Goal: Information Seeking & Learning: Learn about a topic

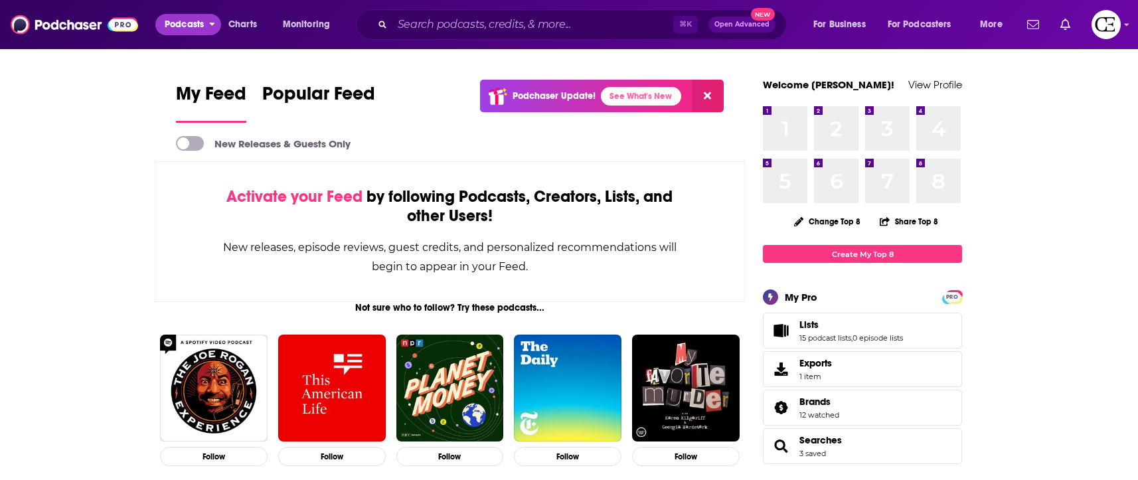
click at [190, 29] on span "Podcasts" at bounding box center [184, 24] width 39 height 19
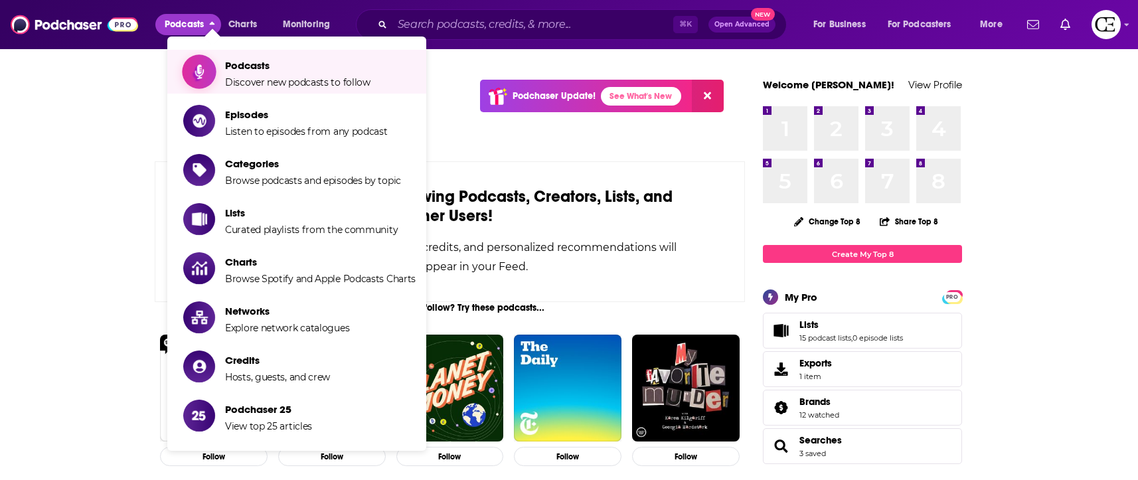
click at [229, 70] on span "Podcasts" at bounding box center [297, 65] width 145 height 13
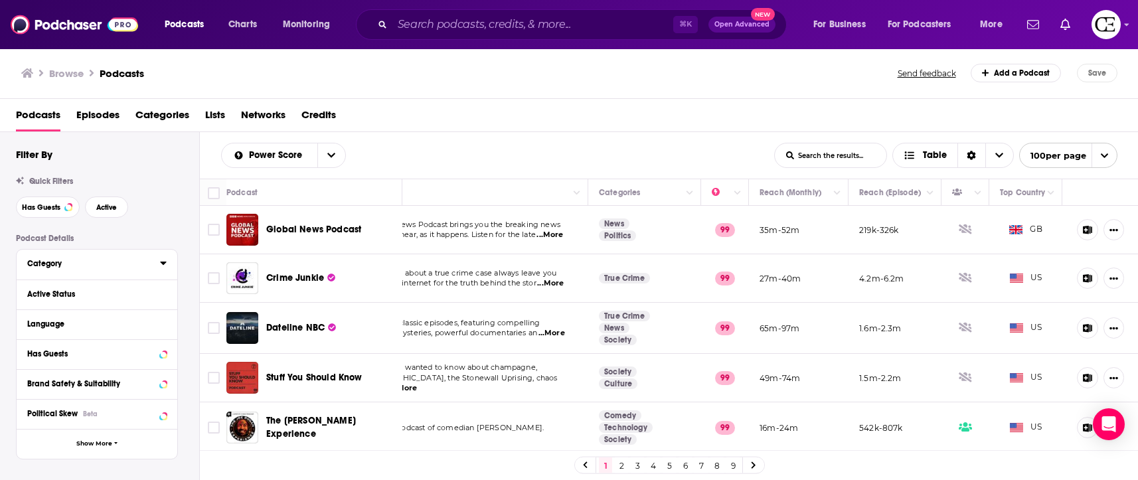
click at [72, 263] on div "Category" at bounding box center [89, 263] width 124 height 9
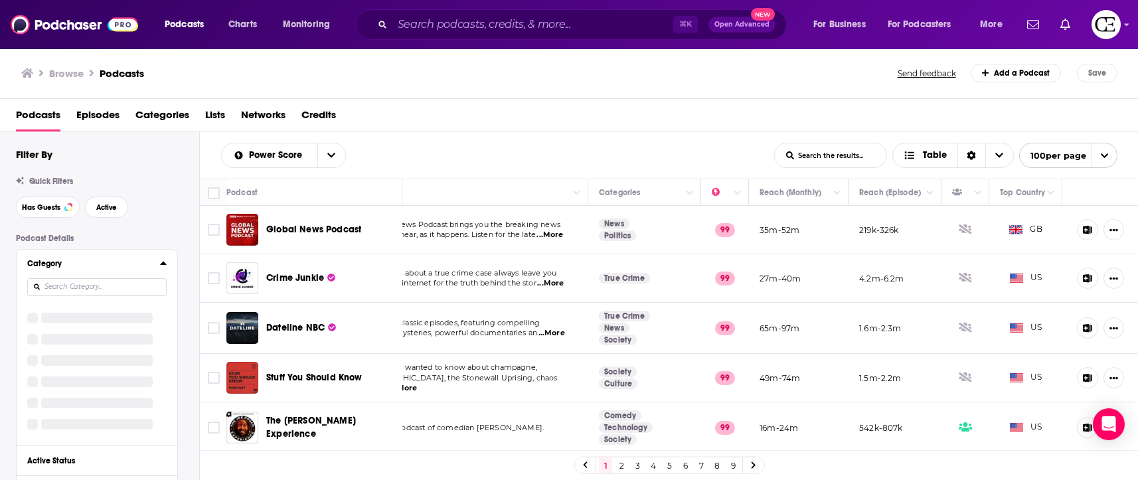
click at [48, 266] on div "Category" at bounding box center [89, 263] width 124 height 9
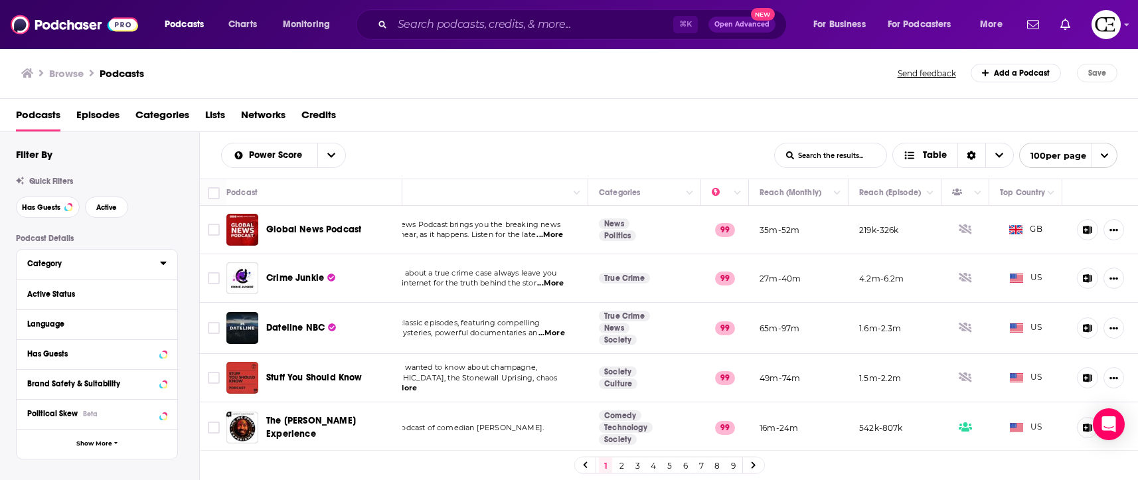
click at [48, 266] on div "Category" at bounding box center [89, 263] width 124 height 9
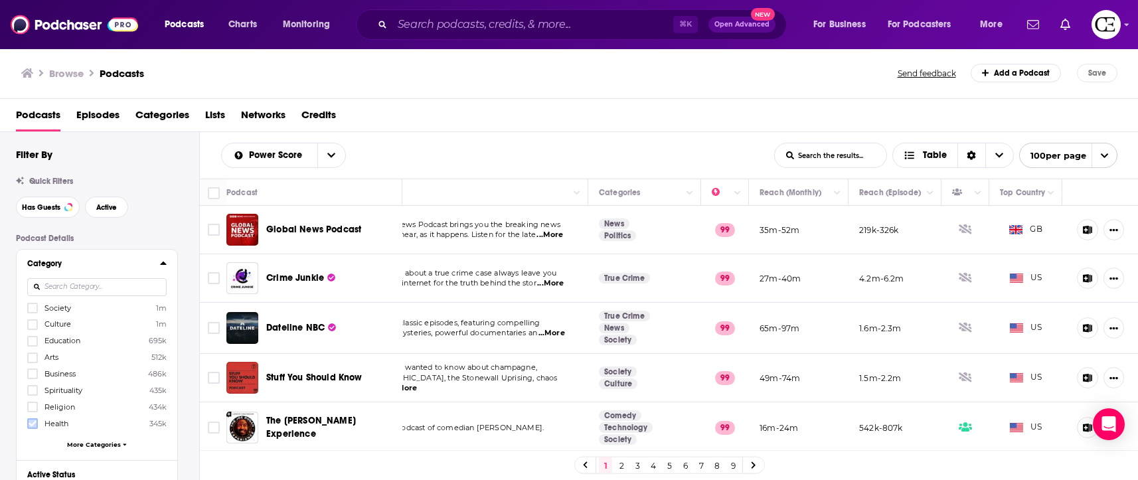
click at [33, 425] on icon at bounding box center [33, 424] width 8 height 8
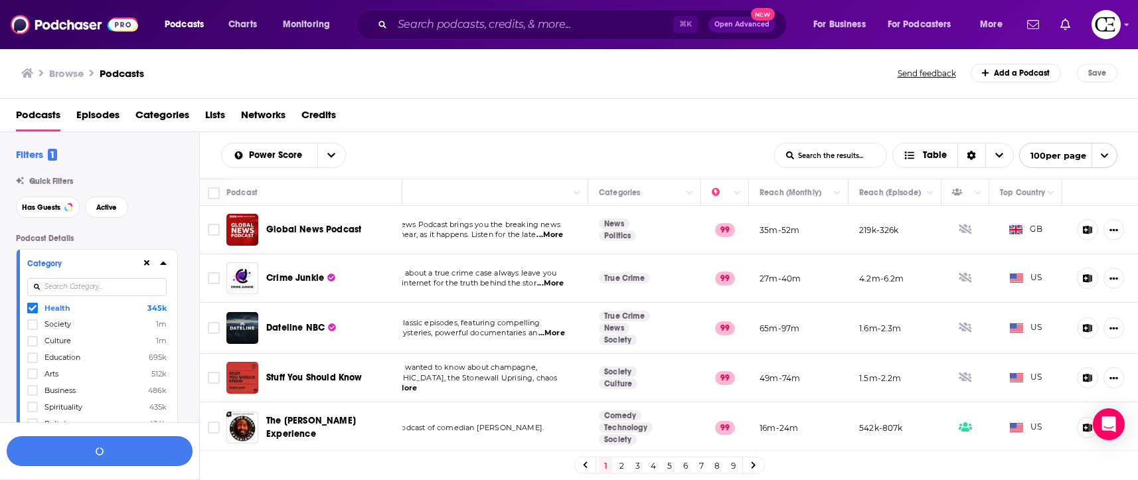
click at [159, 451] on button "button" at bounding box center [100, 451] width 186 height 30
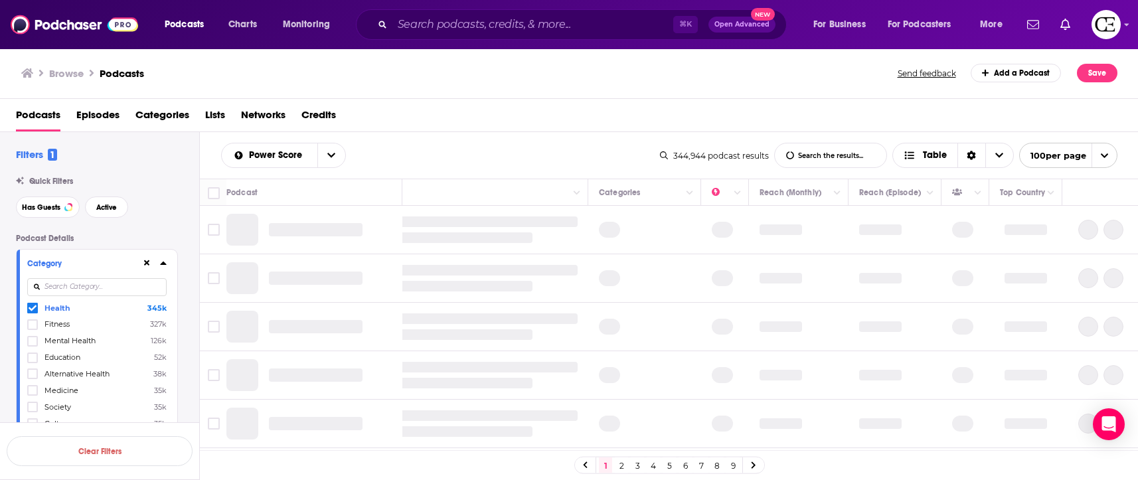
click at [714, 470] on link "8" at bounding box center [717, 466] width 13 height 16
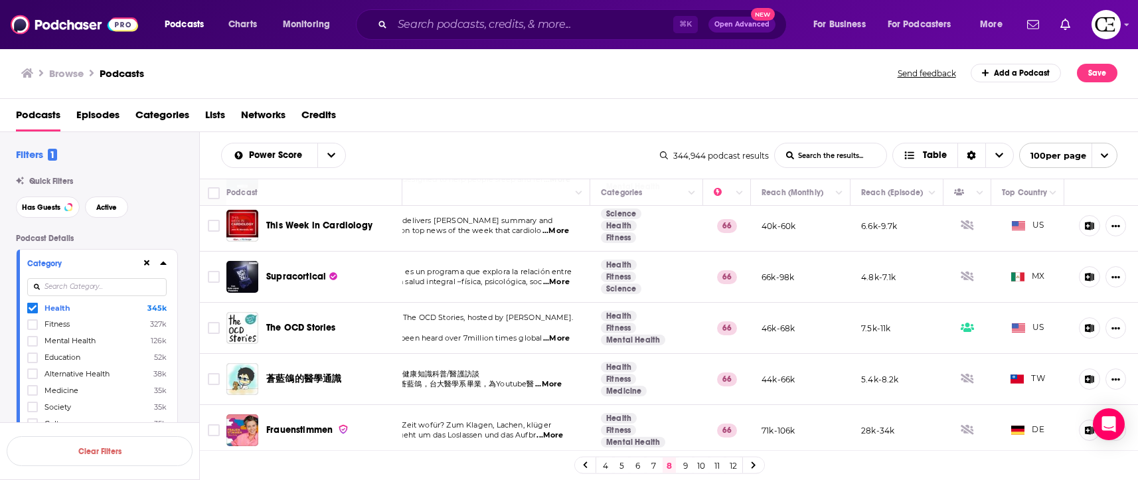
scroll to position [56, 60]
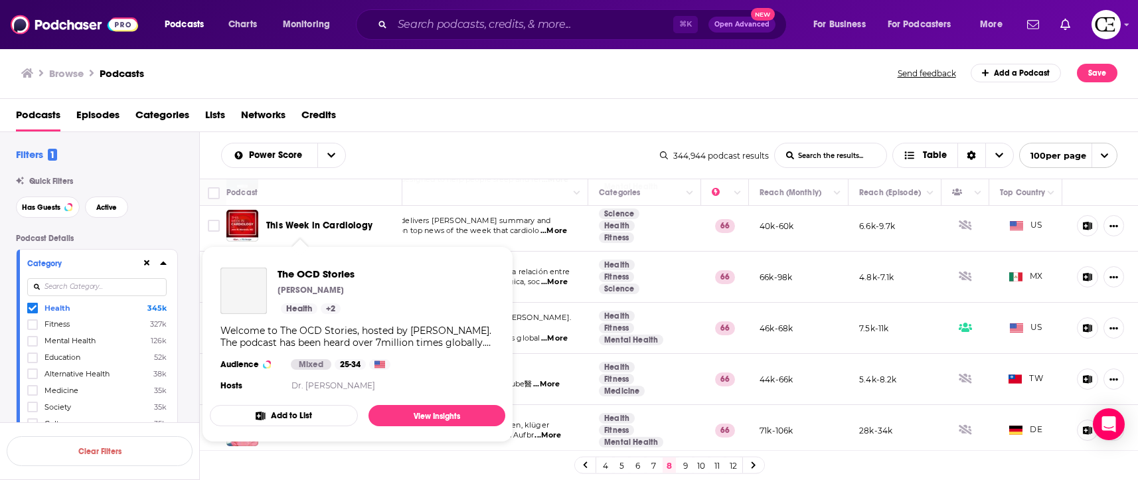
click at [292, 330] on div "Welcome to The OCD Stories, hosted by Stuart Ralph. The podcast has been heard …" at bounding box center [357, 337] width 274 height 24
click at [299, 275] on span "The OCD Stories" at bounding box center [354, 274] width 152 height 13
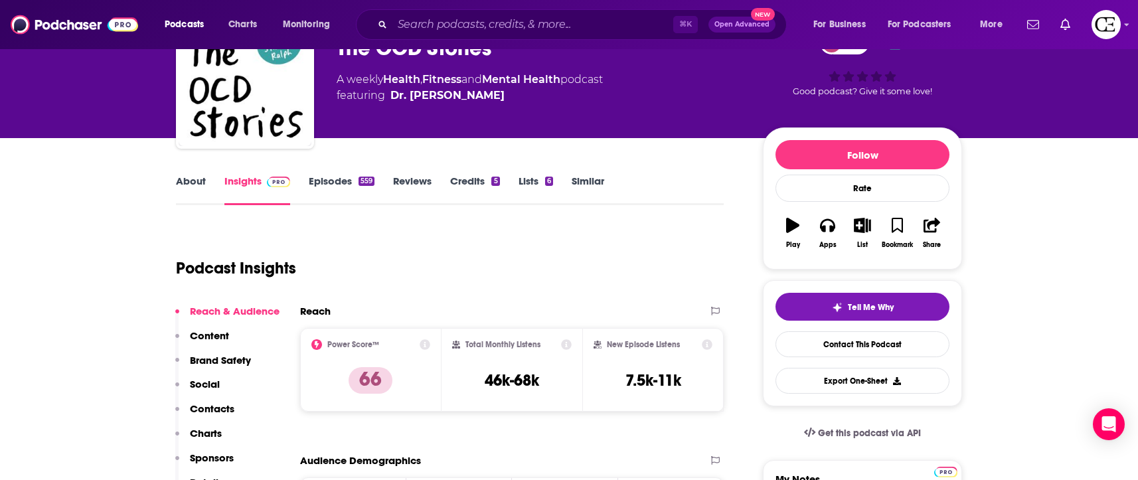
scroll to position [84, 0]
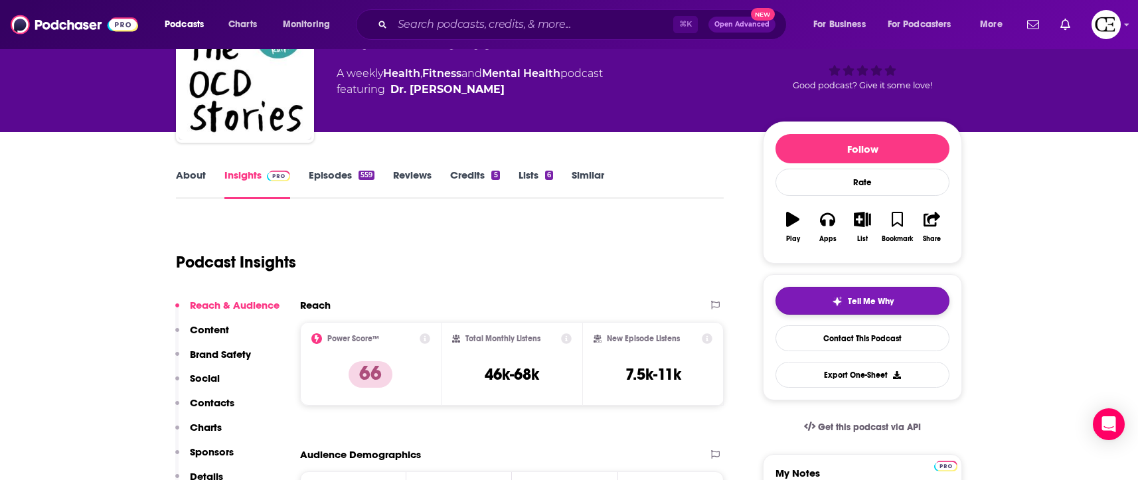
click at [822, 300] on button "Tell Me Why" at bounding box center [863, 301] width 174 height 28
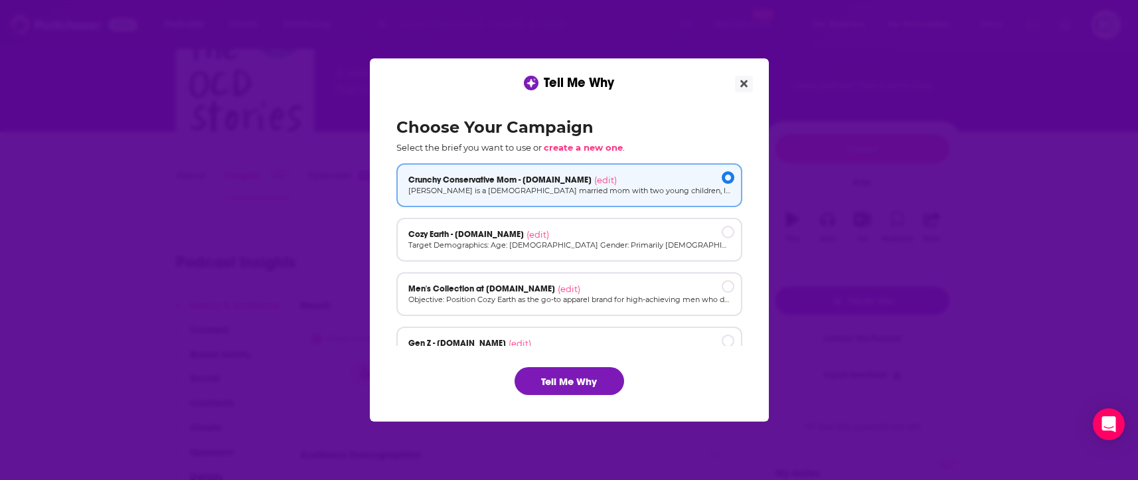
scroll to position [0, 0]
click at [589, 391] on button "Tell Me Why" at bounding box center [570, 381] width 110 height 28
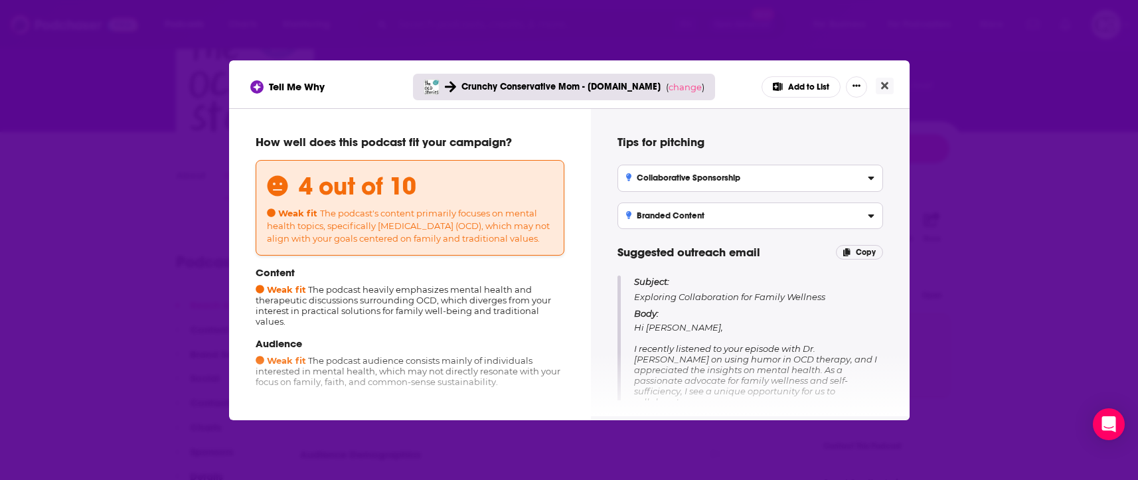
click at [940, 78] on div "Tell Me Why Crunchy Conservative Mom - cozyearth.com ( change ) Add to List How…" at bounding box center [569, 240] width 1138 height 480
click at [888, 84] on button "Close" at bounding box center [885, 86] width 18 height 17
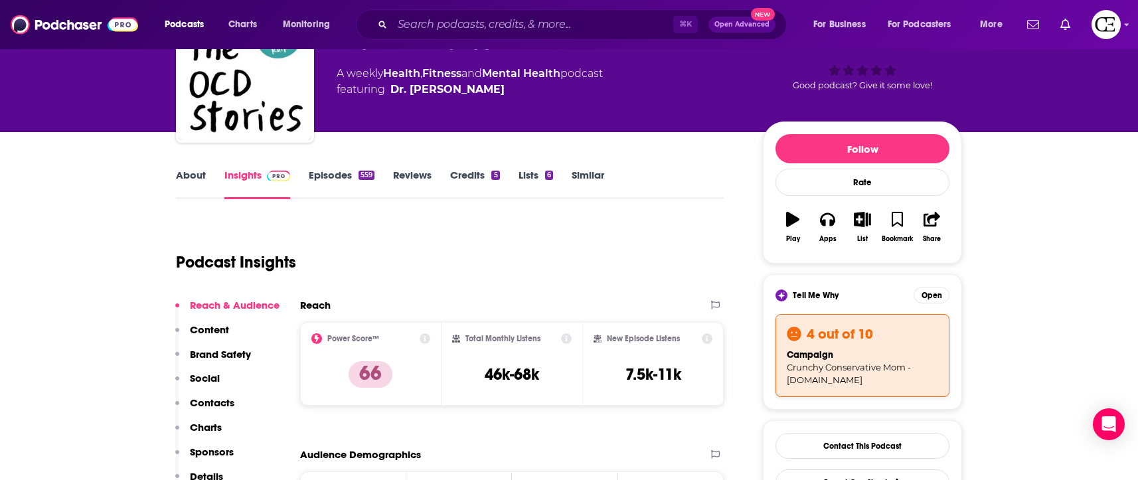
scroll to position [84, 0]
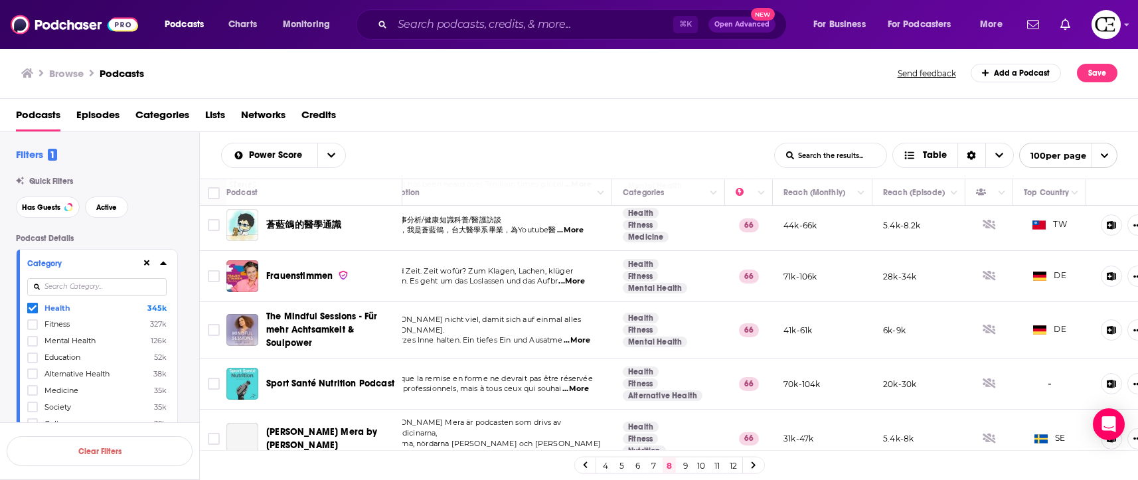
scroll to position [211, 60]
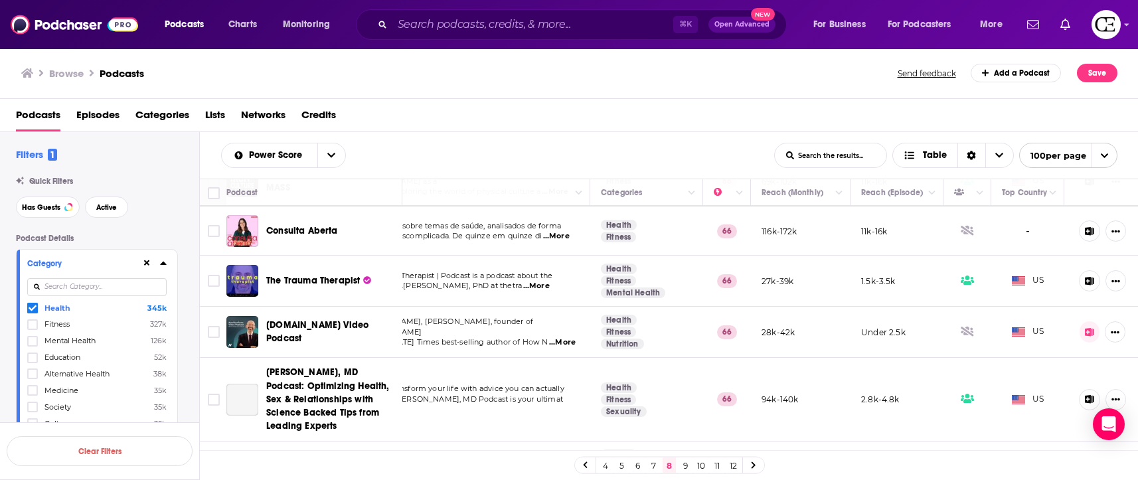
scroll to position [787, 58]
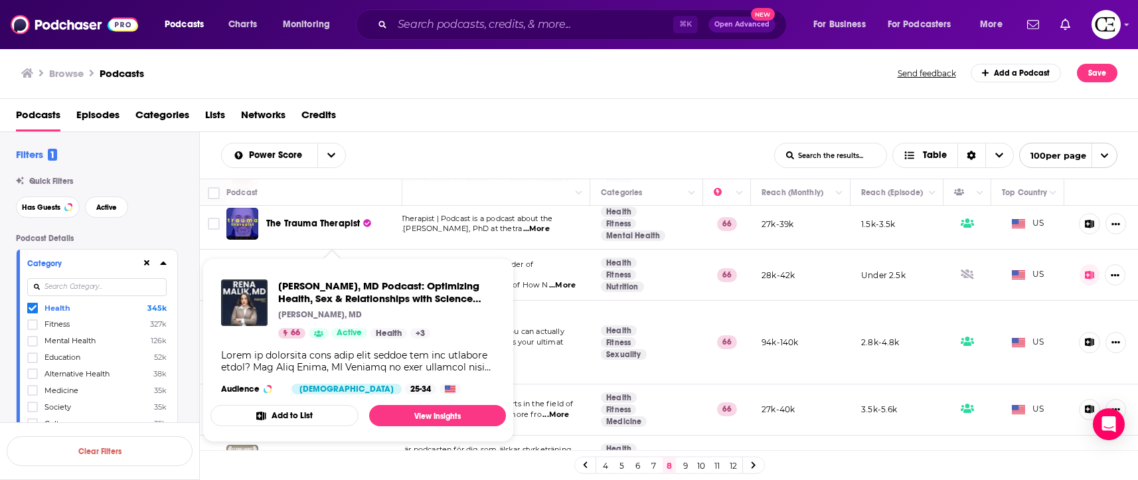
click at [333, 312] on p "Rena Malik, MD" at bounding box center [320, 314] width 84 height 11
click at [334, 298] on span "Rena Malik, MD Podcast: Optimizing Health, Sex & Relationships with Science Bac…" at bounding box center [386, 292] width 217 height 25
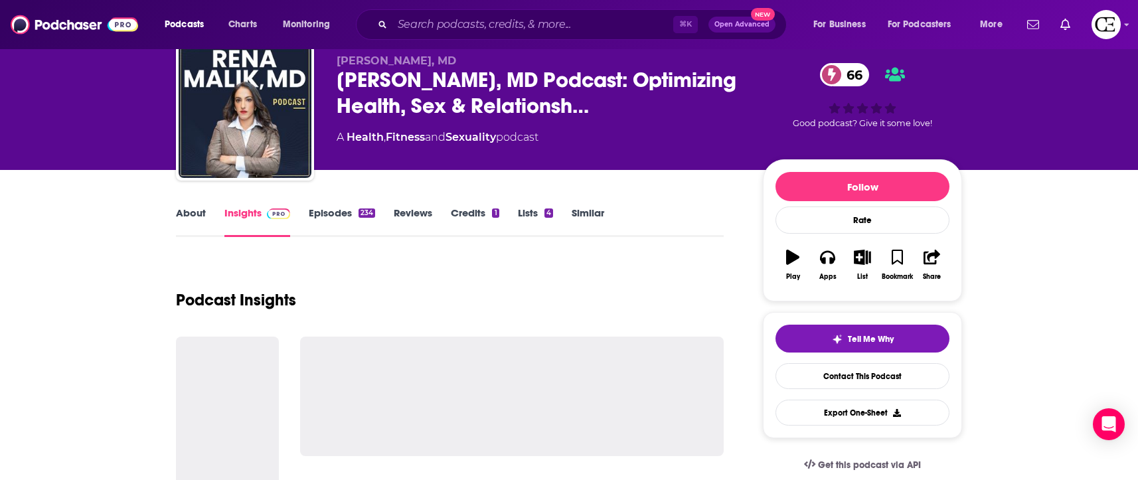
scroll to position [48, 0]
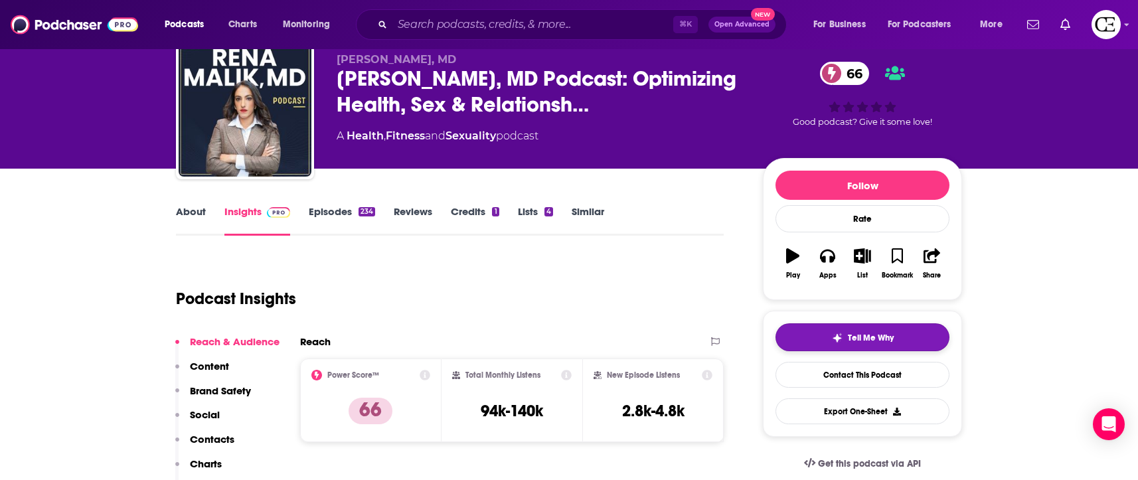
click at [840, 333] on img "button" at bounding box center [837, 338] width 11 height 11
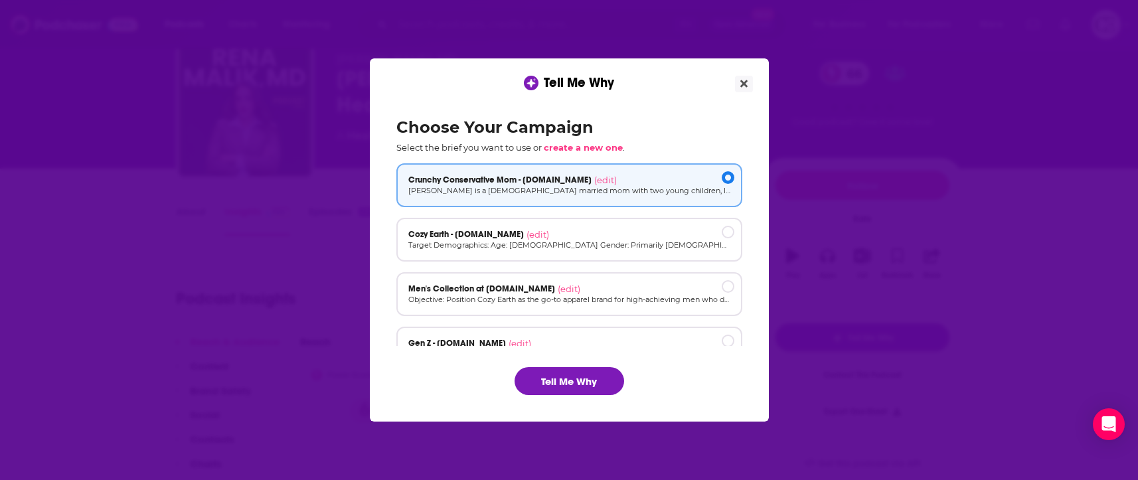
scroll to position [0, 0]
click at [594, 371] on button "Tell Me Why" at bounding box center [570, 381] width 110 height 28
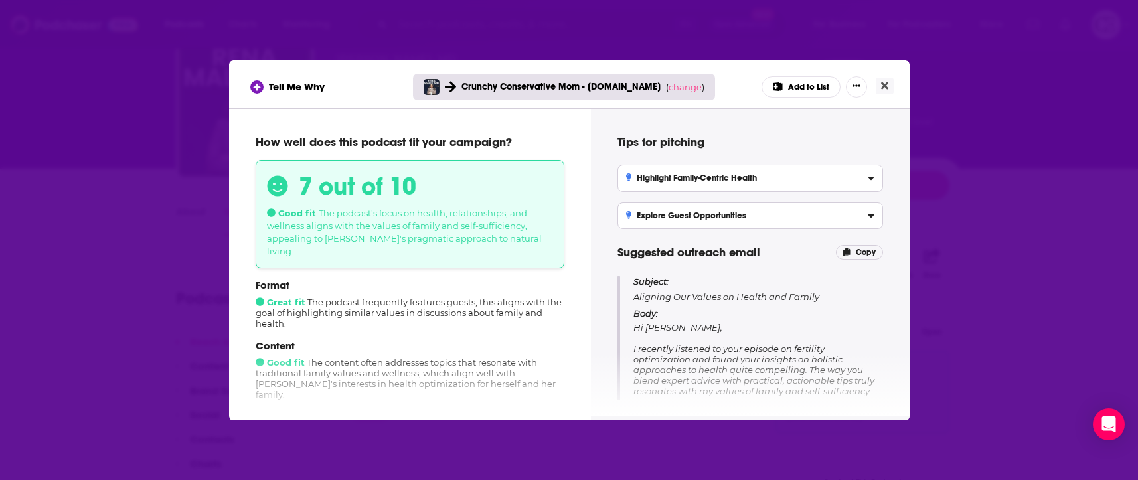
click at [1009, 124] on div "Tell Me Why Crunchy Conservative Mom - cozyearth.com ( change ) Add to List How…" at bounding box center [569, 240] width 1138 height 480
click at [892, 84] on button "Close" at bounding box center [885, 86] width 18 height 17
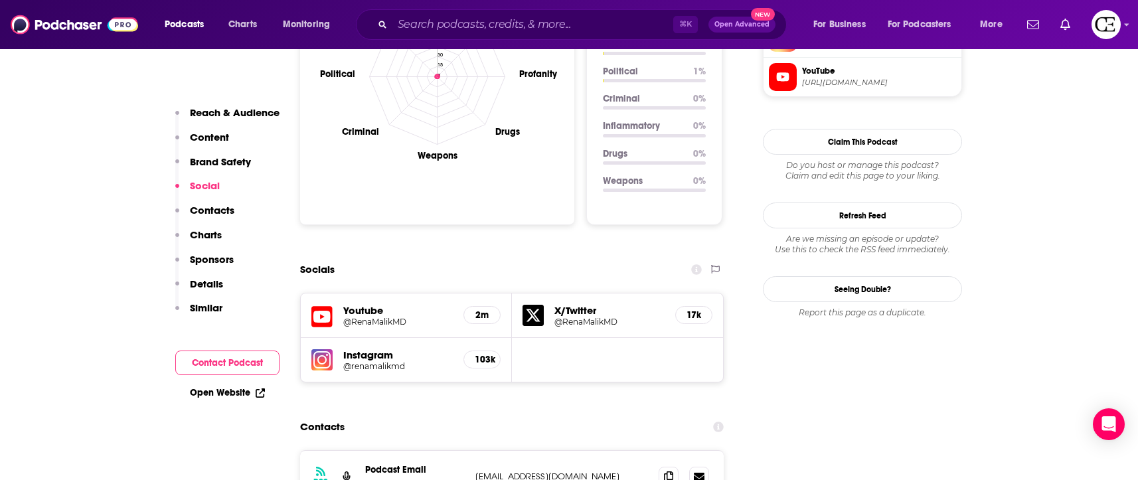
scroll to position [1341, 0]
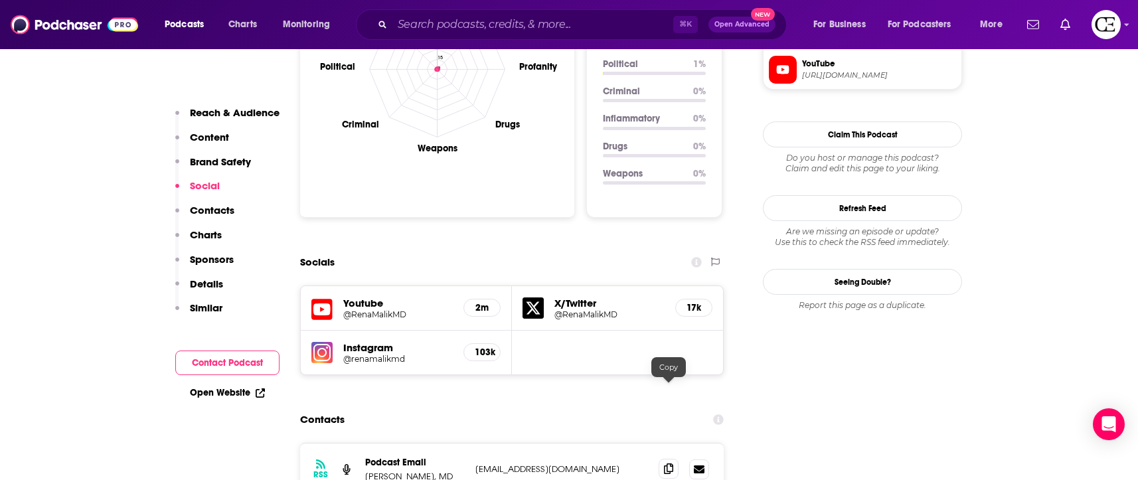
click at [668, 464] on icon at bounding box center [668, 469] width 9 height 11
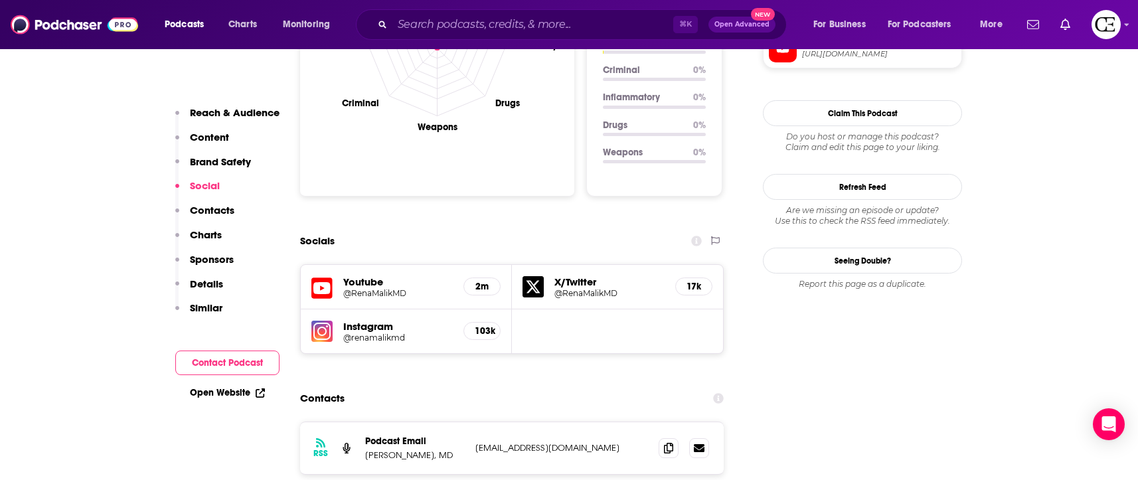
scroll to position [1363, 0]
click at [668, 442] on icon at bounding box center [668, 447] width 9 height 11
click at [670, 442] on icon at bounding box center [668, 447] width 9 height 11
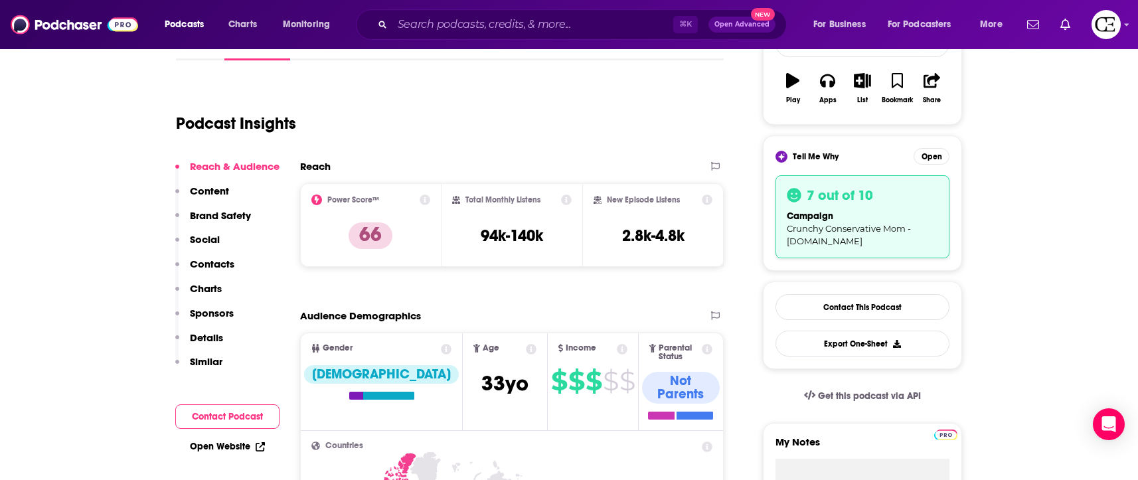
scroll to position [298, 0]
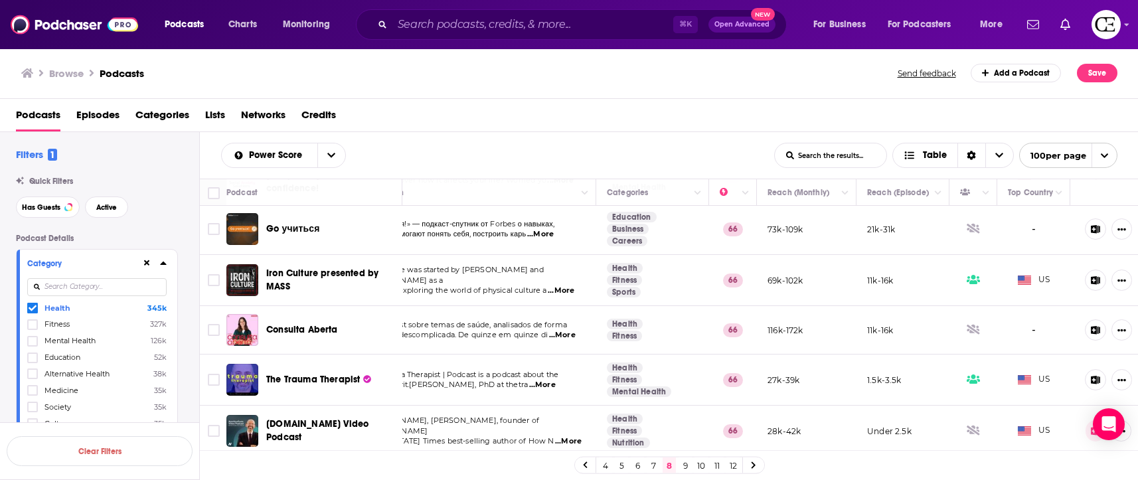
scroll to position [631, 60]
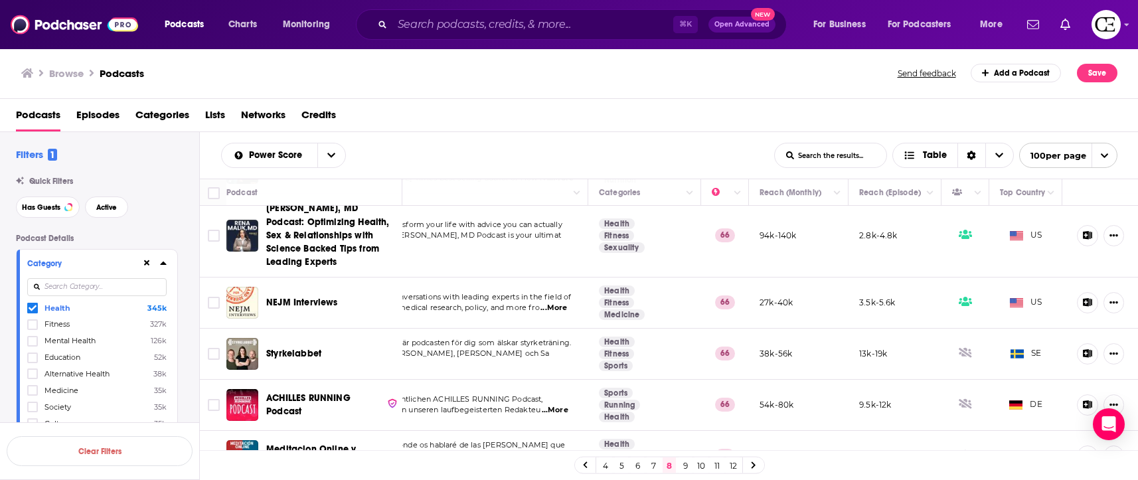
scroll to position [892, 60]
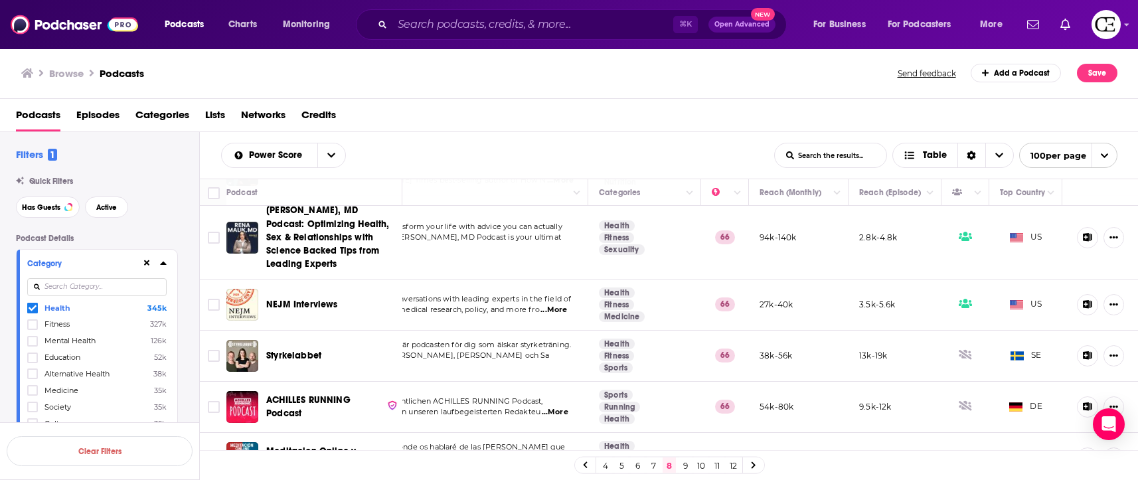
click at [1081, 227] on button at bounding box center [1088, 237] width 22 height 21
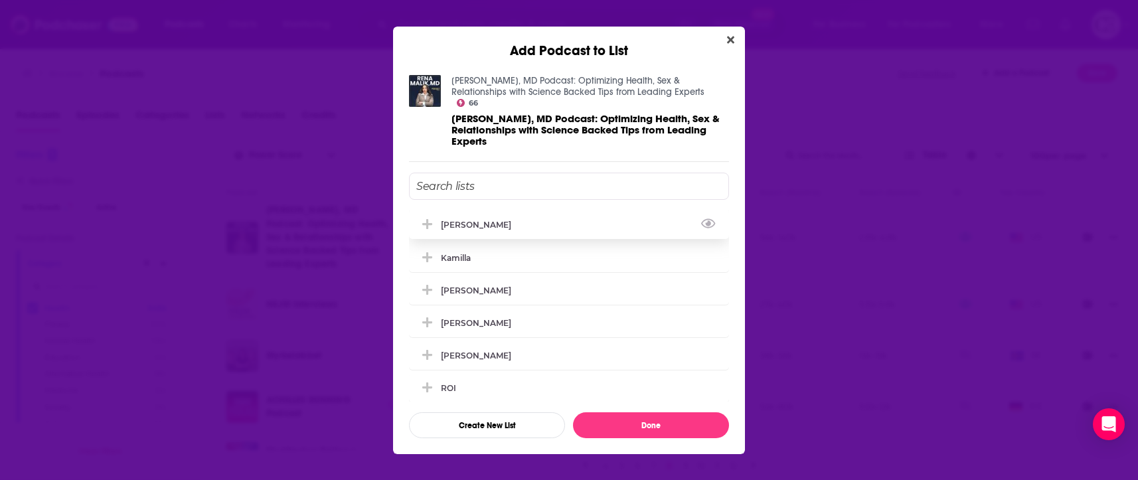
click at [608, 224] on div "[PERSON_NAME]" at bounding box center [569, 224] width 320 height 29
click at [655, 418] on button "Done" at bounding box center [651, 425] width 156 height 26
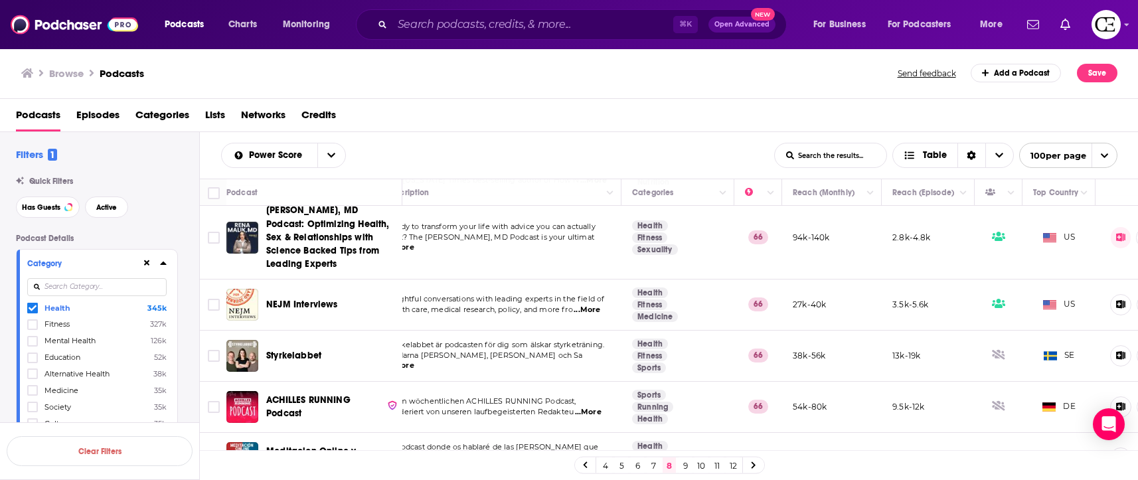
scroll to position [892, 29]
click at [306, 299] on span "NEJM Interviews" at bounding box center [302, 304] width 72 height 11
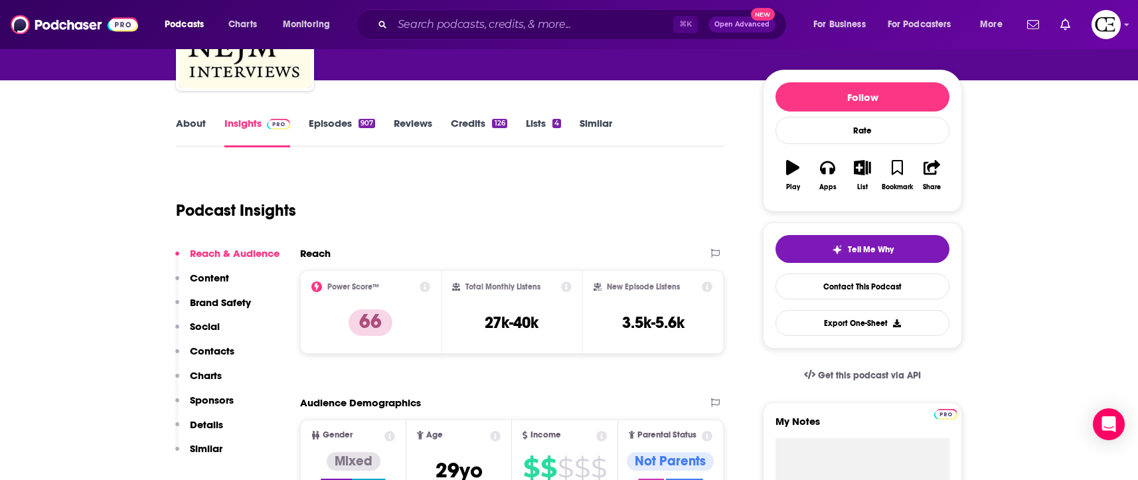
scroll to position [20, 0]
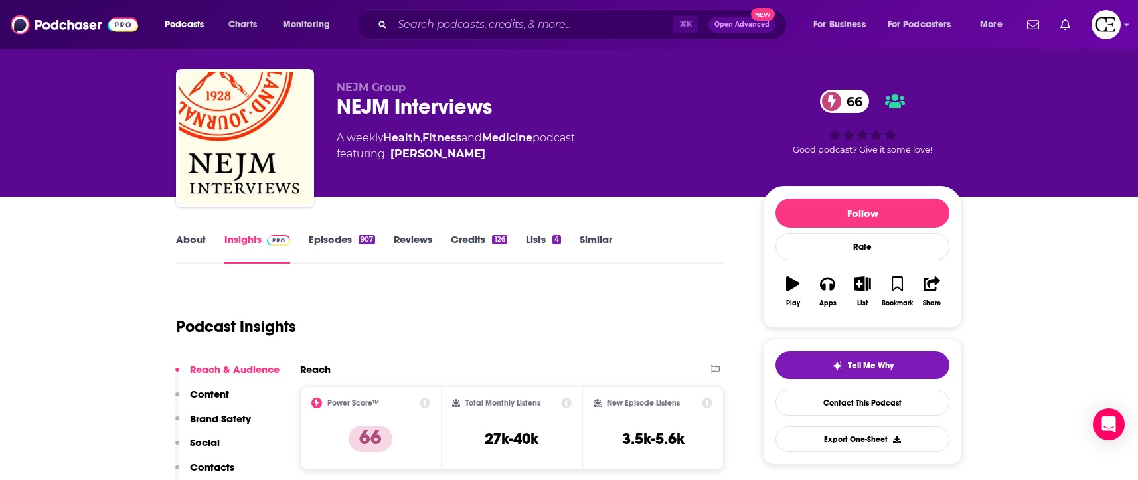
click at [185, 248] on link "About" at bounding box center [191, 248] width 30 height 31
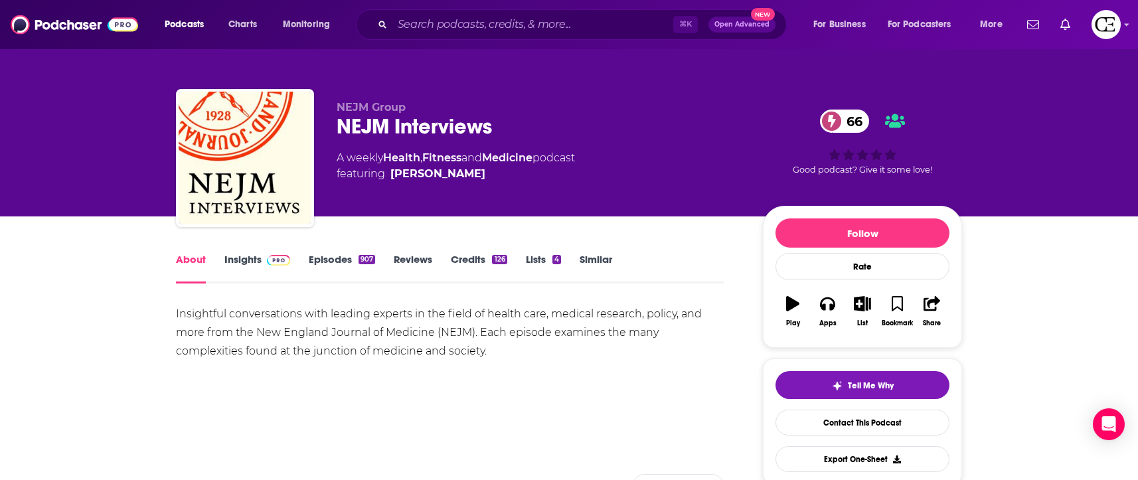
click at [262, 266] on link "Insights" at bounding box center [257, 268] width 66 height 31
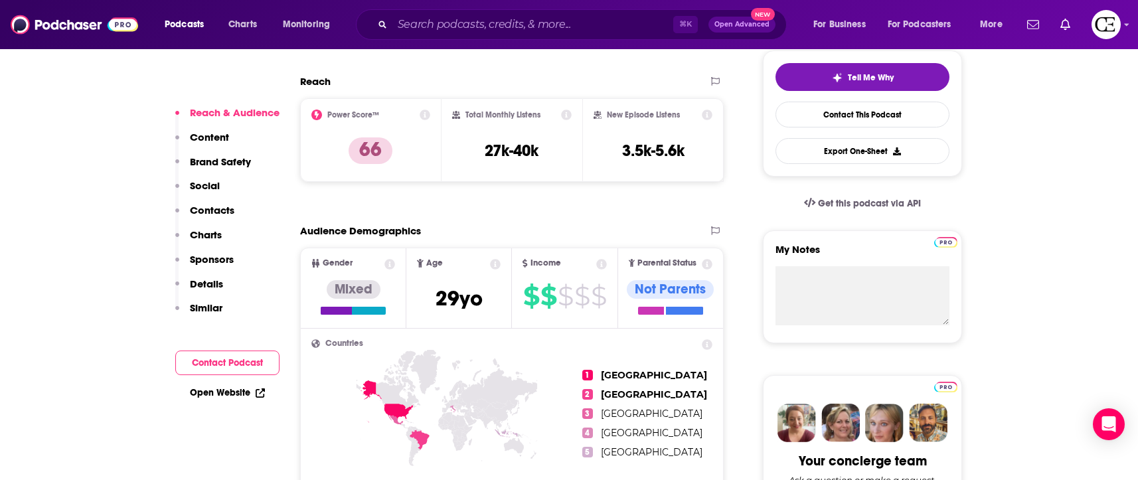
scroll to position [328, 0]
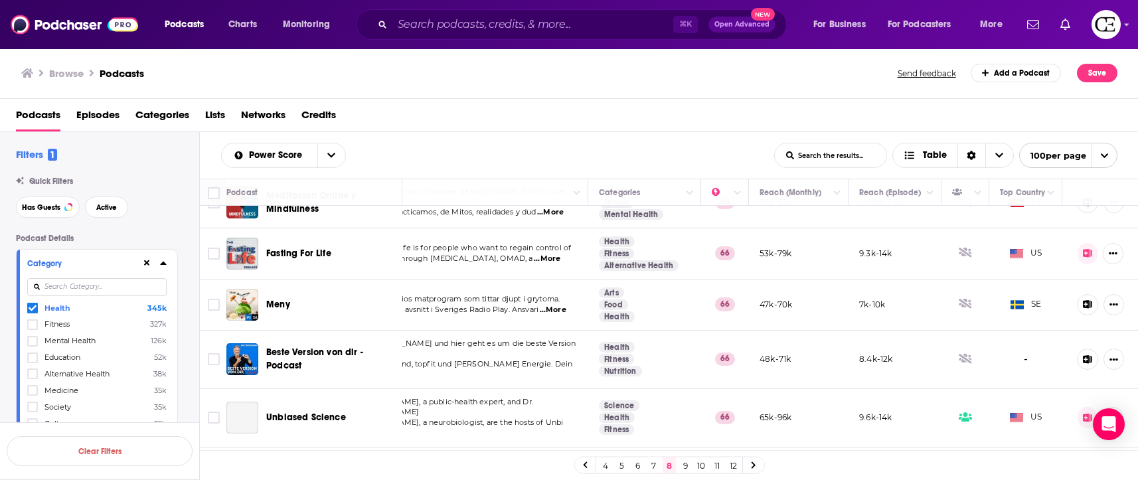
scroll to position [1193, 60]
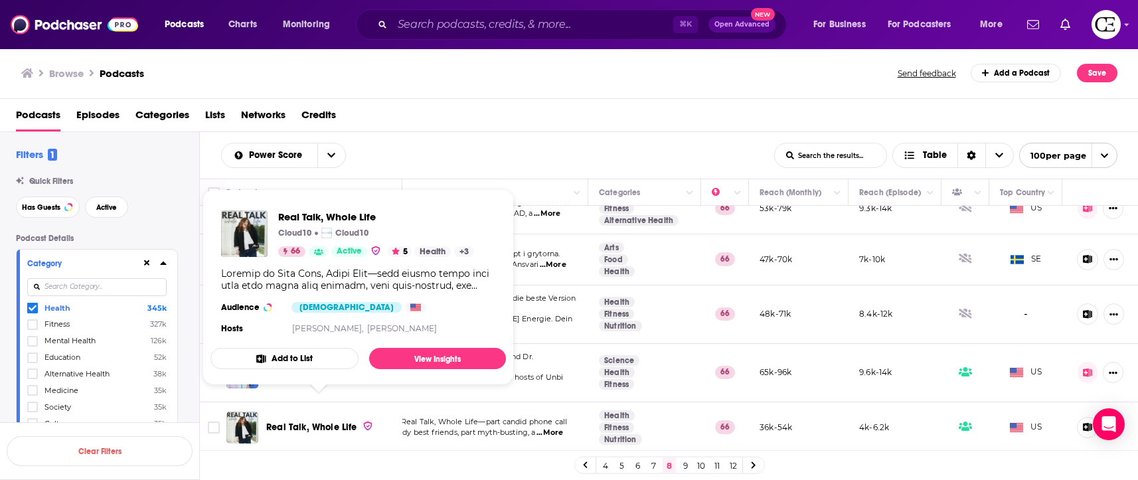
click at [366, 421] on link "Real Talk, Whole Life" at bounding box center [319, 427] width 107 height 13
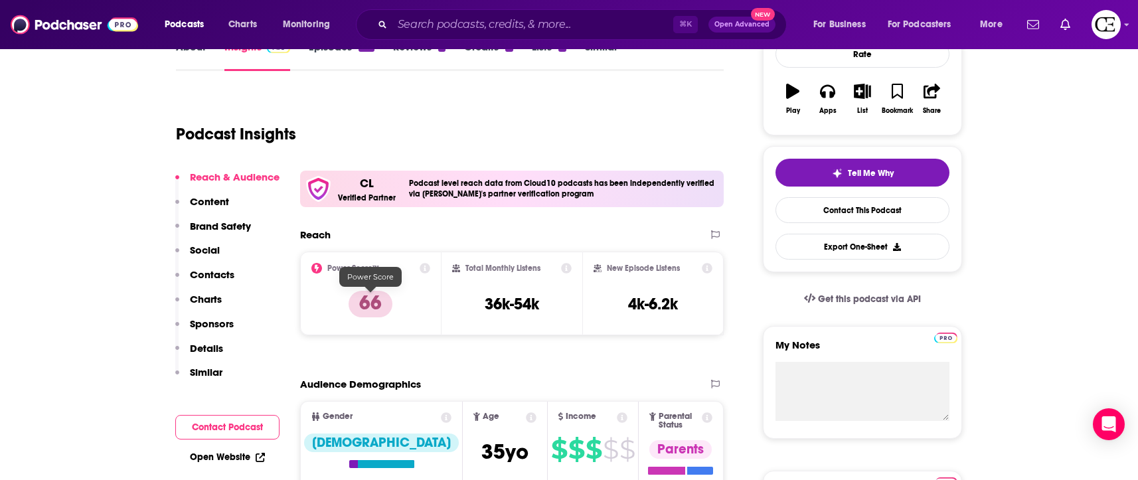
scroll to position [212, 0]
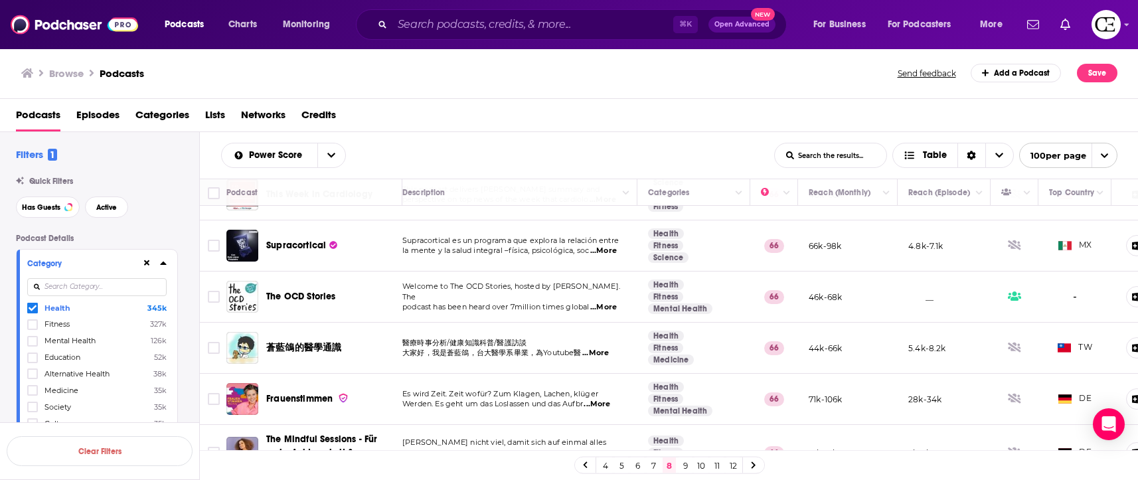
scroll to position [88, 60]
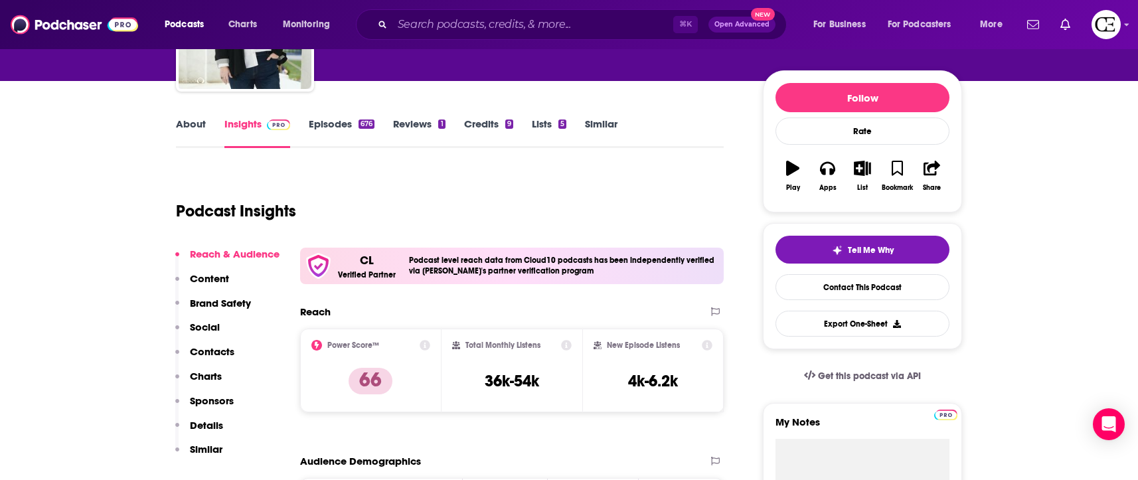
scroll to position [147, 0]
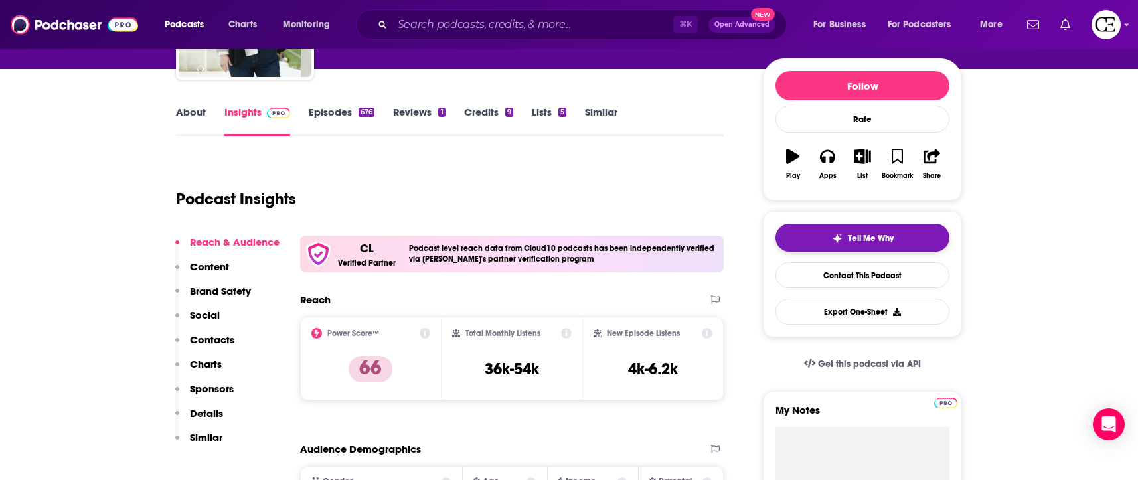
click at [839, 245] on button "Tell Me Why" at bounding box center [863, 238] width 174 height 28
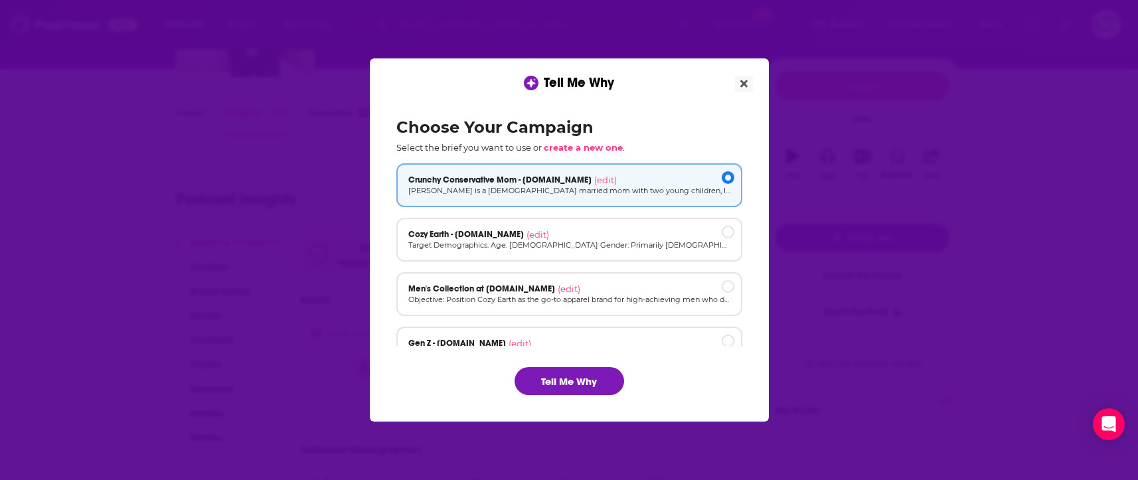
scroll to position [0, 0]
click at [593, 372] on button "Tell Me Why" at bounding box center [570, 381] width 110 height 28
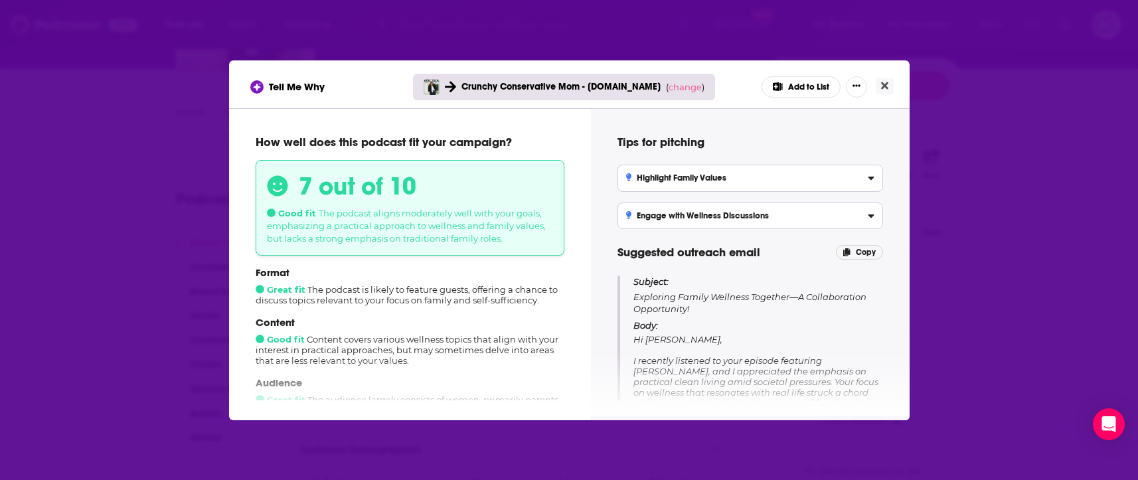
click at [914, 226] on div "Tell Me Why Crunchy Conservative Mom - cozyearth.com ( change ) Add to List How…" at bounding box center [569, 240] width 1138 height 480
click at [1033, 102] on div "Tell Me Why Crunchy Conservative Mom - cozyearth.com ( change ) Add to List How…" at bounding box center [569, 240] width 1138 height 480
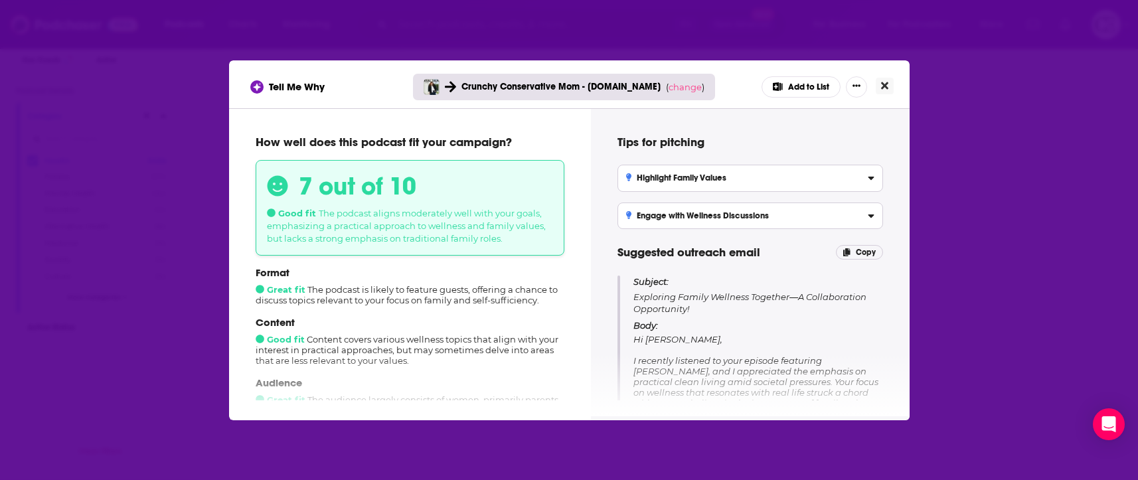
click at [889, 82] on button "Close" at bounding box center [885, 86] width 18 height 17
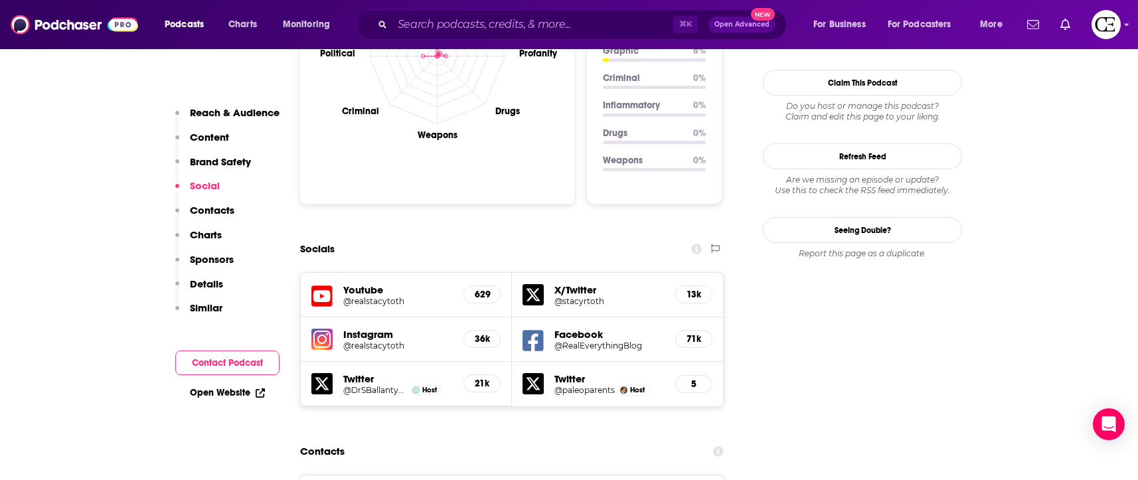
scroll to position [1513, 0]
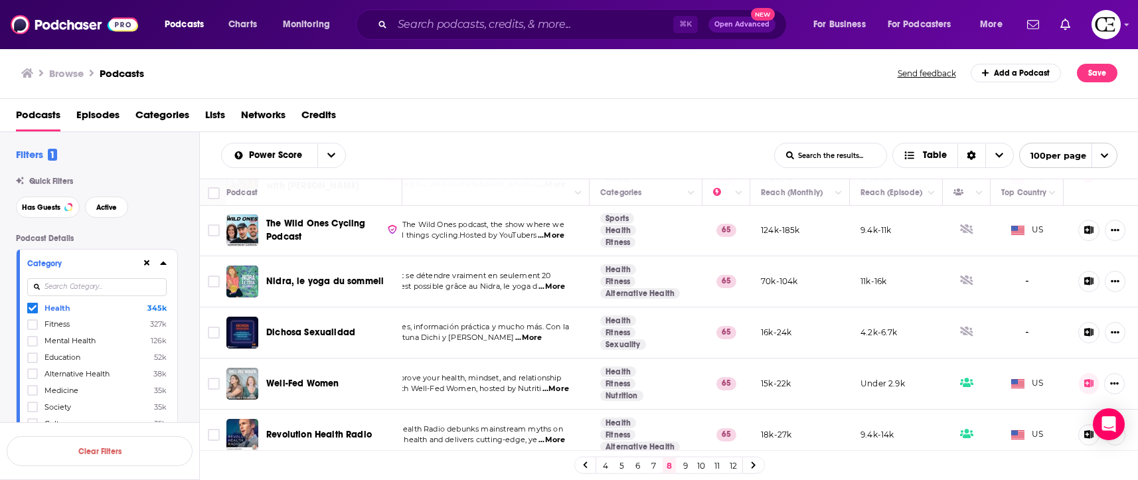
scroll to position [2528, 58]
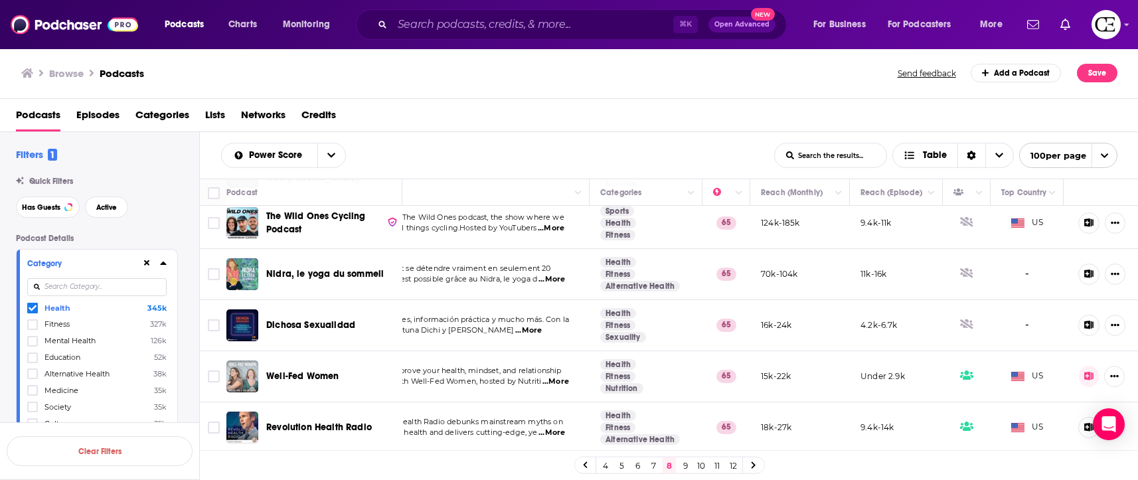
click at [308, 379] on div "Podcasts Charts Monitoring ⌘ K Open Advanced New For Business For Podcasters Mo…" at bounding box center [569, 240] width 1138 height 480
click at [305, 422] on span "Revolution Health Radio" at bounding box center [319, 427] width 106 height 11
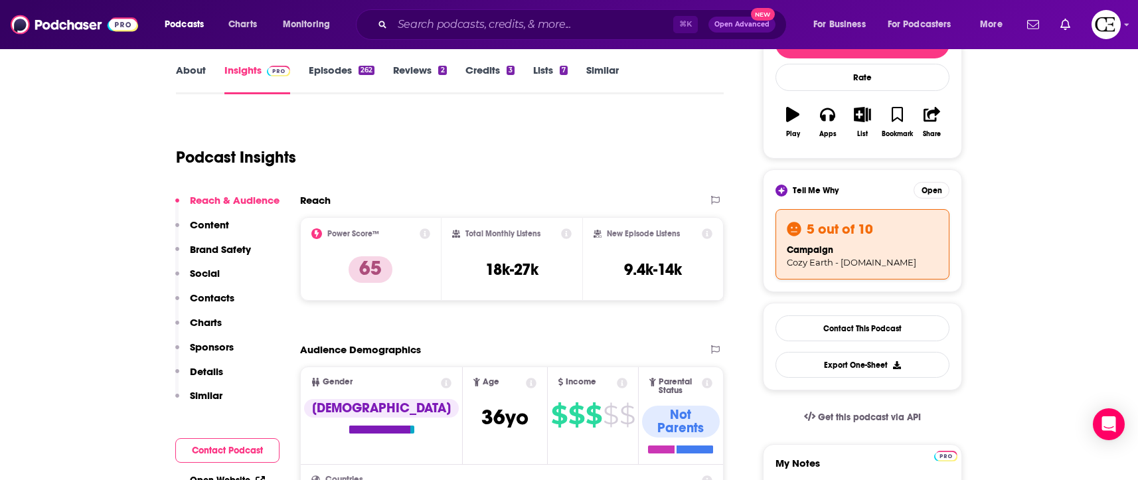
scroll to position [193, 0]
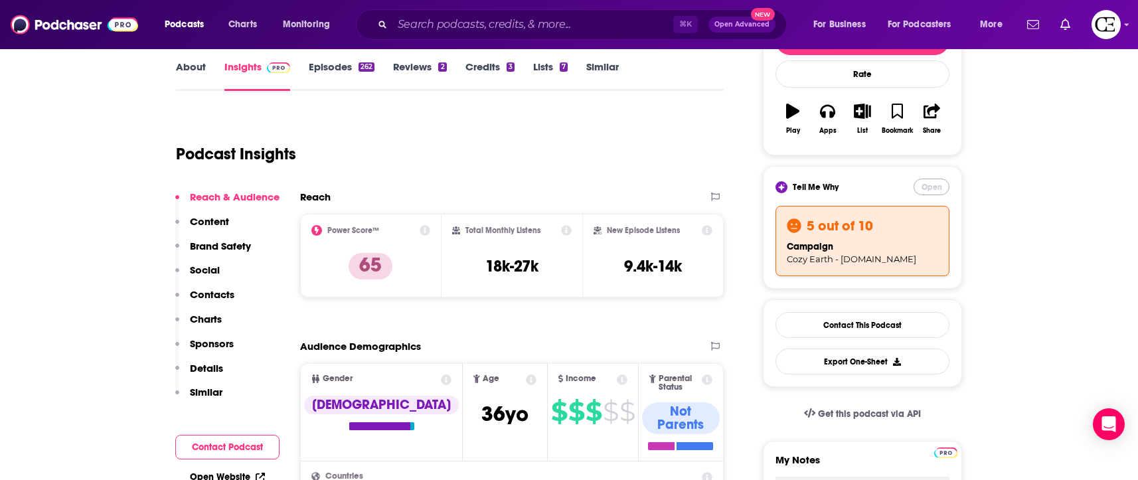
click at [934, 191] on button "Open" at bounding box center [932, 187] width 36 height 17
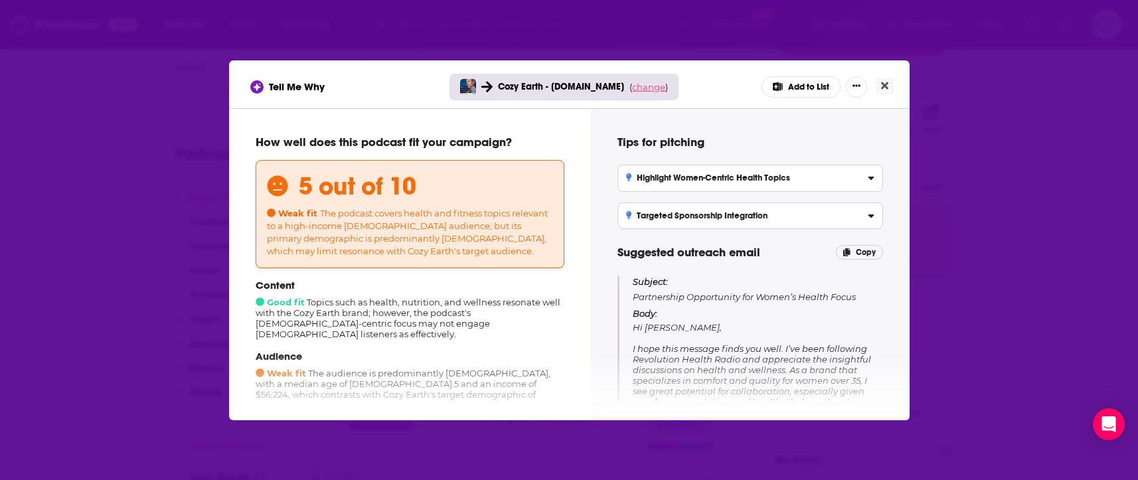
click at [646, 90] on span "change" at bounding box center [648, 87] width 33 height 11
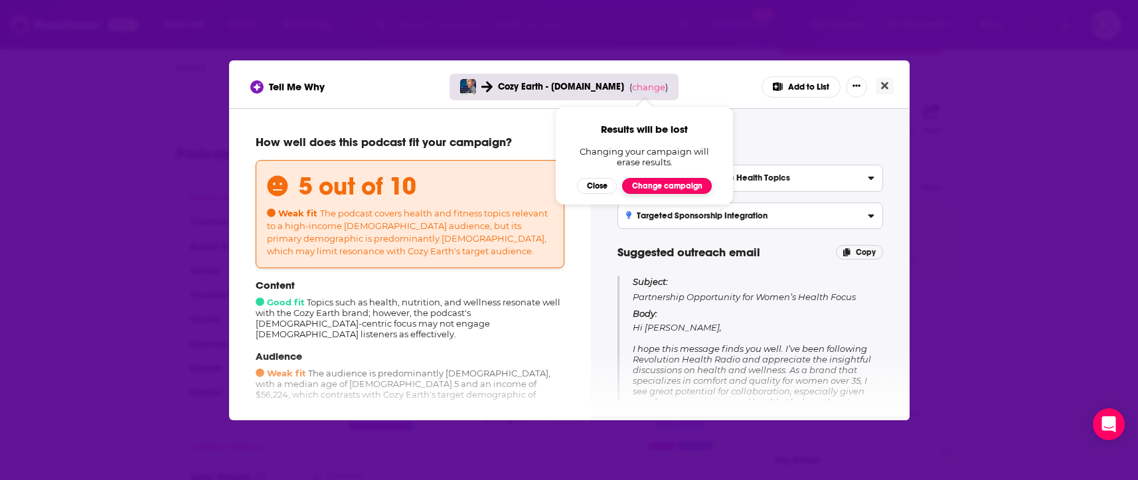
click at [646, 189] on button "Change campaign" at bounding box center [667, 186] width 90 height 16
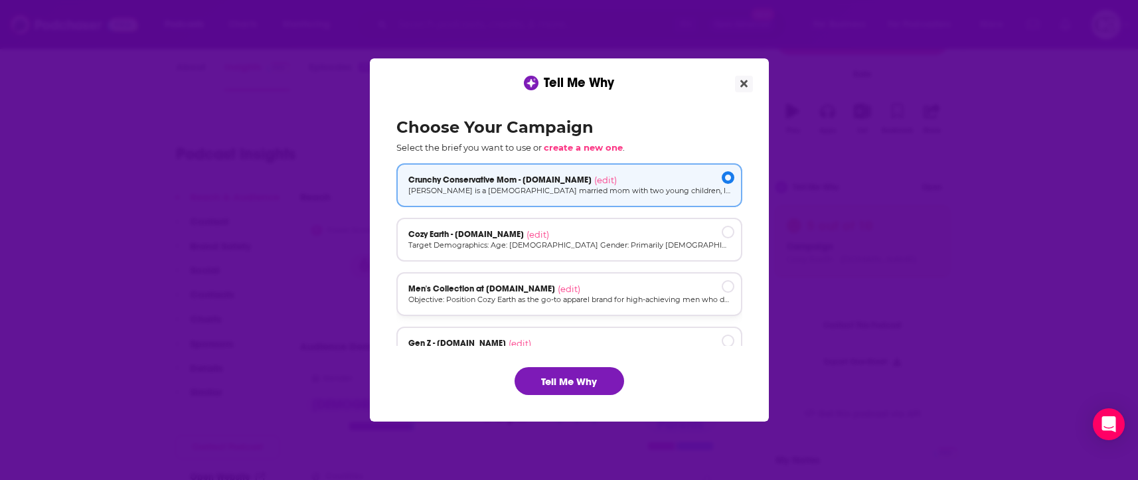
click at [575, 297] on p "Objective: Position Cozy Earth as the go-to apparel brand for high-achieving me…" at bounding box center [569, 299] width 322 height 11
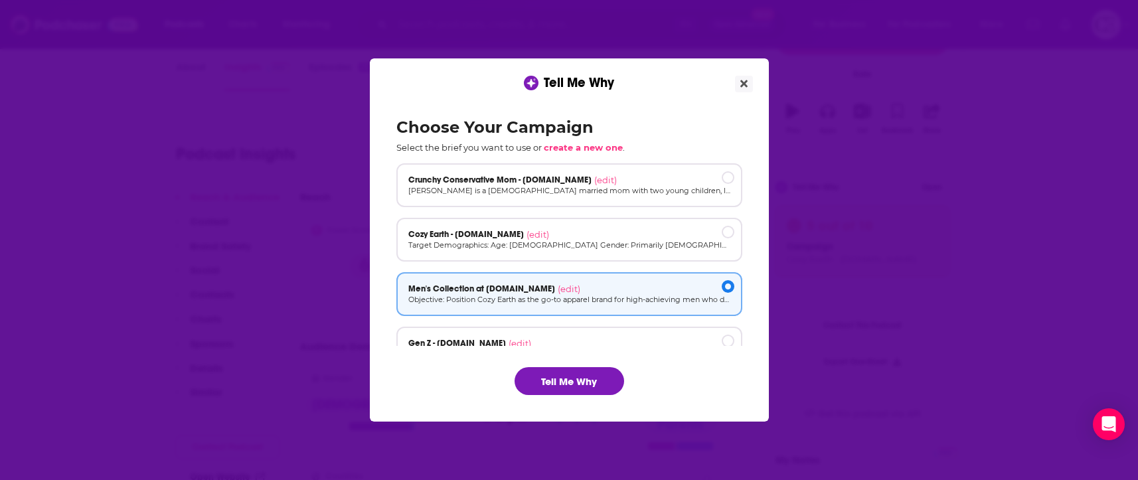
click at [563, 363] on div "Choose Your Campaign Select the brief you want to use or create a new one . Cru…" at bounding box center [569, 256] width 367 height 299
click at [563, 382] on button "Tell Me Why" at bounding box center [570, 381] width 110 height 28
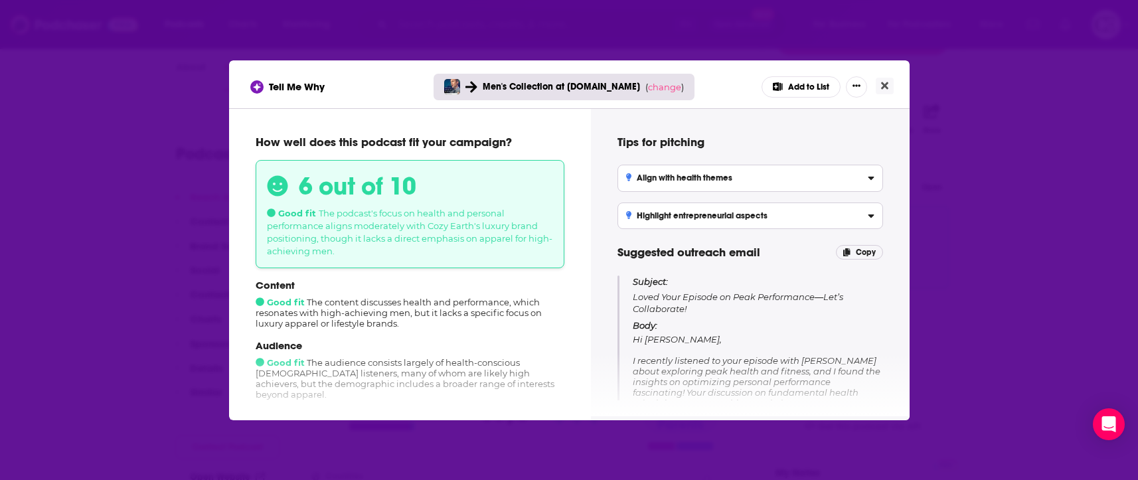
click at [940, 152] on div "Tell Me Why Men's Collection at cozyearth.com ( change ) Add to List How well d…" at bounding box center [569, 240] width 1138 height 480
click at [889, 88] on button "Close" at bounding box center [885, 86] width 18 height 17
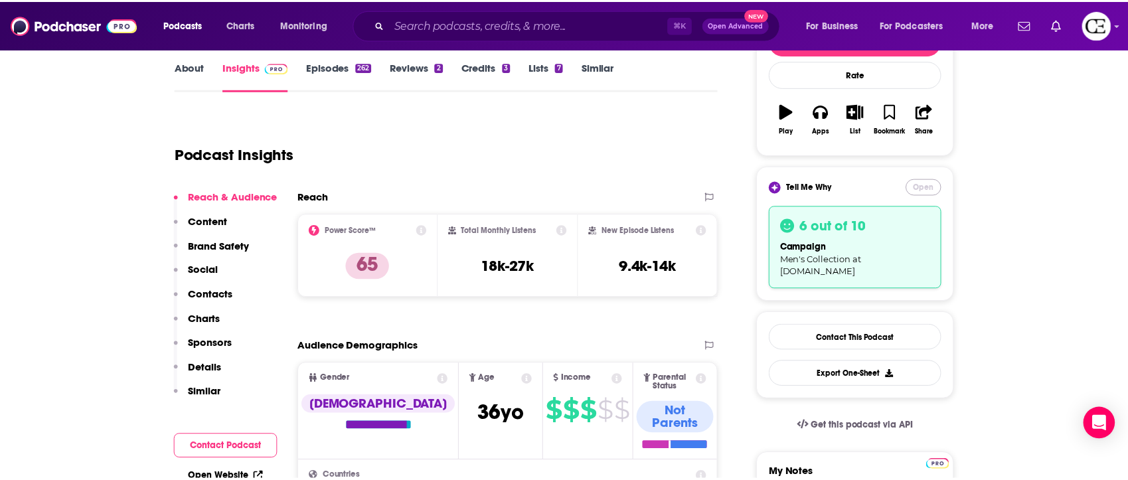
scroll to position [193, 0]
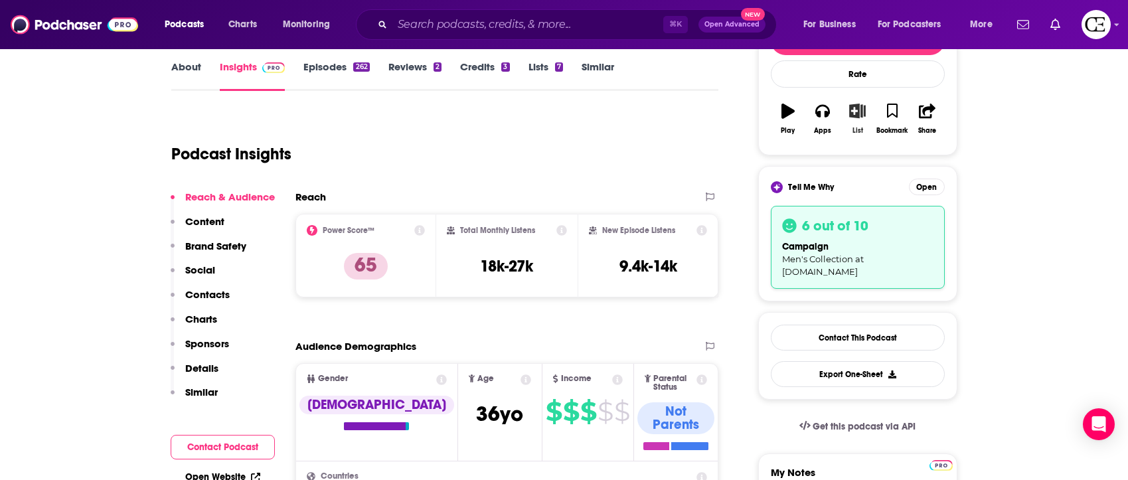
click at [855, 96] on button "List" at bounding box center [857, 119] width 35 height 48
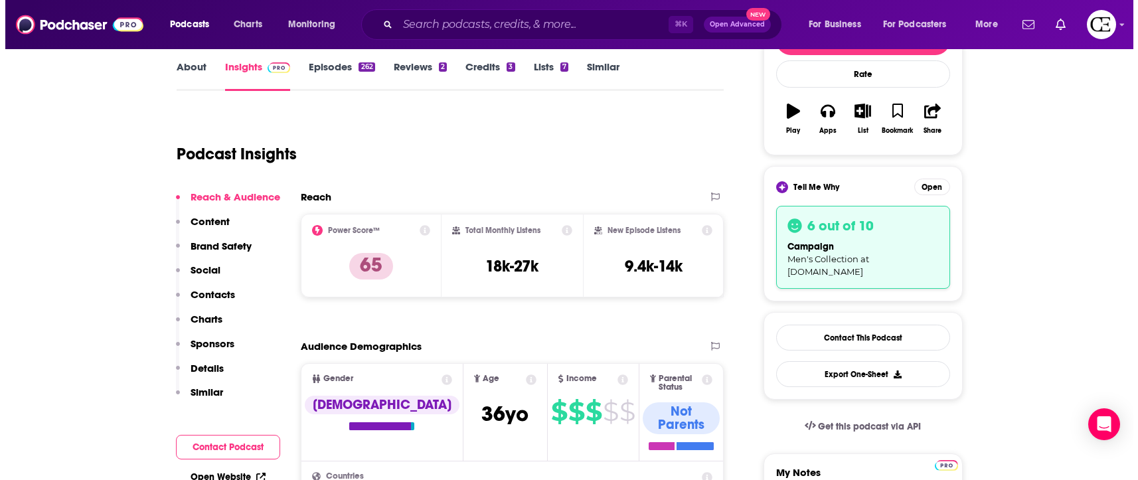
scroll to position [0, 0]
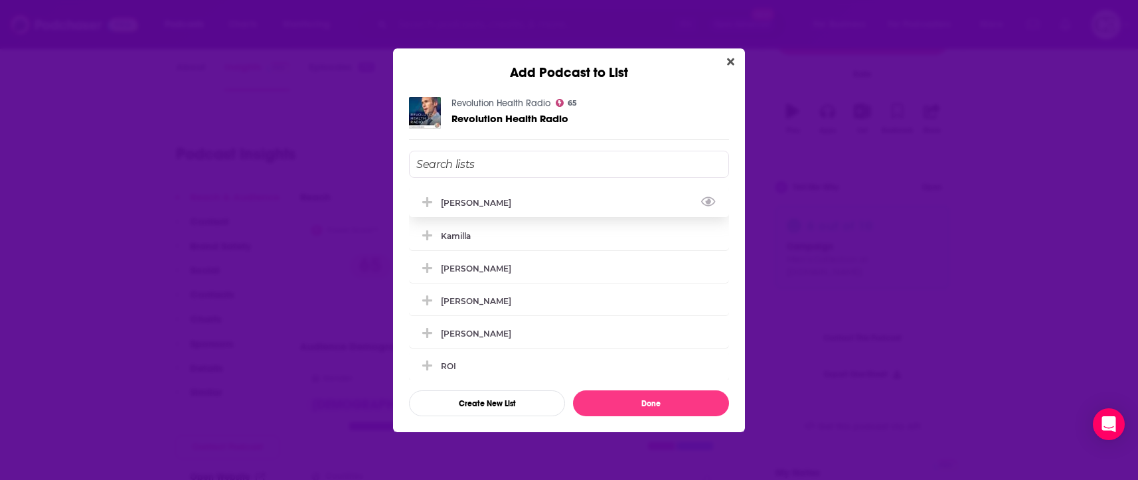
click at [544, 202] on div "[PERSON_NAME]" at bounding box center [569, 202] width 320 height 29
click at [651, 408] on button "Done" at bounding box center [651, 403] width 156 height 26
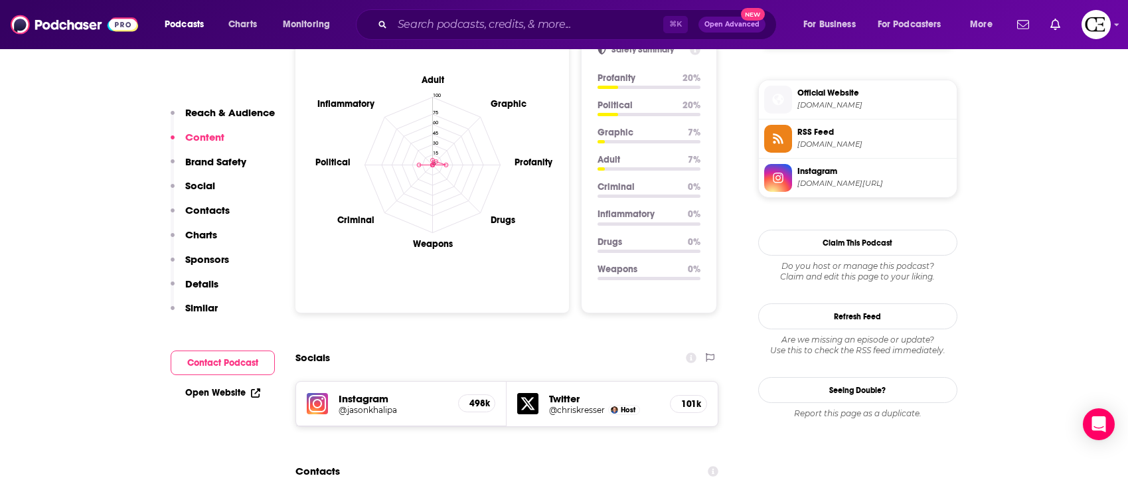
scroll to position [1494, 0]
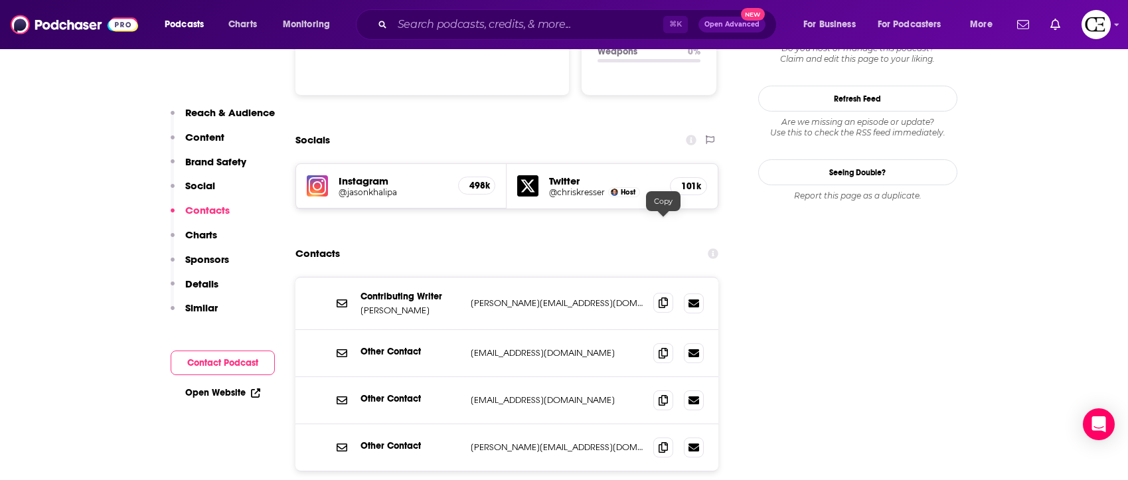
click at [657, 293] on span at bounding box center [663, 303] width 20 height 20
click at [666, 298] on icon at bounding box center [663, 303] width 9 height 11
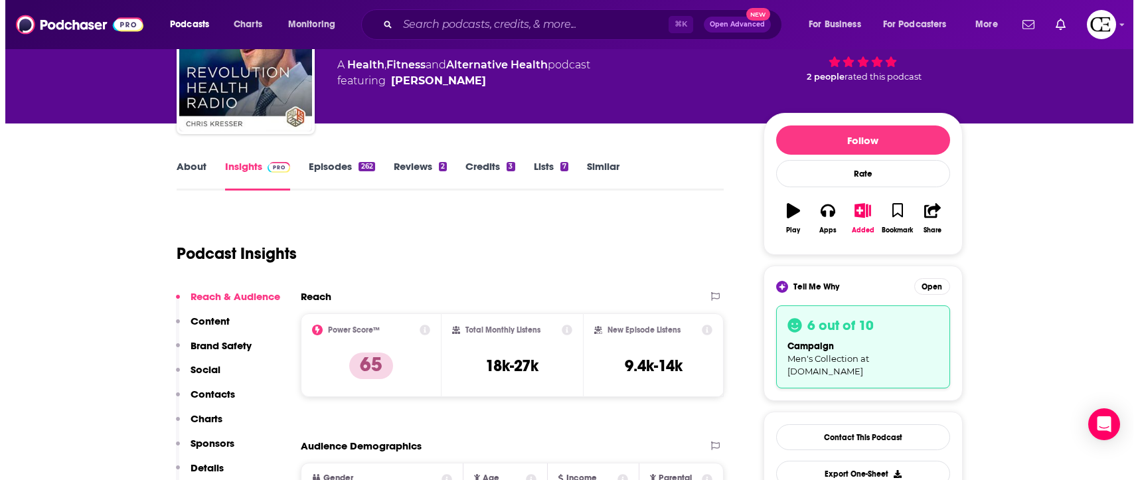
scroll to position [0, 0]
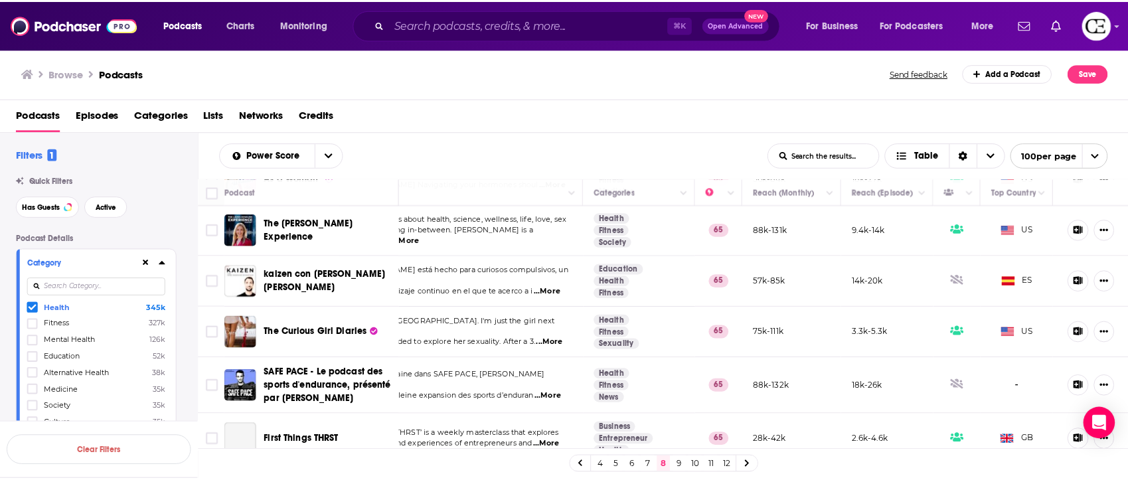
scroll to position [3774, 70]
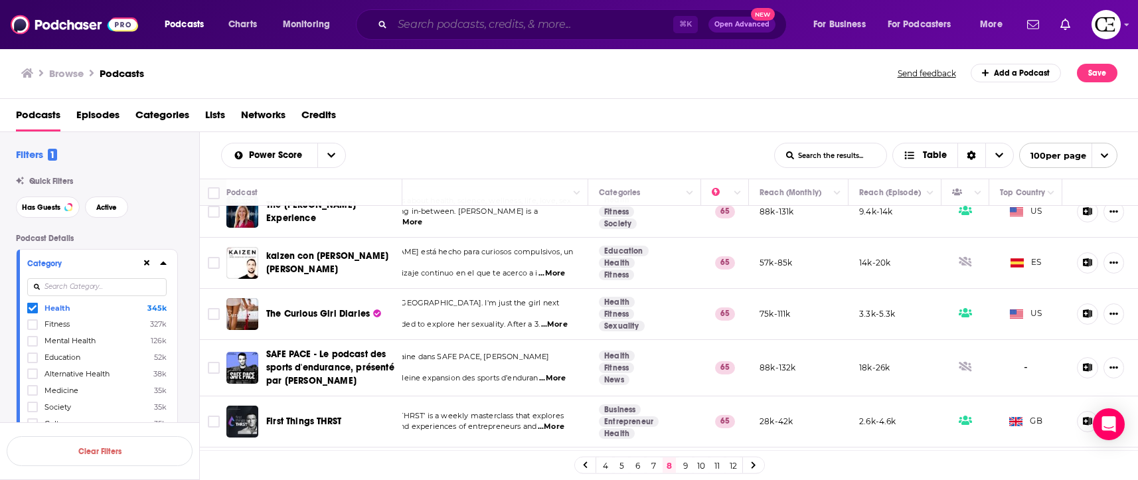
click at [481, 19] on input "Search podcasts, credits, & more..." at bounding box center [532, 24] width 281 height 21
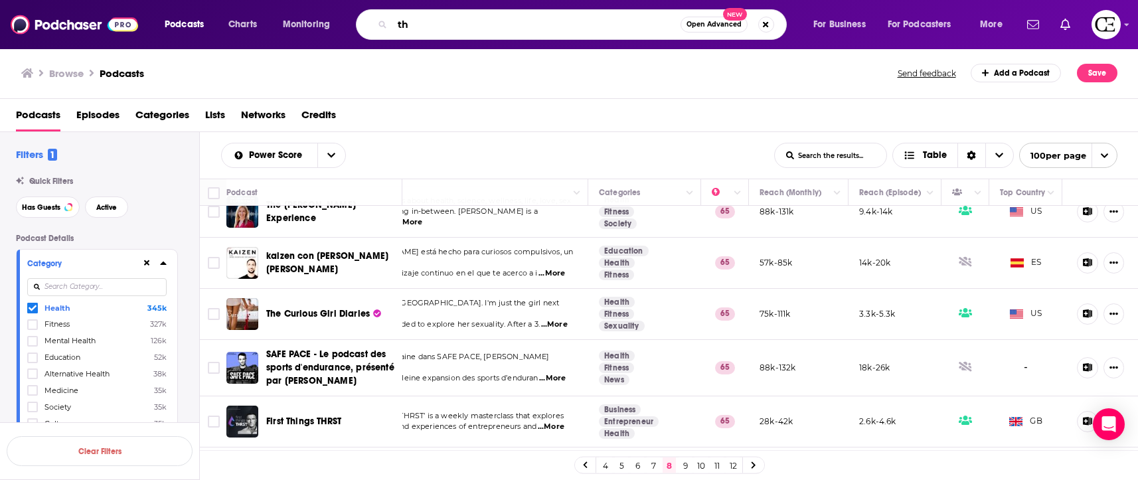
type input "t"
type input "[PERSON_NAME]"
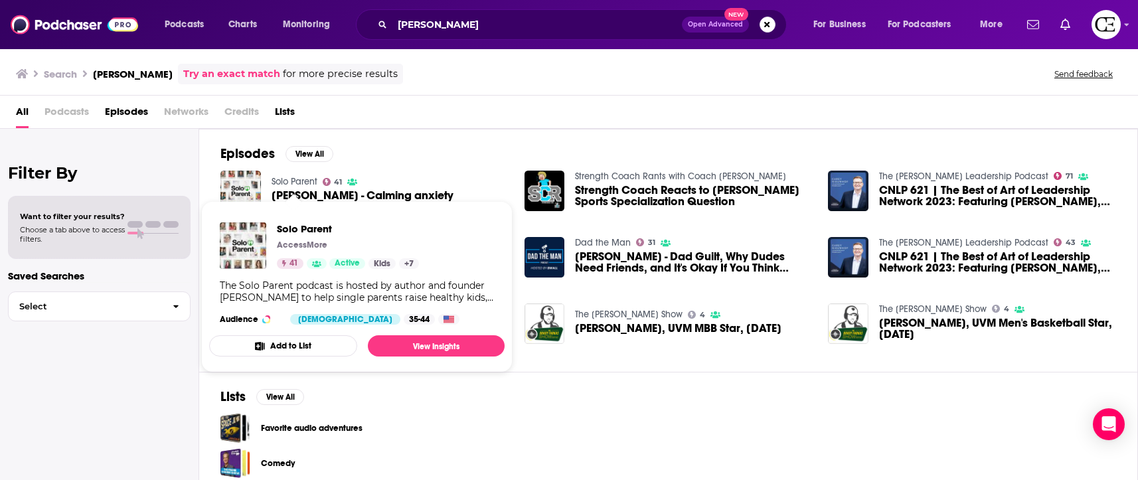
click at [280, 184] on link "Solo Parent" at bounding box center [295, 181] width 46 height 11
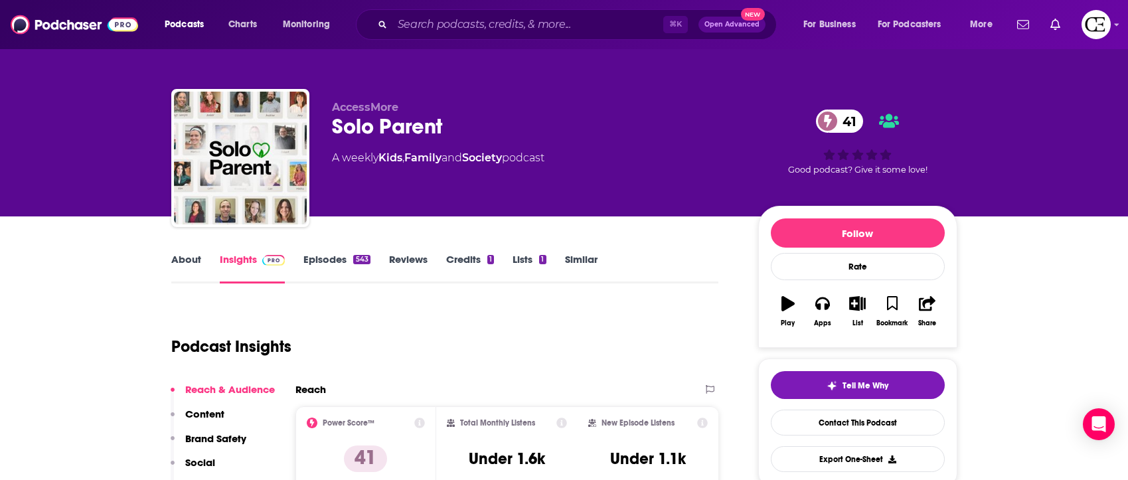
click at [521, 39] on div "⌘ K Open Advanced New" at bounding box center [566, 24] width 421 height 31
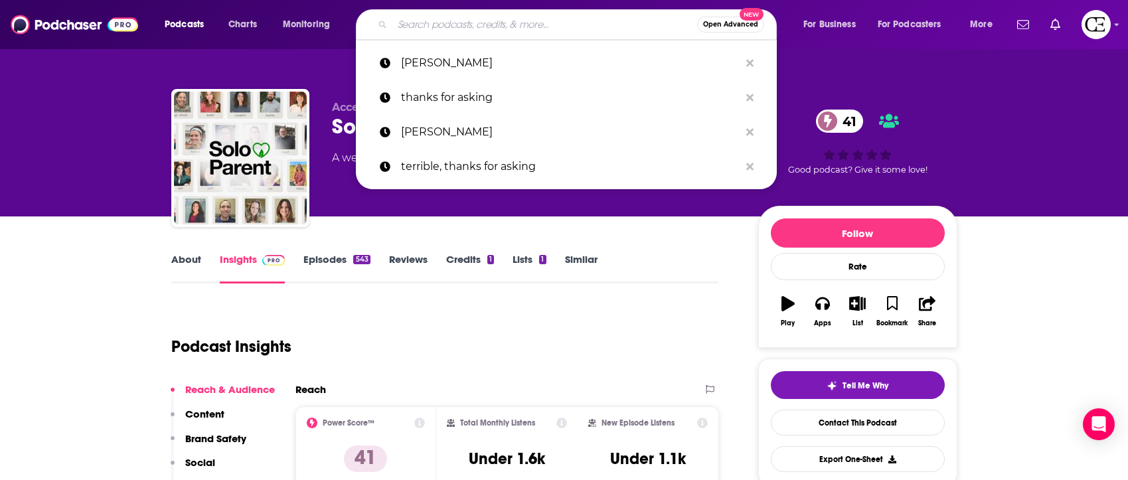
click at [521, 29] on input "Search podcasts, credits, & more..." at bounding box center [544, 24] width 305 height 21
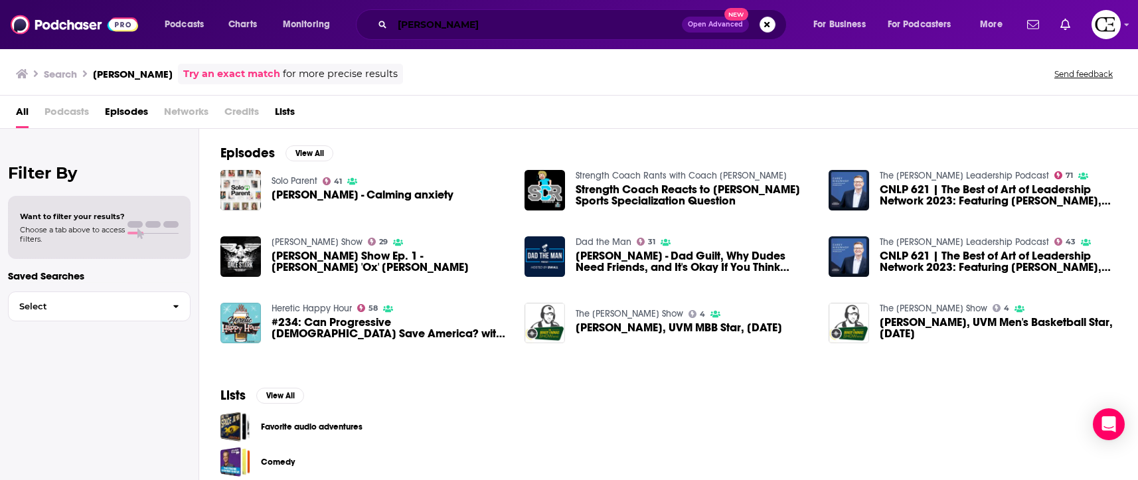
click at [479, 25] on input "[PERSON_NAME]" at bounding box center [537, 24] width 290 height 21
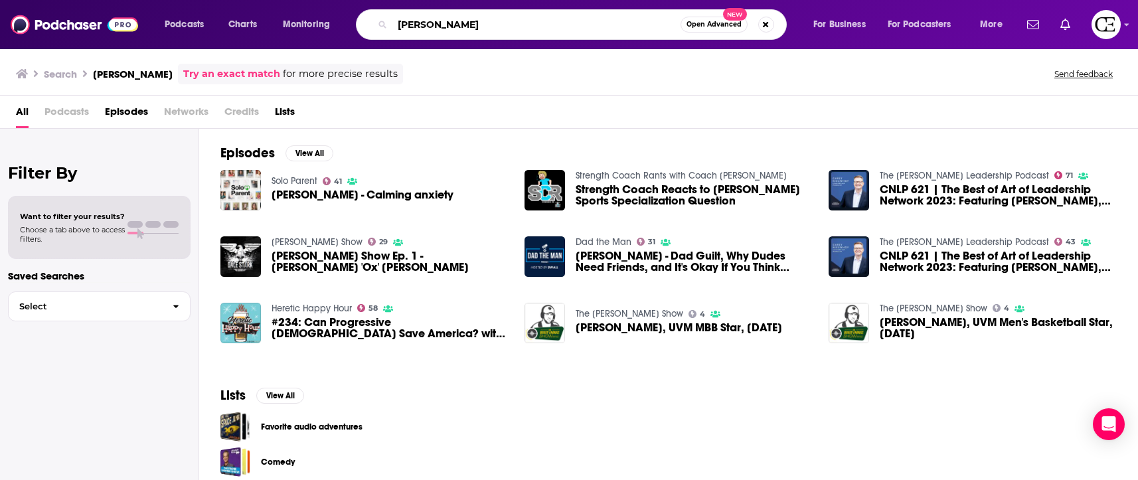
drag, startPoint x: 502, startPoint y: 25, endPoint x: 290, endPoint y: 10, distance: 213.0
click at [290, 10] on div "Podcasts Charts Monitoring [PERSON_NAME] Open Advanced New For Business For Pod…" at bounding box center [585, 24] width 860 height 31
type input "d"
type input "smart money"
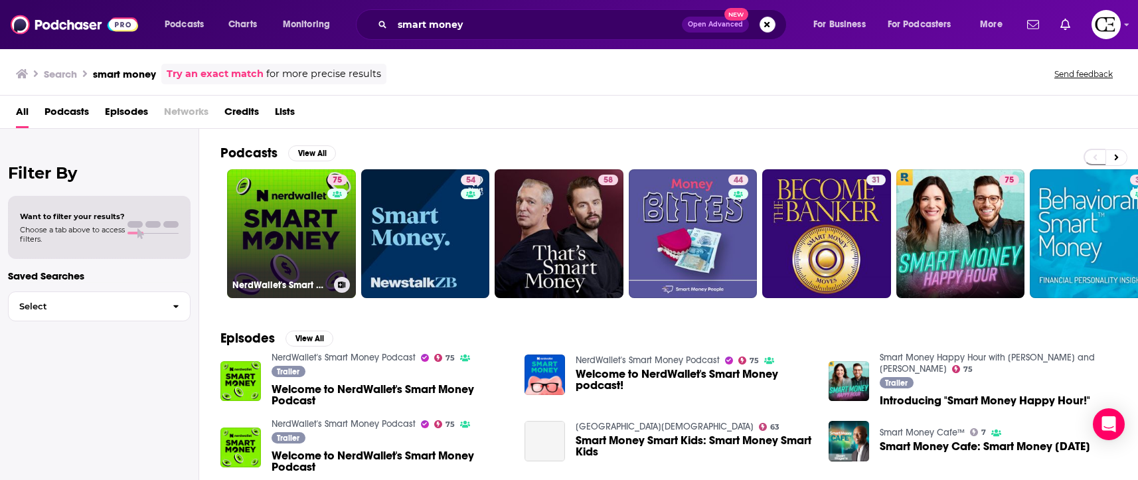
click at [328, 215] on div "75" at bounding box center [338, 226] width 23 height 102
click at [294, 244] on link "75 NerdWallet's Smart Money Podcast" at bounding box center [291, 233] width 129 height 129
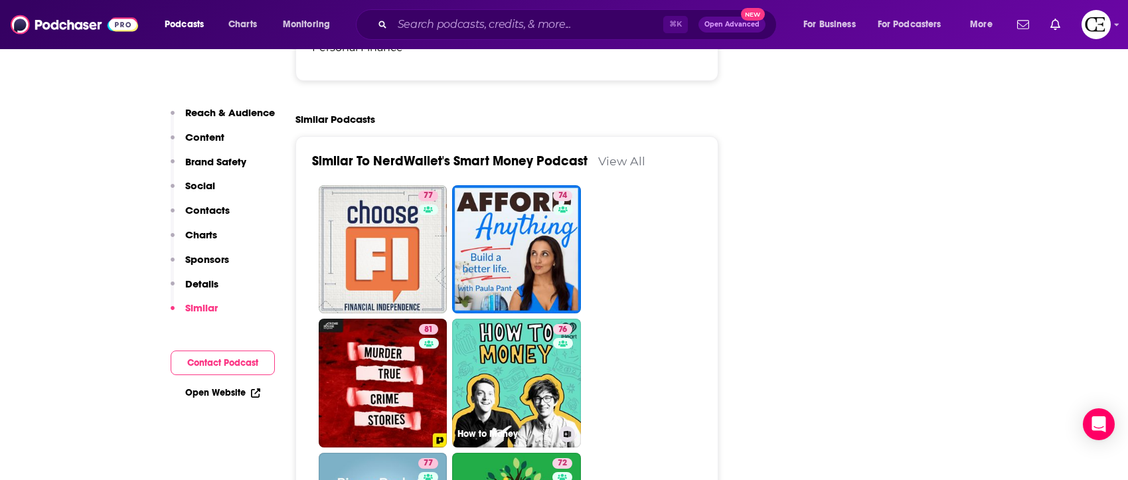
scroll to position [3051, 0]
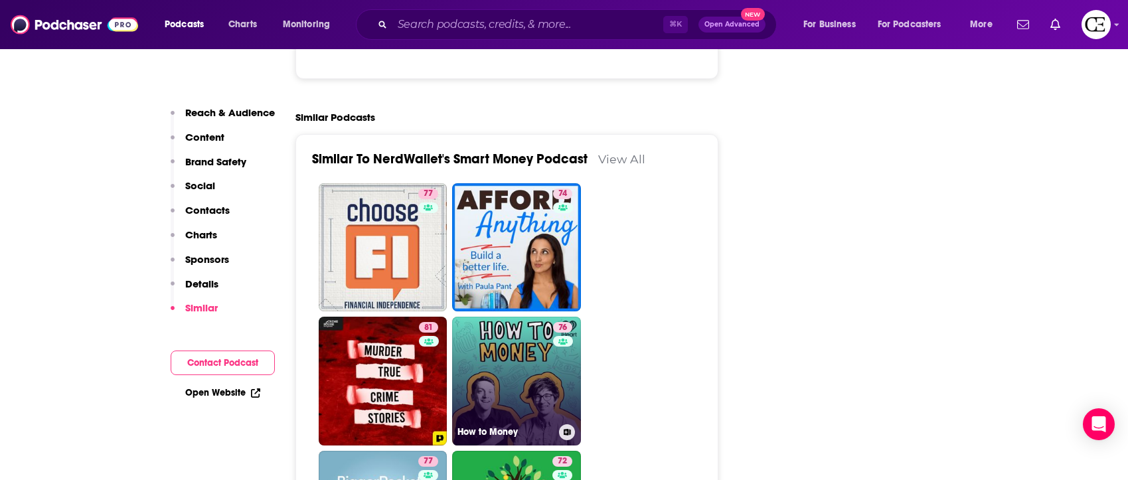
click at [507, 337] on link "76 How to Money" at bounding box center [516, 381] width 129 height 129
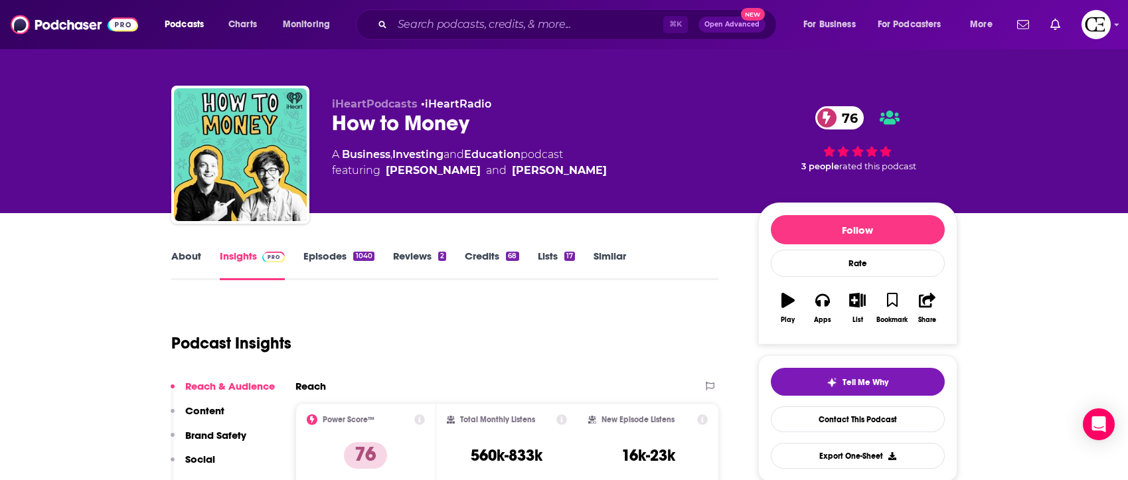
scroll to position [3, 0]
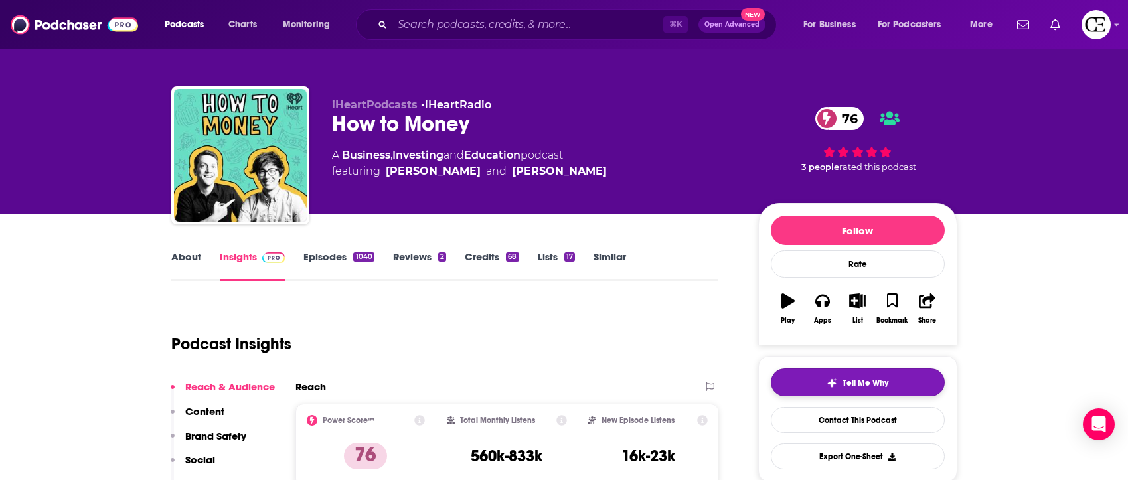
click at [843, 389] on button "Tell Me Why" at bounding box center [858, 383] width 174 height 28
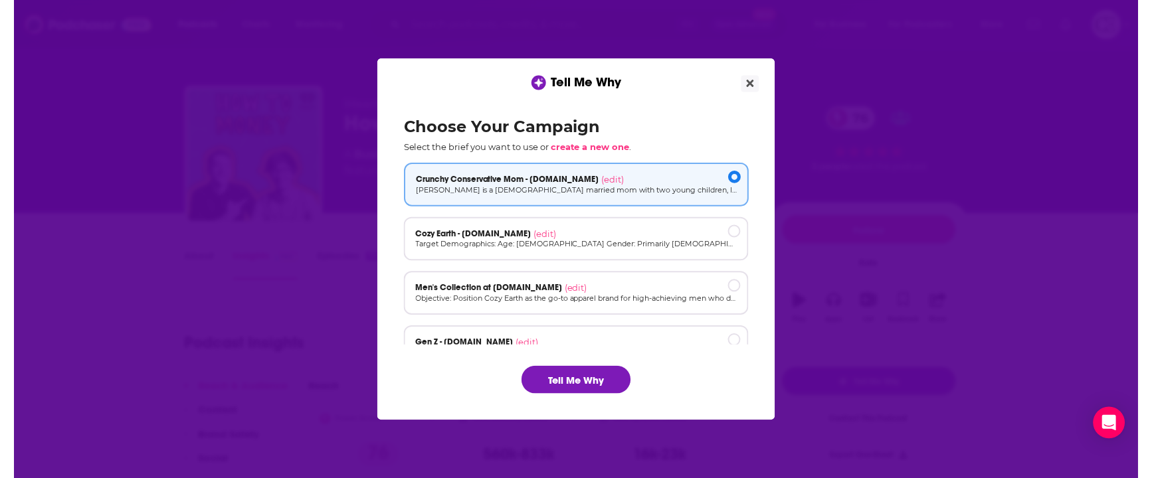
scroll to position [0, 0]
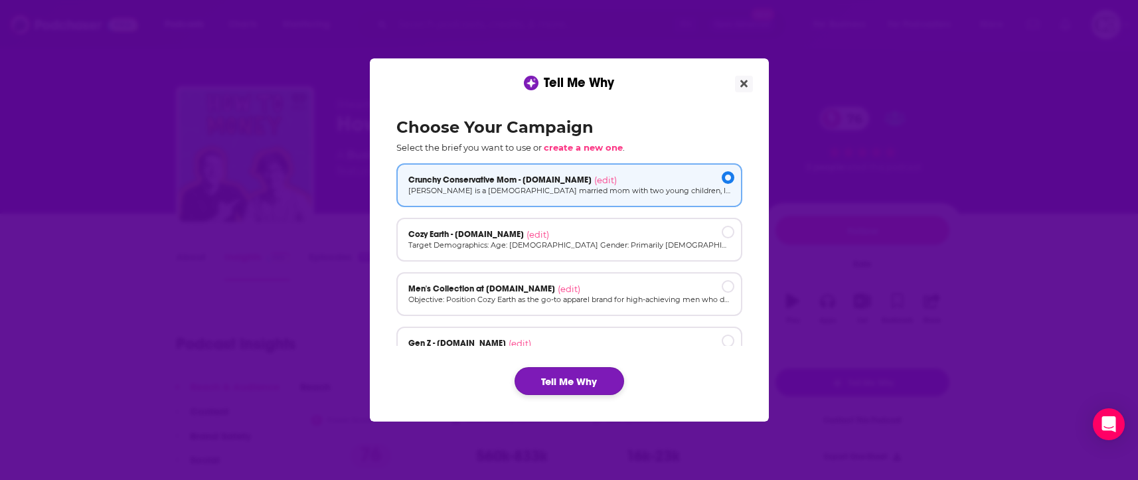
click at [597, 376] on button "Tell Me Why" at bounding box center [570, 381] width 110 height 28
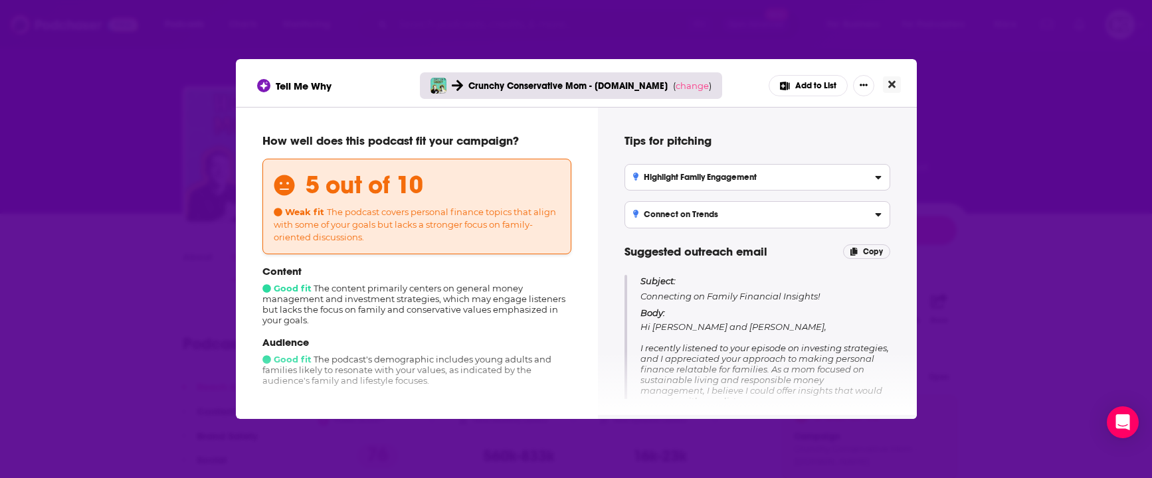
click at [897, 88] on button "Close" at bounding box center [892, 84] width 18 height 17
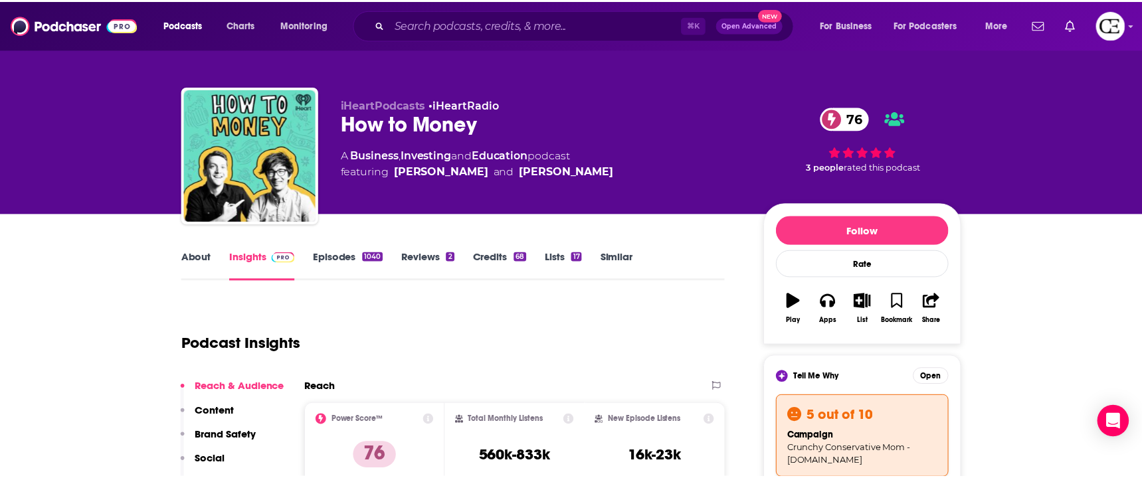
scroll to position [3, 0]
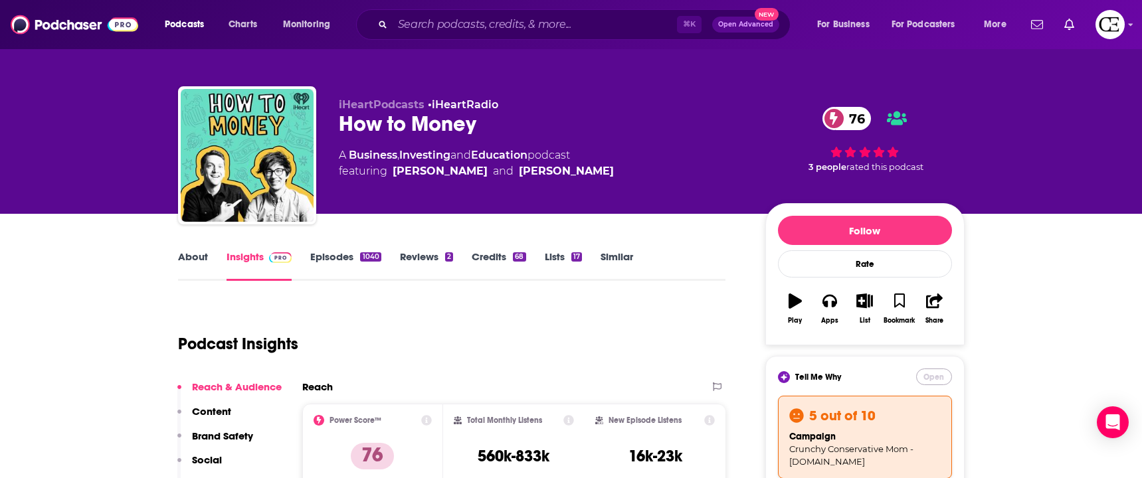
click at [929, 377] on button "Open" at bounding box center [934, 377] width 36 height 17
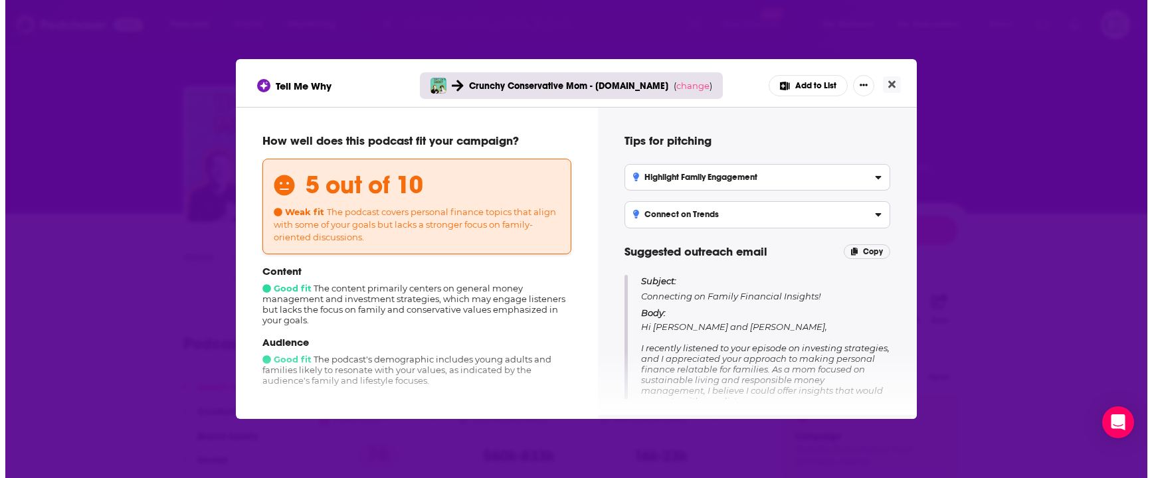
scroll to position [0, 0]
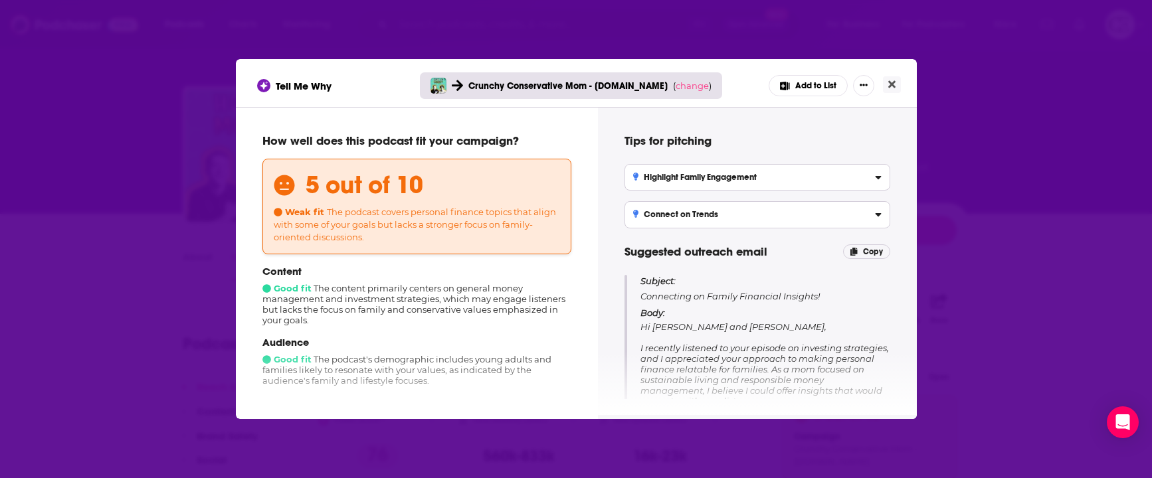
click at [694, 95] on div "Crunchy Conservative Mom - [DOMAIN_NAME] ( change )" at bounding box center [571, 85] width 303 height 27
click at [690, 86] on span "change" at bounding box center [691, 85] width 33 height 11
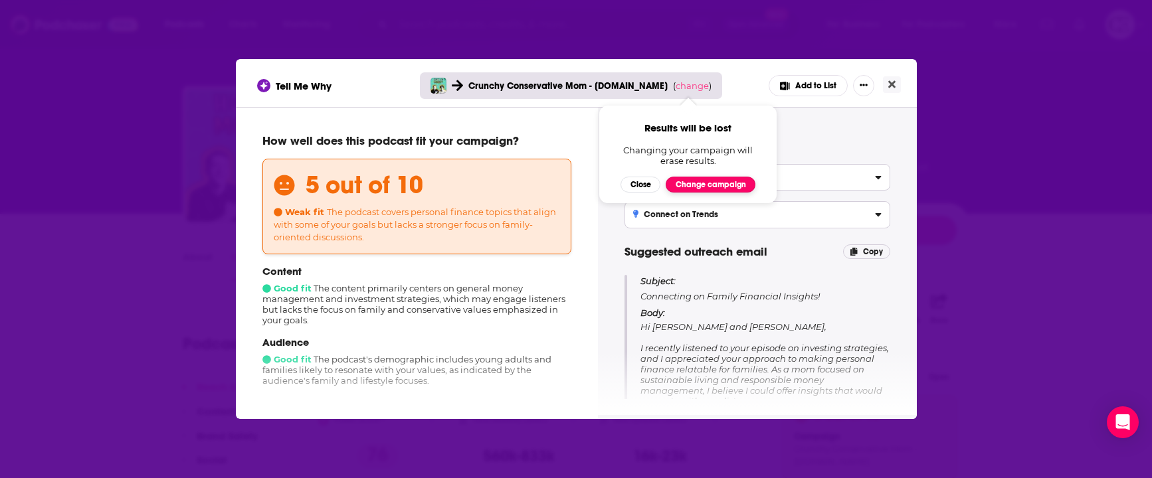
click at [721, 181] on button "Change campaign" at bounding box center [710, 185] width 90 height 16
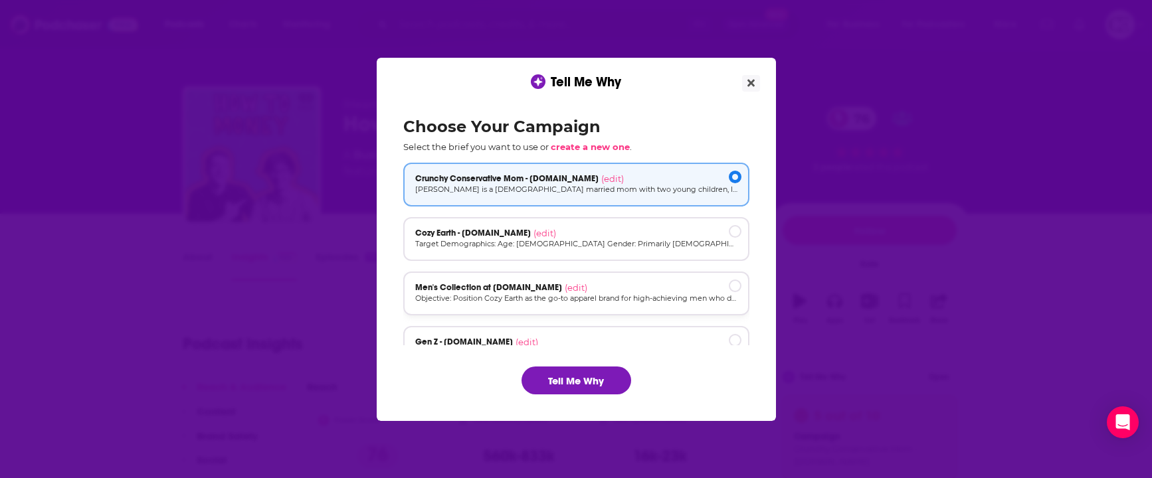
click at [607, 293] on p "Objective: Position Cozy Earth as the go-to apparel brand for high-achieving me…" at bounding box center [576, 298] width 322 height 11
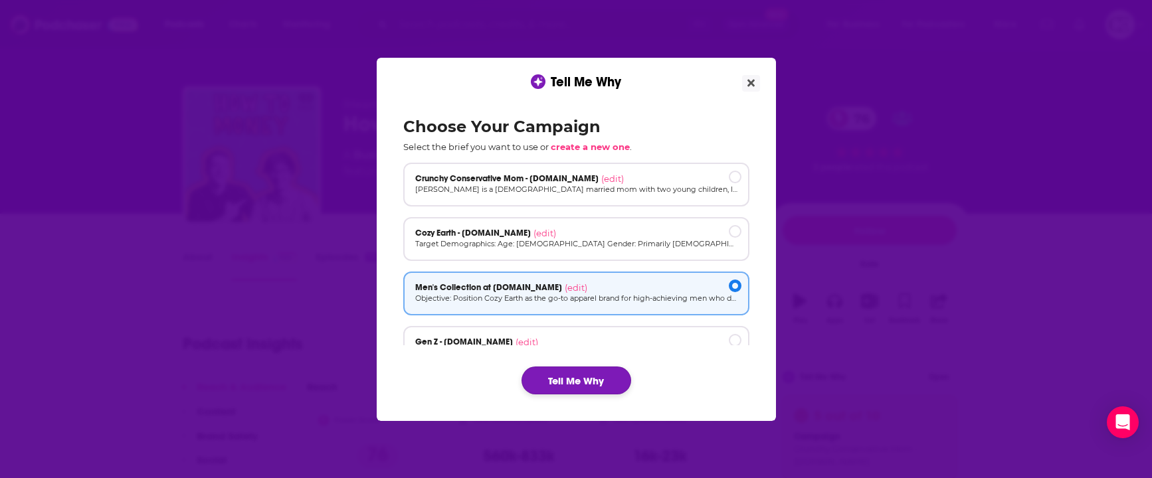
click at [549, 387] on button "Tell Me Why" at bounding box center [576, 381] width 110 height 28
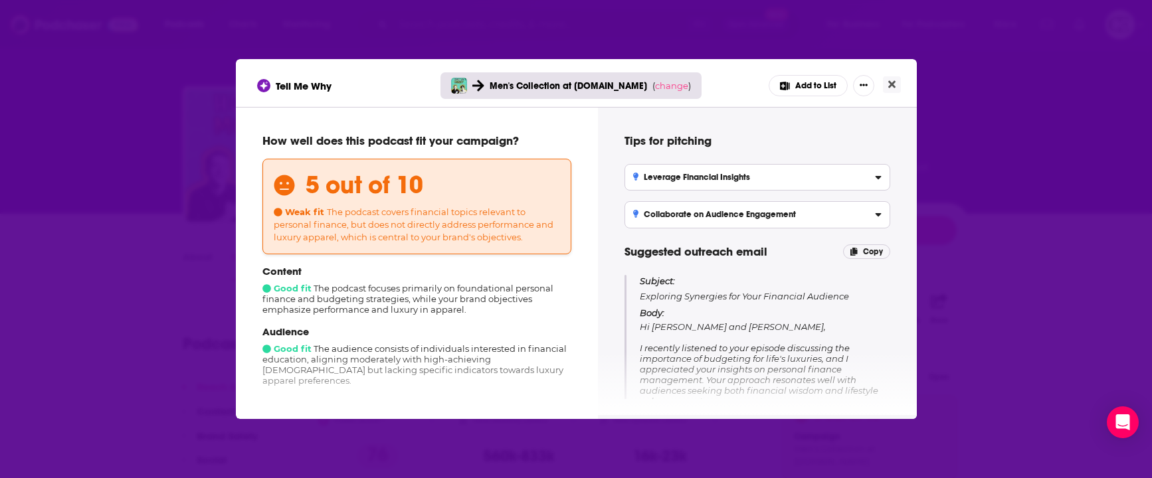
drag, startPoint x: 632, startPoint y: 290, endPoint x: 624, endPoint y: 332, distance: 43.1
click at [624, 332] on div "Subject: Exploring Synergies for Your Financial Audience Body: Hi [PERSON_NAME]…" at bounding box center [757, 452] width 266 height 355
click at [887, 82] on button "Close" at bounding box center [892, 84] width 18 height 17
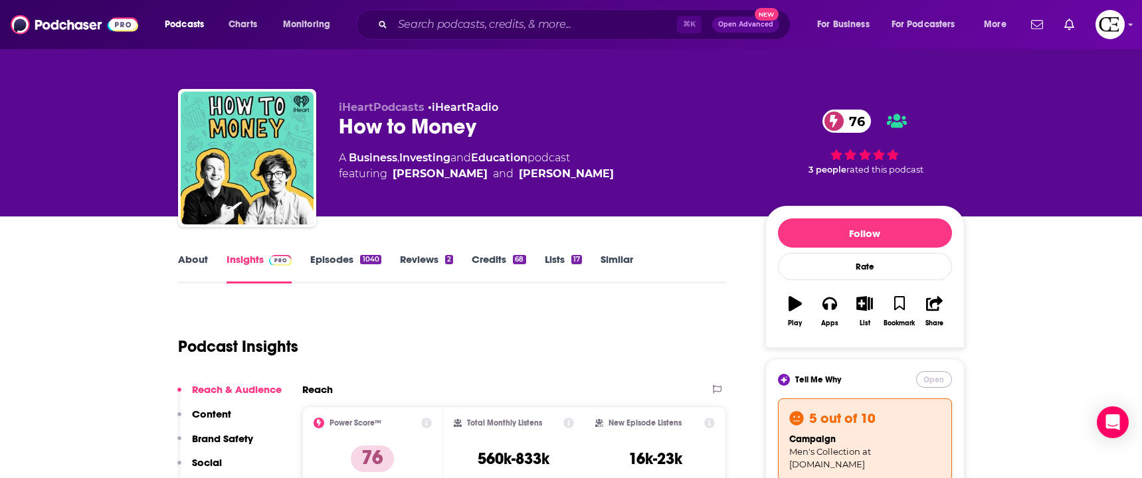
click at [924, 378] on button "Open" at bounding box center [934, 379] width 36 height 17
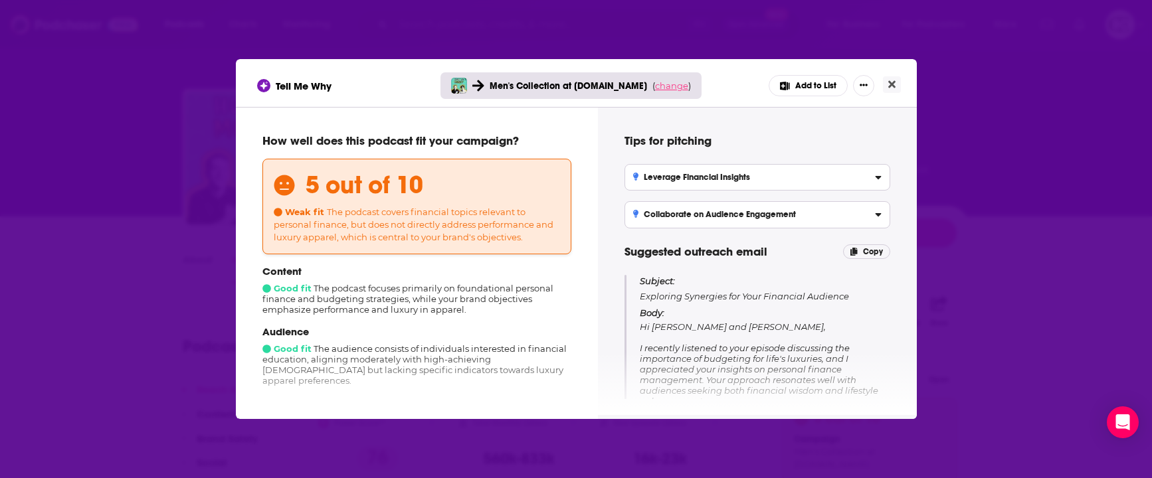
click at [670, 84] on span "change" at bounding box center [671, 85] width 33 height 11
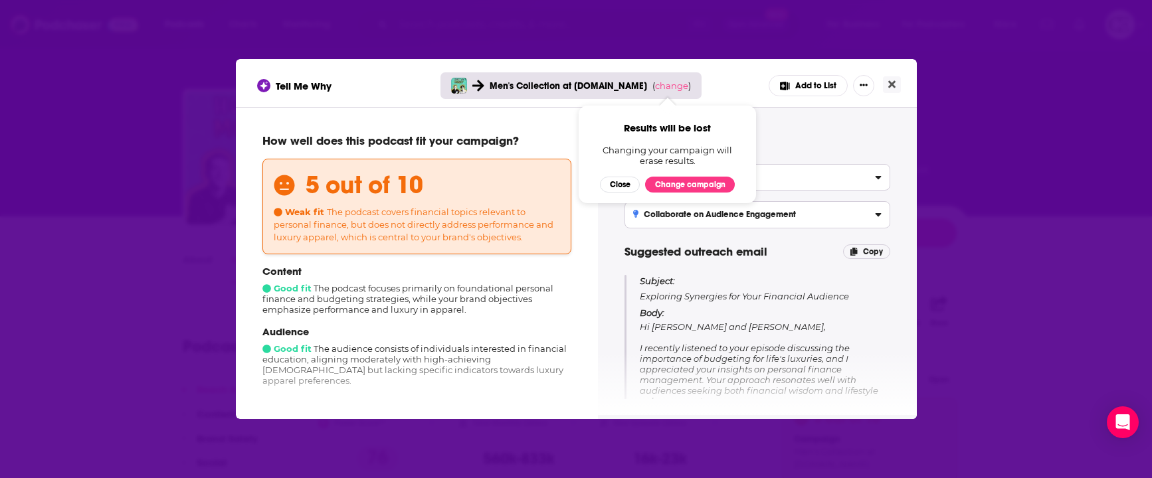
click at [555, 286] on div "Content Good fit The podcast focuses primarily on foundational personal finance…" at bounding box center [416, 290] width 309 height 50
click at [625, 183] on button "Close" at bounding box center [620, 185] width 40 height 16
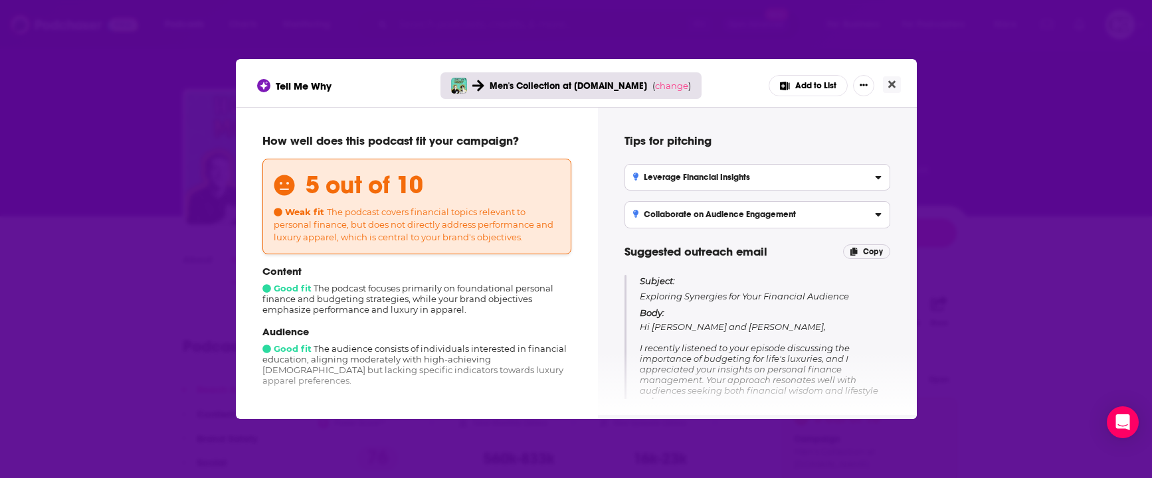
drag, startPoint x: 625, startPoint y: 295, endPoint x: 600, endPoint y: 361, distance: 71.0
click at [611, 373] on div "Tips for pitching Leverage Financial Insights Position your brand within financ…" at bounding box center [757, 261] width 319 height 308
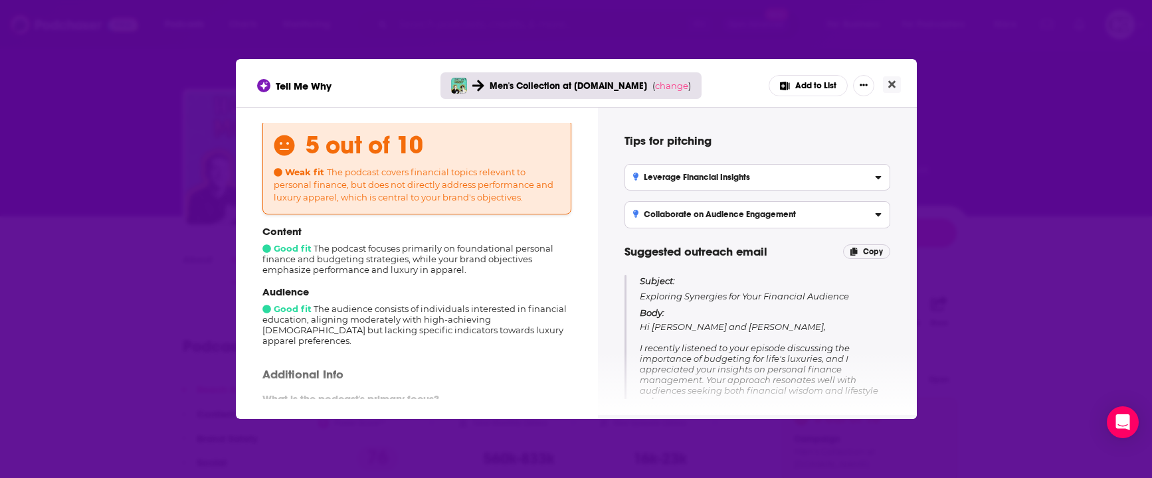
scroll to position [44, 0]
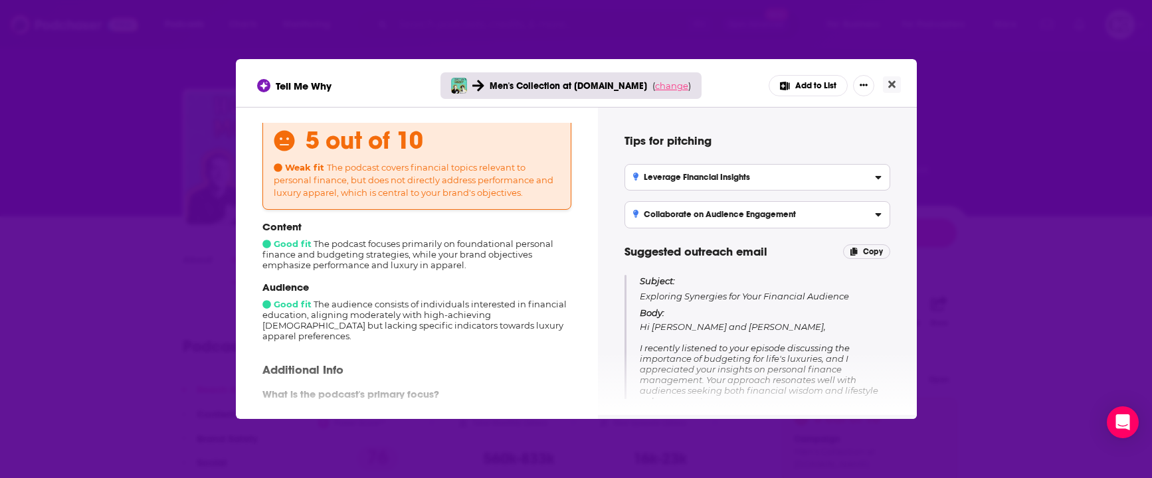
click at [661, 86] on span "change" at bounding box center [671, 85] width 33 height 11
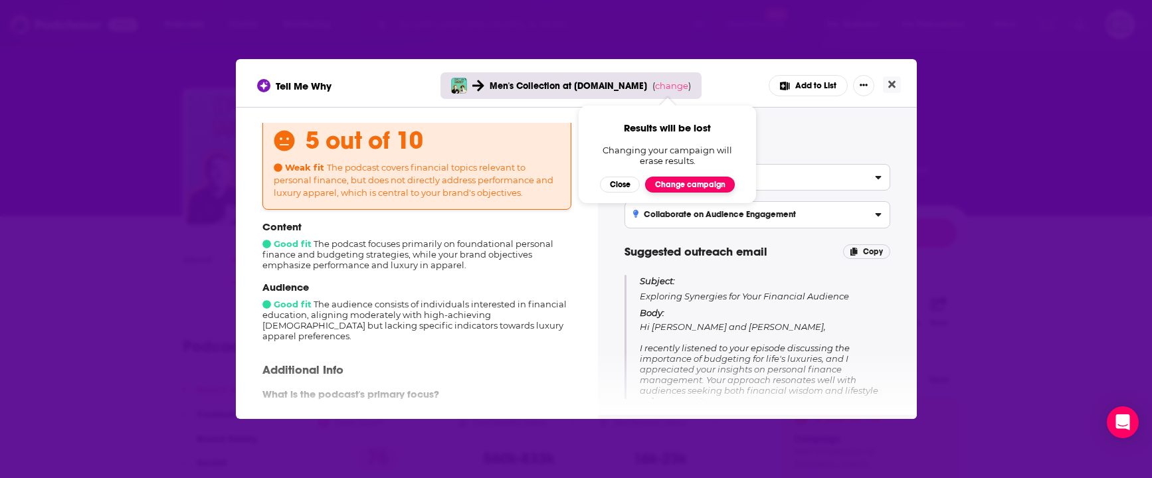
click at [688, 187] on button "Change campaign" at bounding box center [690, 185] width 90 height 16
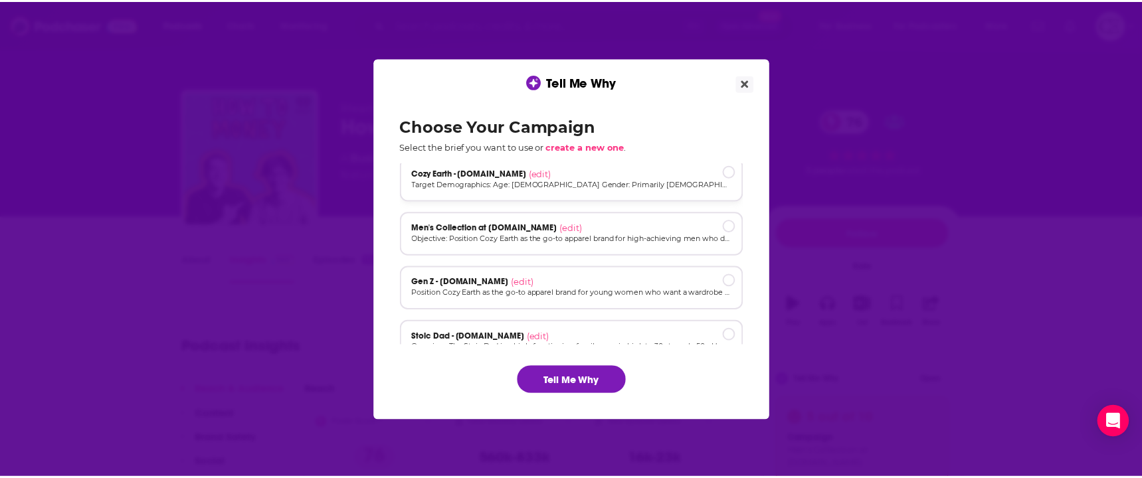
scroll to position [90, 0]
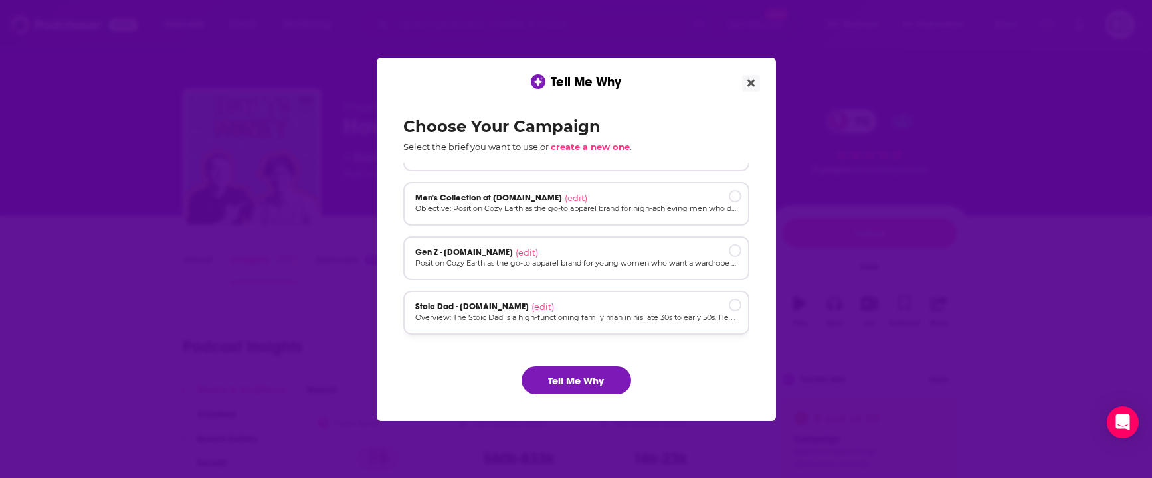
click at [625, 312] on p "Overview: The Stoic Dad is a high-functioning family man in his late 30s to ear…" at bounding box center [576, 317] width 322 height 11
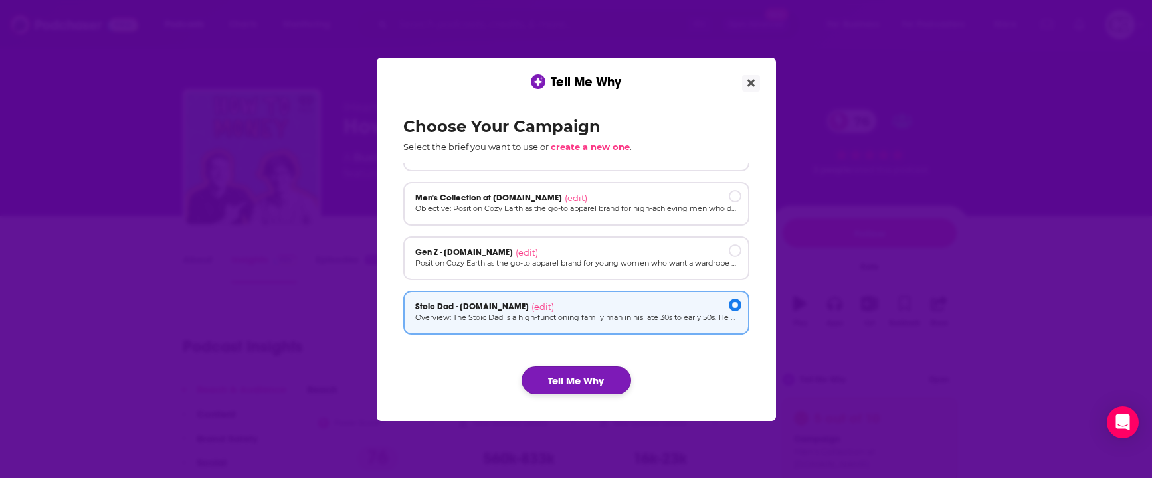
click at [604, 367] on button "Tell Me Why" at bounding box center [576, 381] width 110 height 28
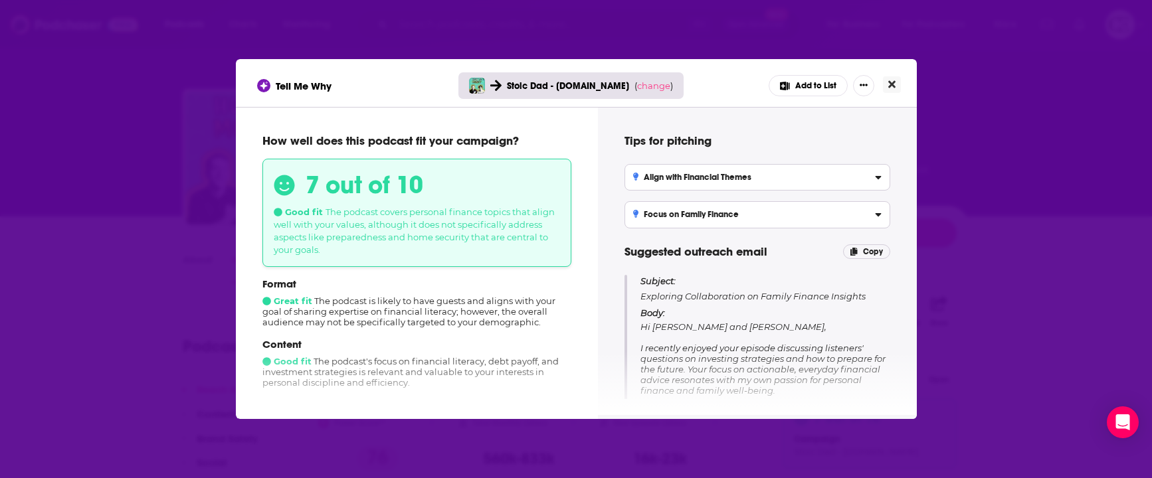
click at [890, 90] on button "Close" at bounding box center [892, 84] width 18 height 17
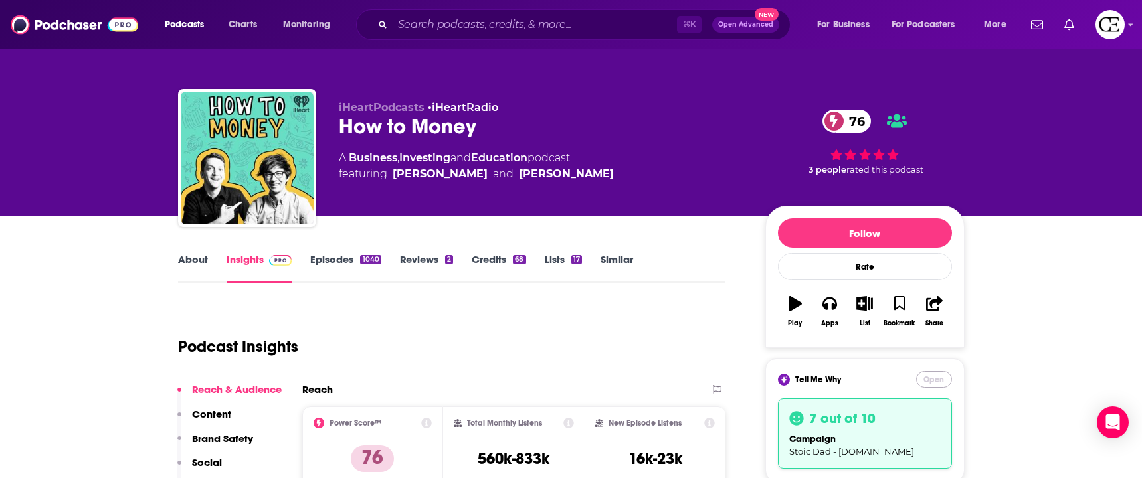
scroll to position [35, 0]
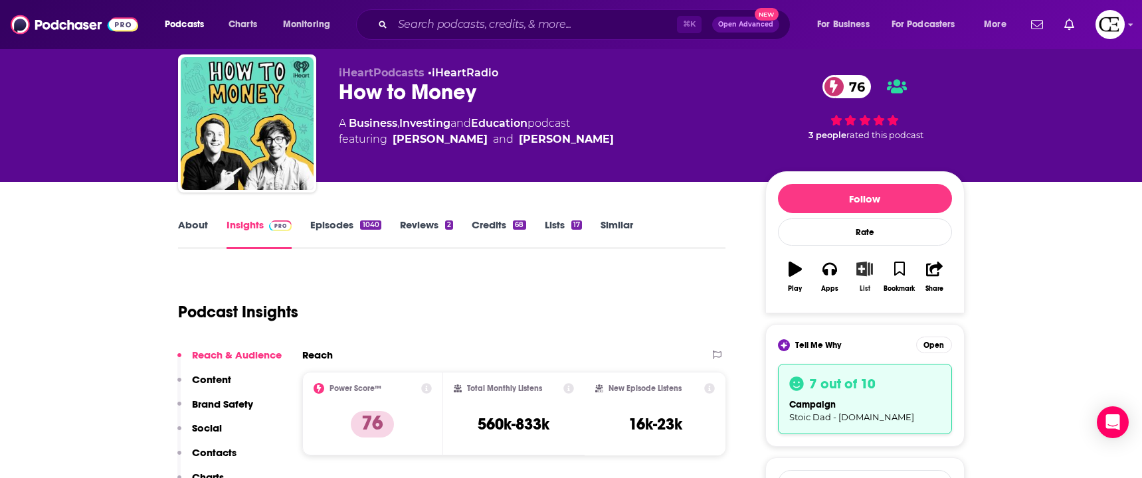
click at [867, 264] on icon "button" at bounding box center [864, 269] width 17 height 15
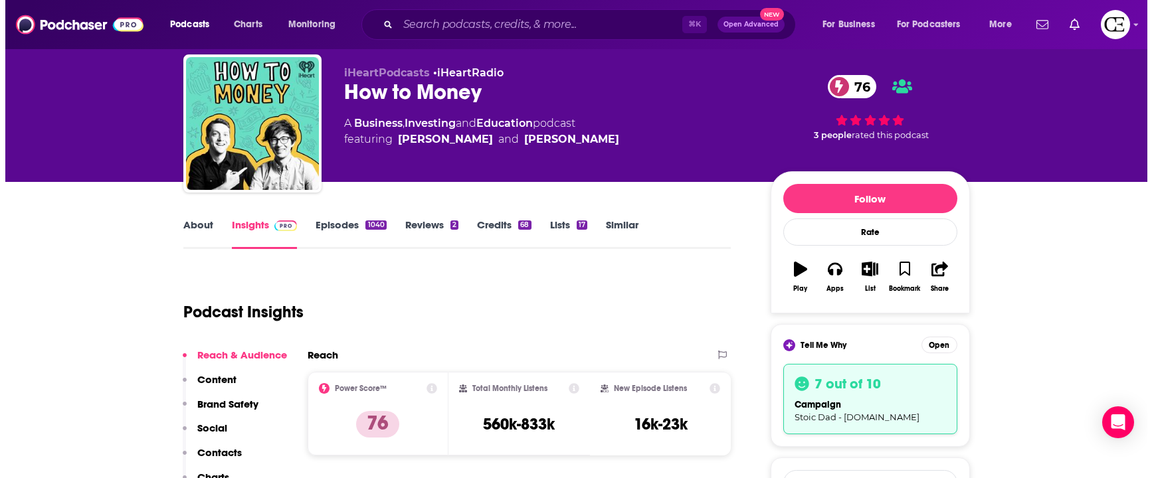
scroll to position [0, 0]
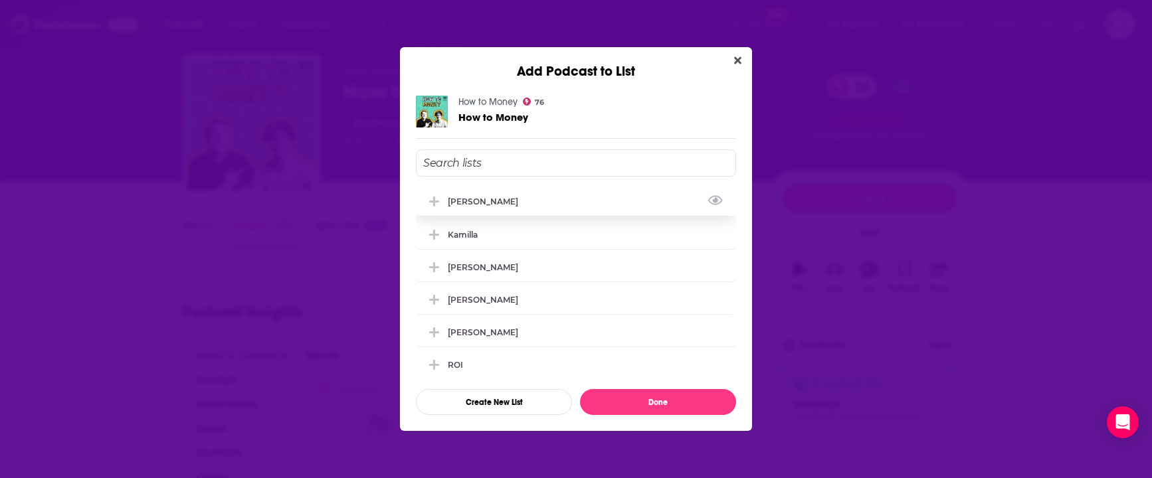
click at [567, 201] on div "[PERSON_NAME]" at bounding box center [576, 201] width 320 height 29
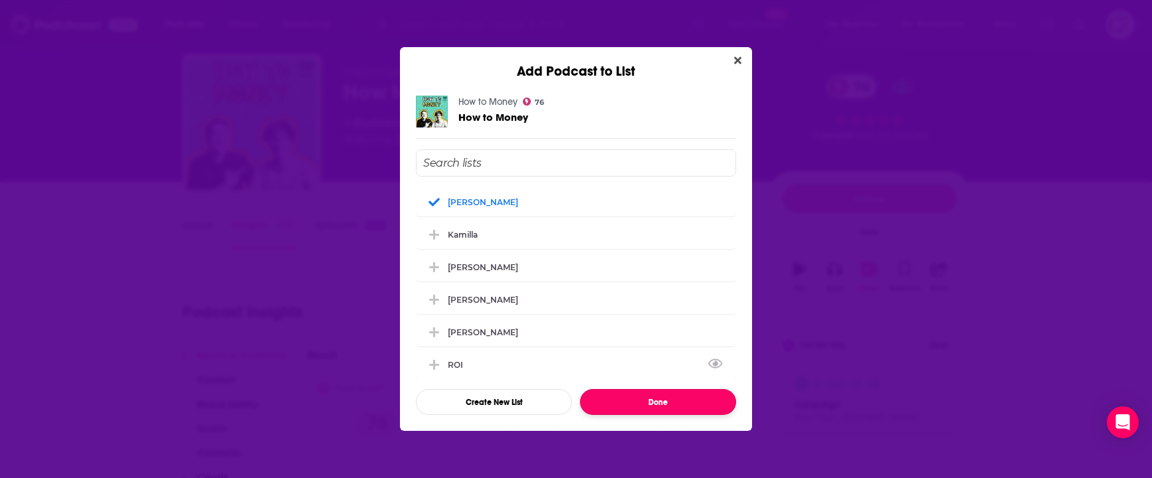
click at [646, 399] on button "Done" at bounding box center [658, 402] width 156 height 26
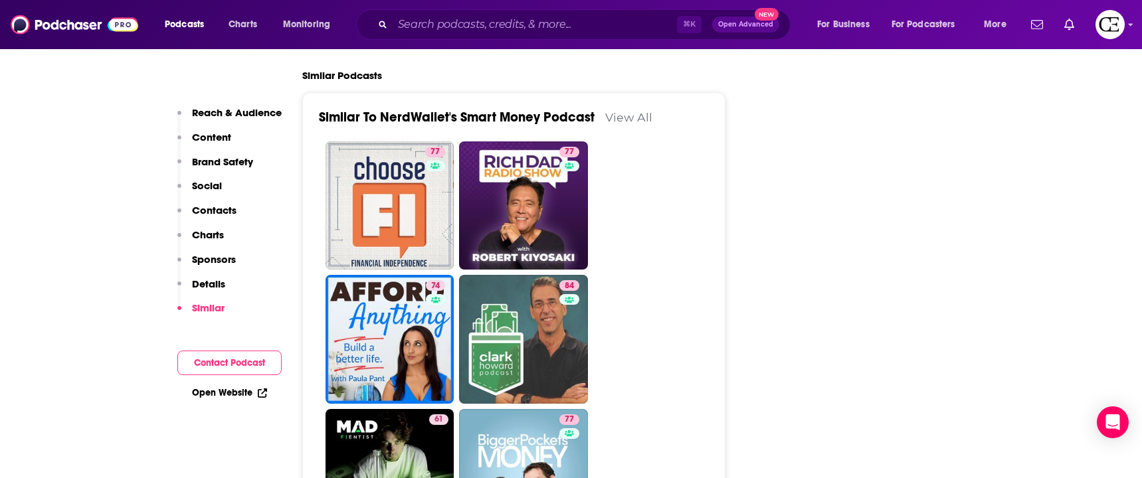
scroll to position [3096, 0]
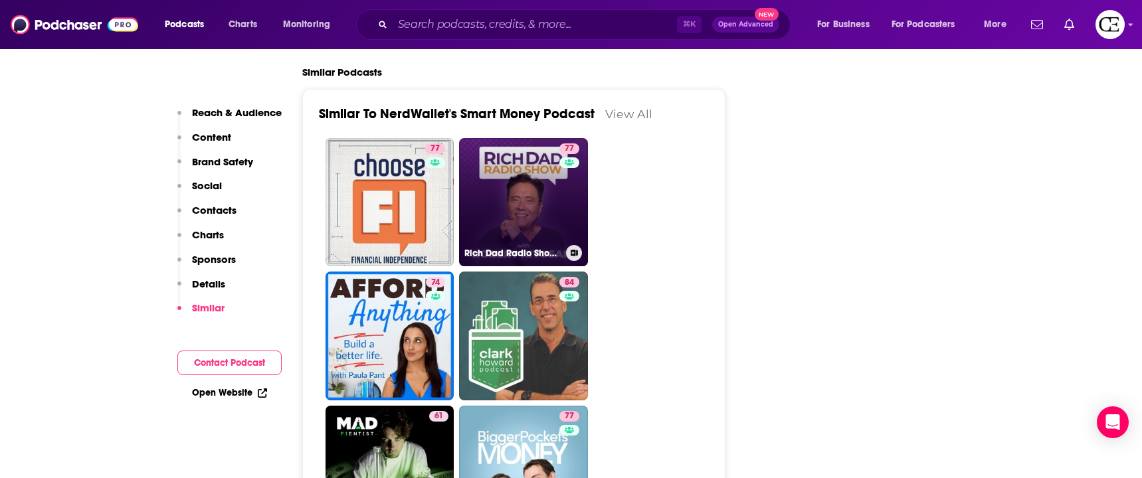
click at [559, 178] on div "77" at bounding box center [570, 194] width 23 height 102
type input "[URL][DOMAIN_NAME]"
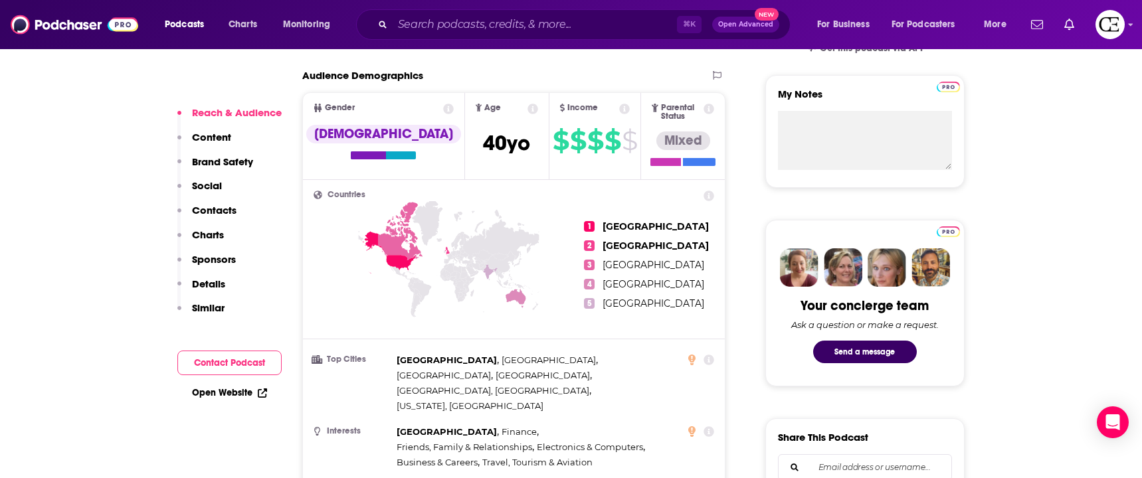
scroll to position [466, 0]
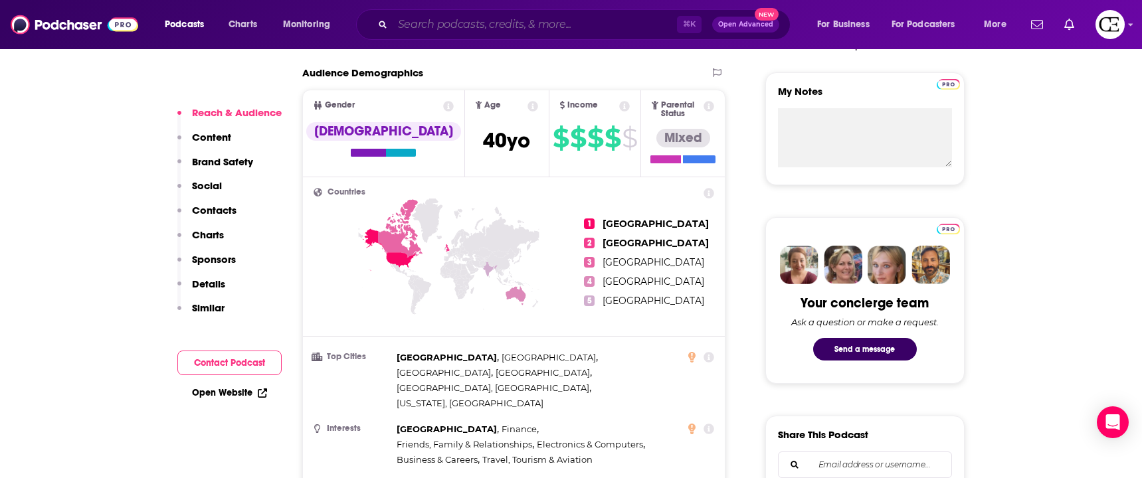
click at [455, 33] on input "Search podcasts, credits, & more..." at bounding box center [534, 24] width 284 height 21
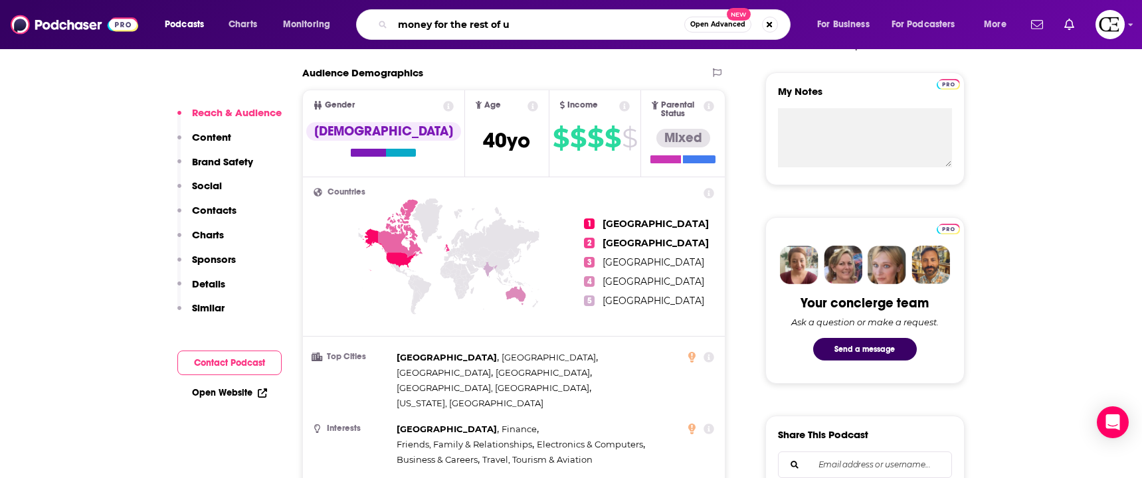
type input "money for the rest of us"
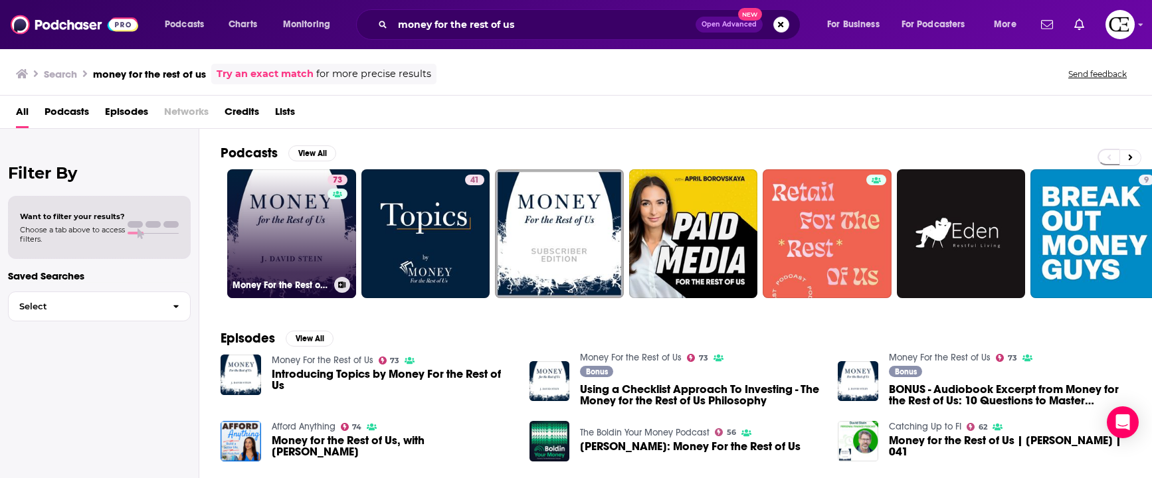
click at [288, 258] on link "73 Money For the Rest of Us" at bounding box center [291, 233] width 129 height 129
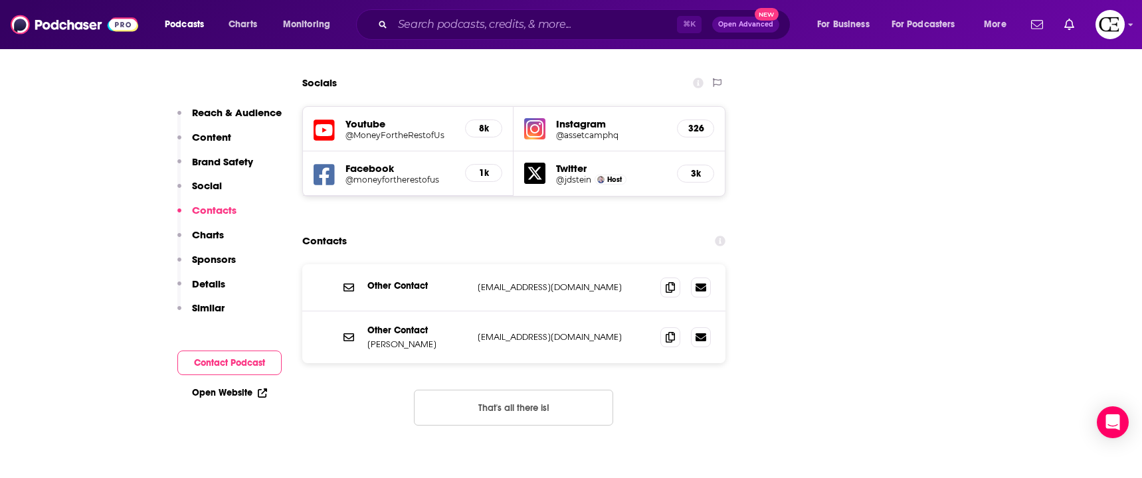
scroll to position [1567, 0]
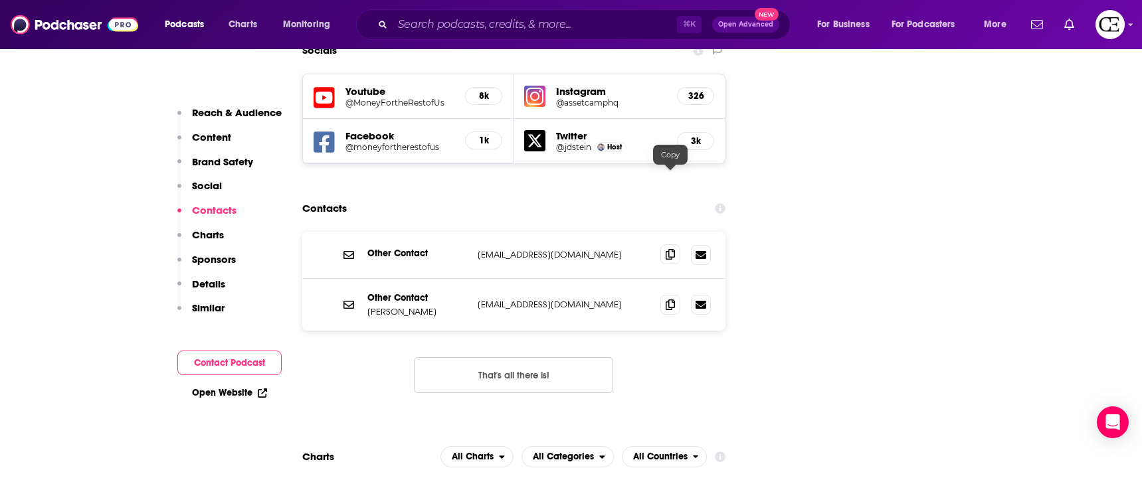
click at [664, 244] on span at bounding box center [670, 254] width 20 height 20
click at [669, 299] on icon at bounding box center [669, 304] width 9 height 11
click at [663, 294] on span at bounding box center [670, 304] width 20 height 20
click at [664, 294] on span at bounding box center [670, 304] width 20 height 20
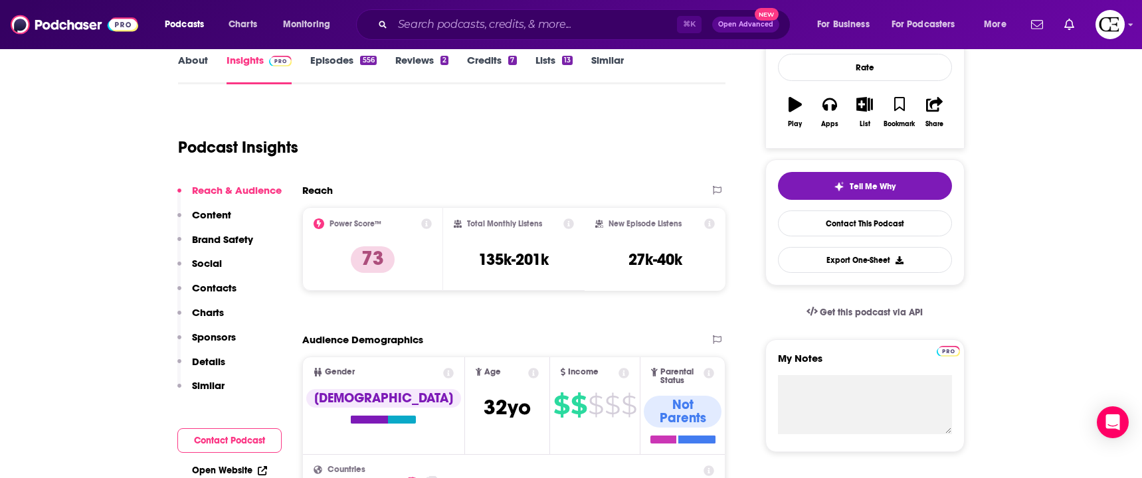
scroll to position [0, 0]
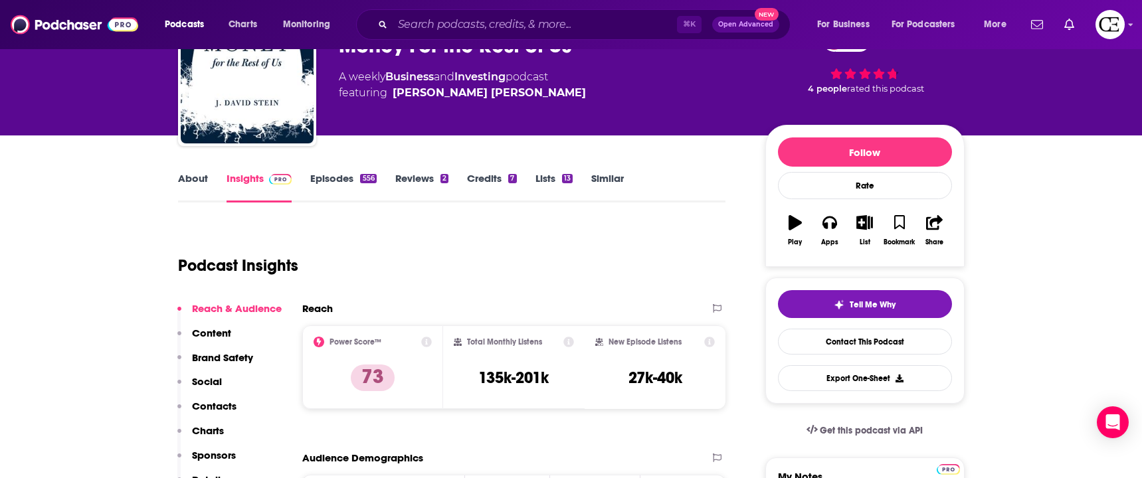
scroll to position [79, 0]
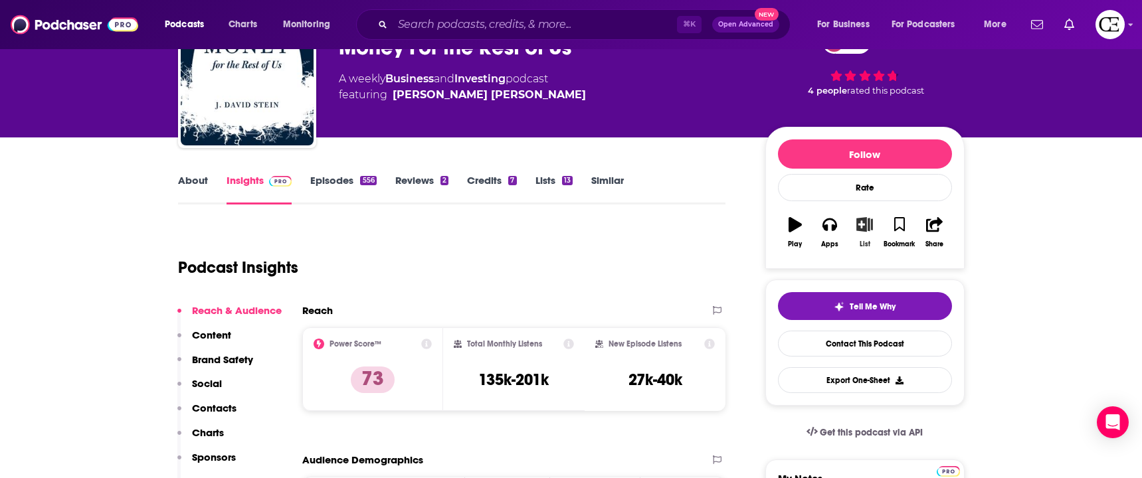
click at [867, 230] on icon "button" at bounding box center [864, 224] width 17 height 15
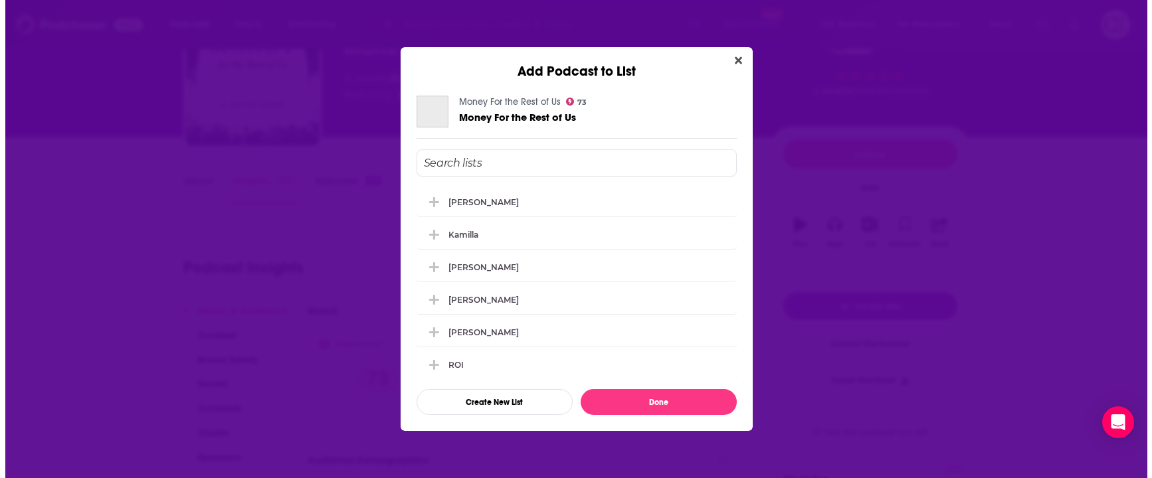
scroll to position [0, 0]
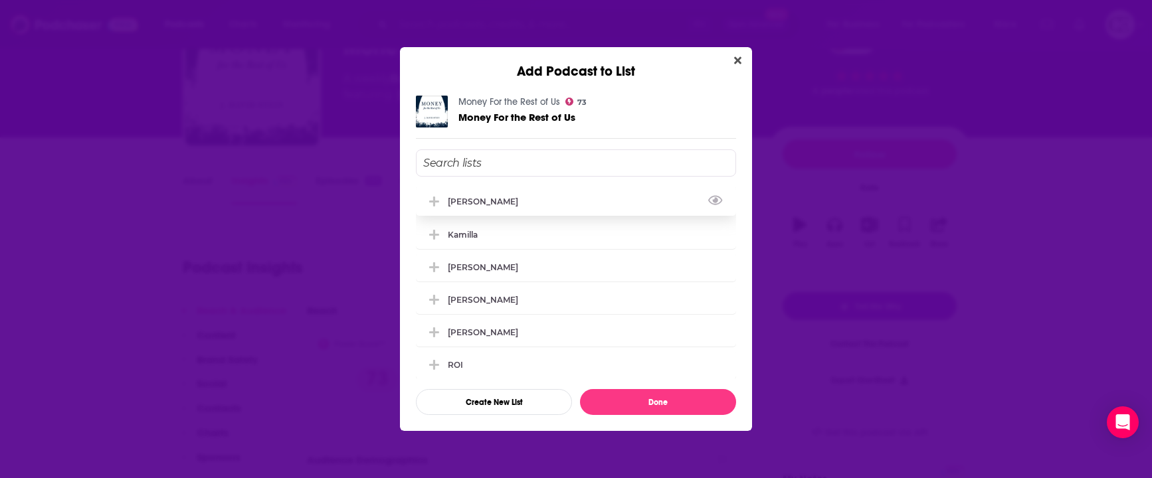
click at [526, 202] on div "[PERSON_NAME]" at bounding box center [576, 201] width 320 height 29
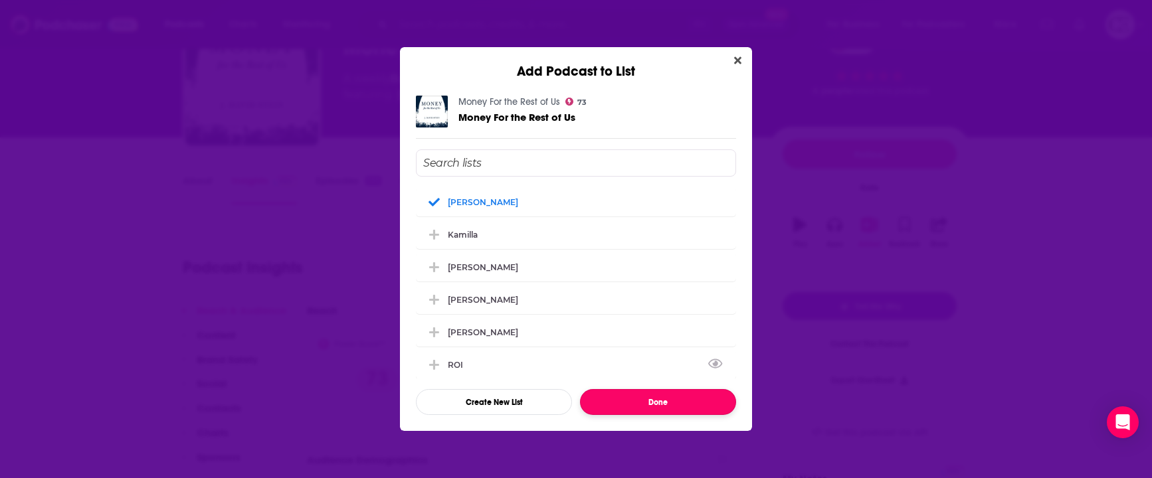
click at [647, 413] on button "Done" at bounding box center [658, 402] width 156 height 26
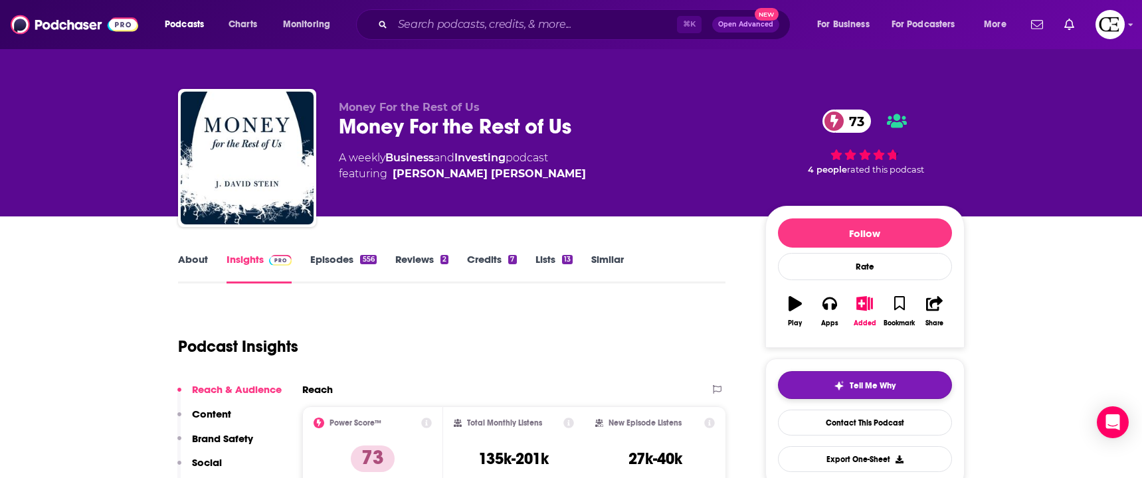
click at [840, 392] on button "Tell Me Why" at bounding box center [865, 385] width 174 height 28
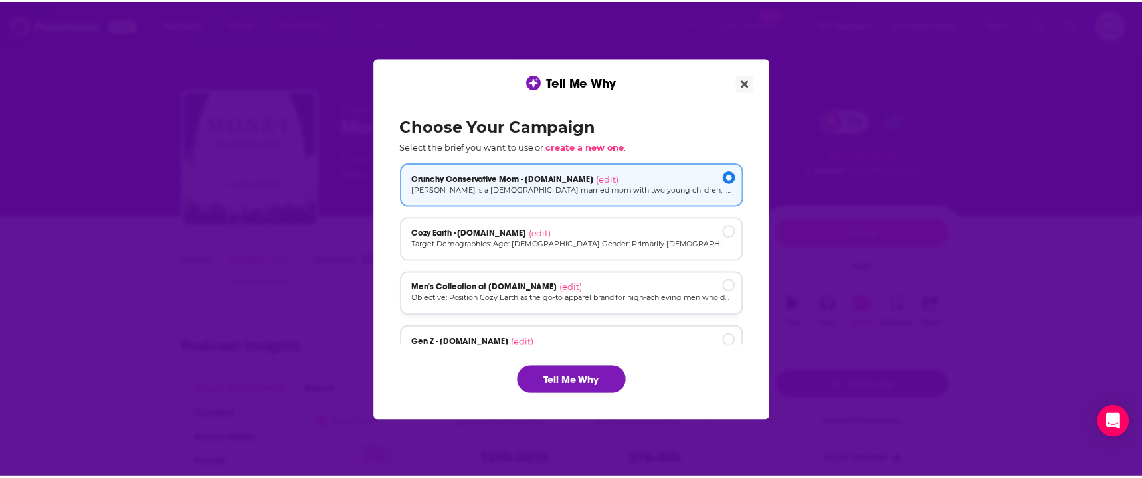
scroll to position [90, 0]
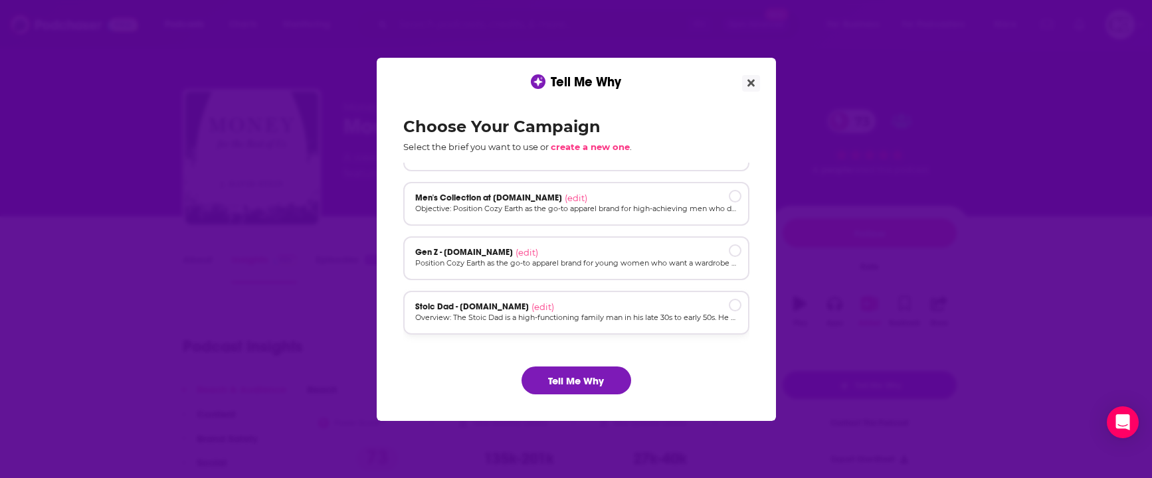
click at [558, 292] on div "Stoic Dad - [DOMAIN_NAME] (edit) Overview: The Stoic Dad is a high-functioning …" at bounding box center [576, 313] width 346 height 44
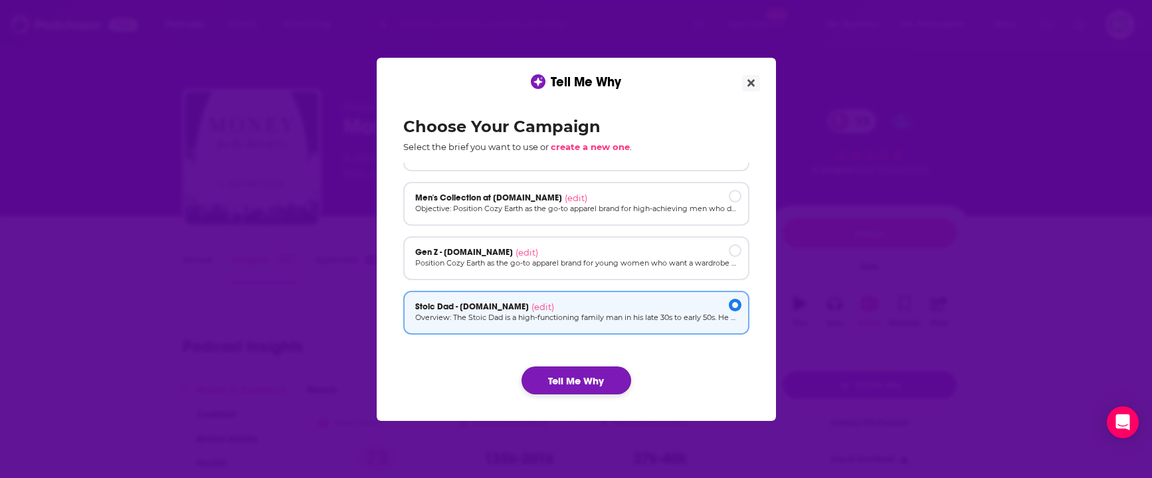
click at [564, 372] on button "Tell Me Why" at bounding box center [576, 381] width 110 height 28
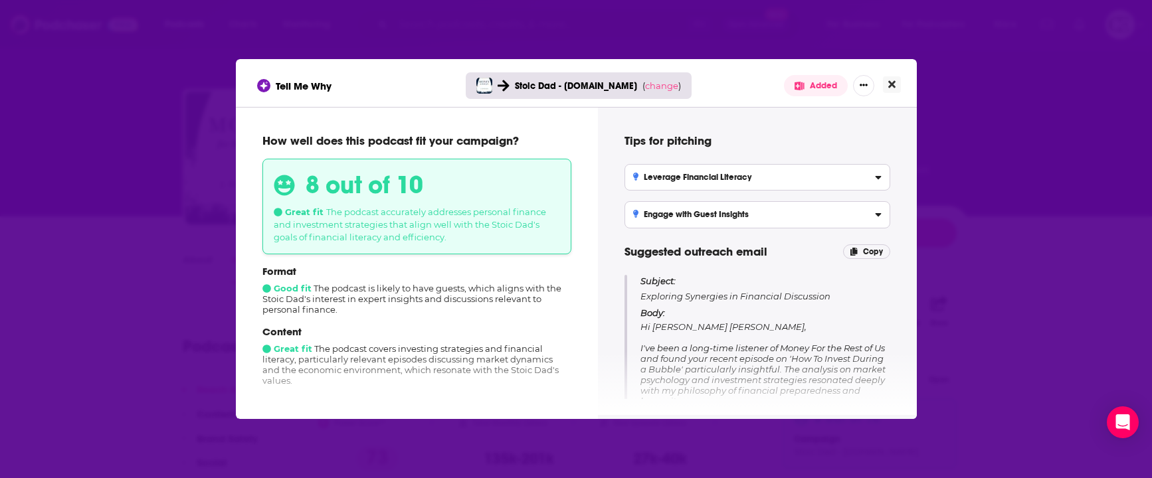
click at [891, 82] on icon "Close" at bounding box center [891, 84] width 7 height 11
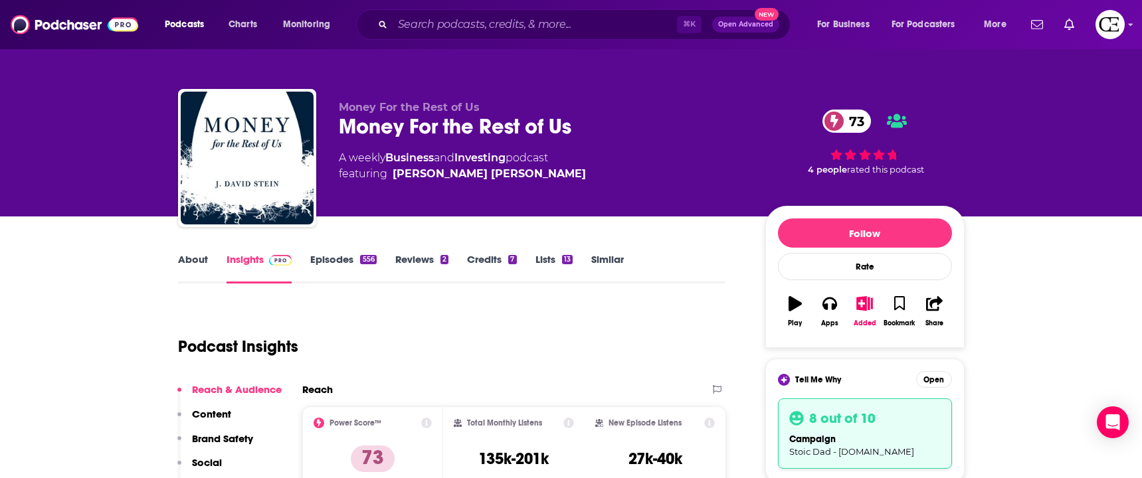
click at [472, 13] on div "⌘ K Open Advanced New" at bounding box center [573, 24] width 434 height 31
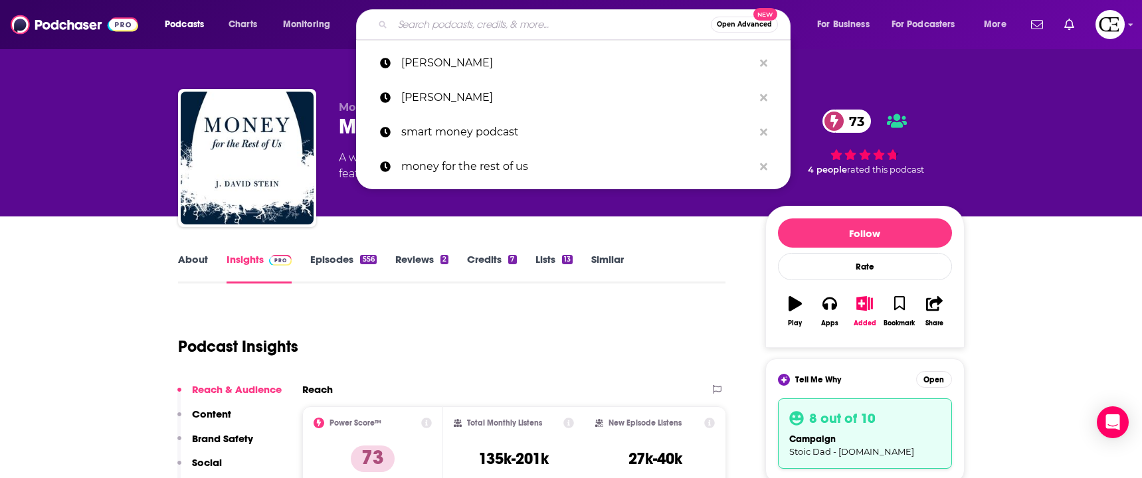
click at [446, 33] on input "Search podcasts, credits, & more..." at bounding box center [551, 24] width 318 height 21
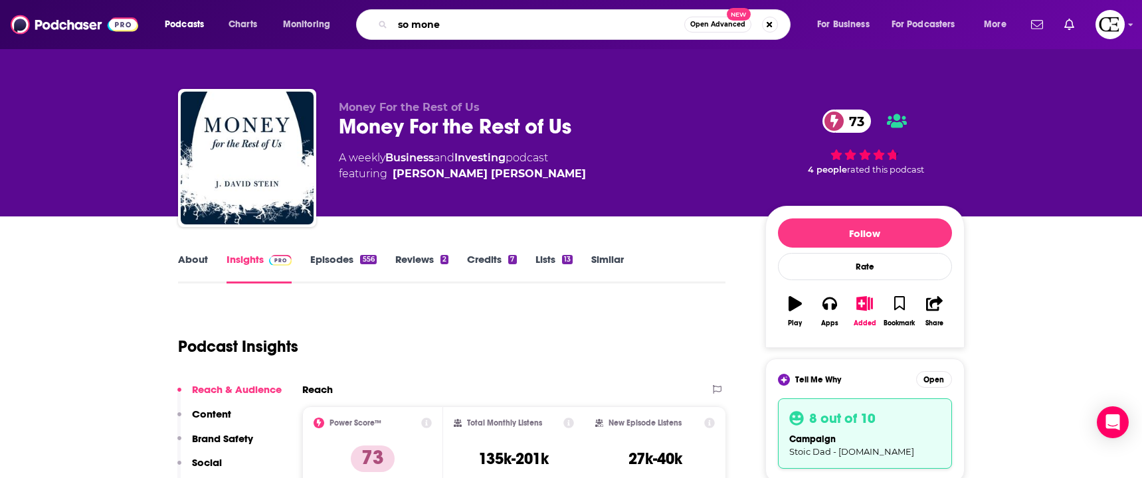
type input "so money"
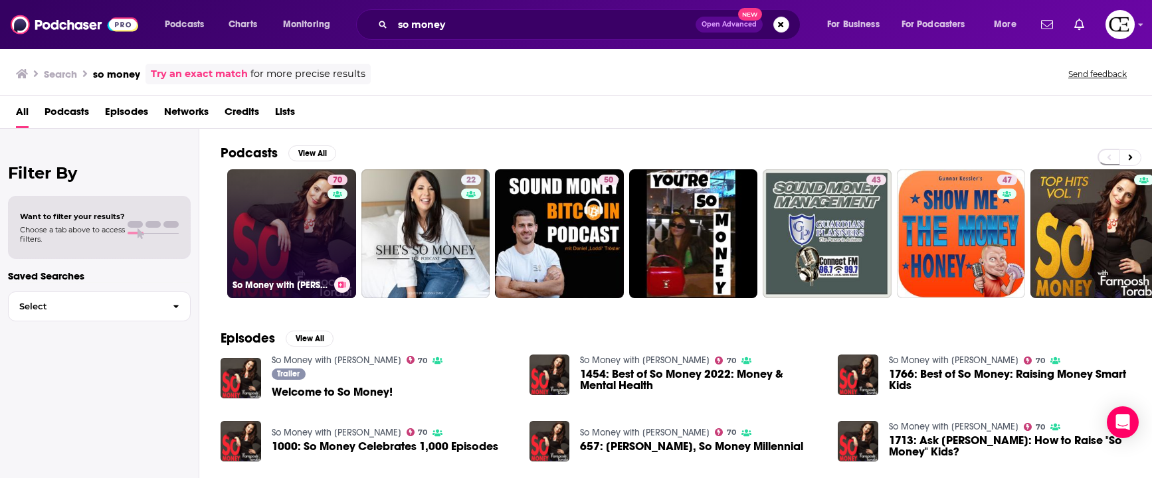
click at [309, 224] on link "70 So Money with [PERSON_NAME]" at bounding box center [291, 233] width 129 height 129
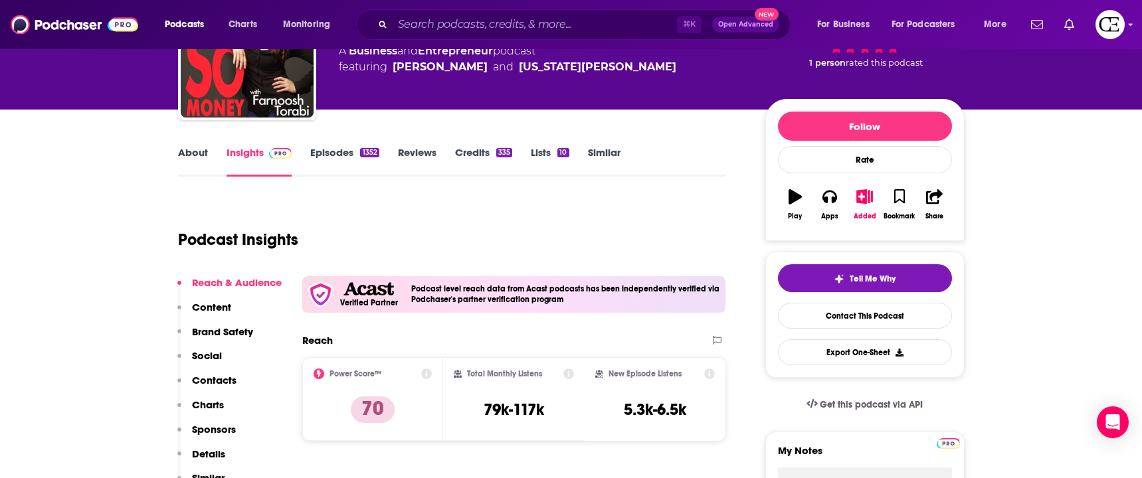
scroll to position [110, 0]
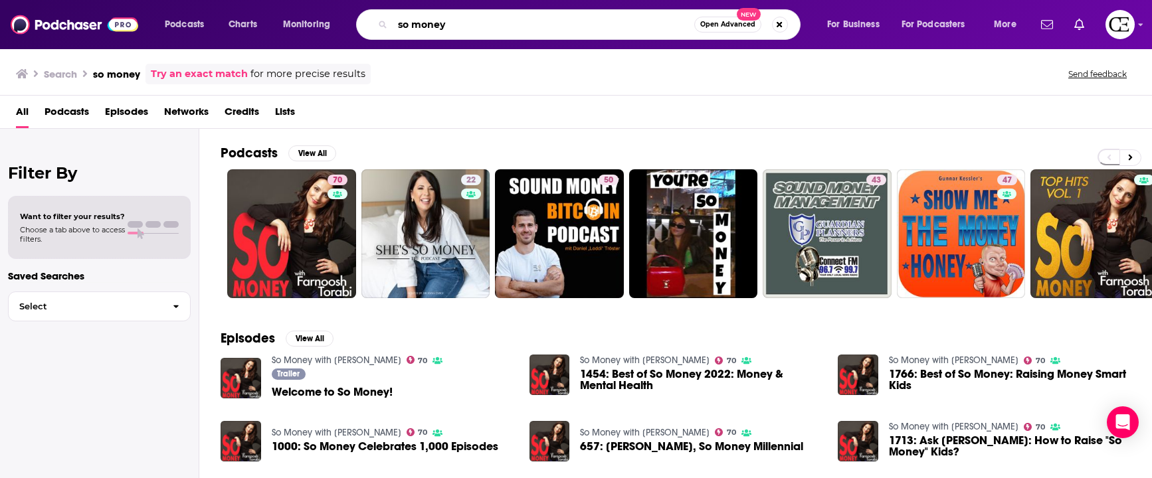
drag, startPoint x: 453, startPoint y: 29, endPoint x: 332, endPoint y: 13, distance: 121.9
click at [342, 15] on div "Podcasts Charts Monitoring so money Open Advanced New For Business For Podcaste…" at bounding box center [591, 24] width 873 height 31
type input "afford anything"
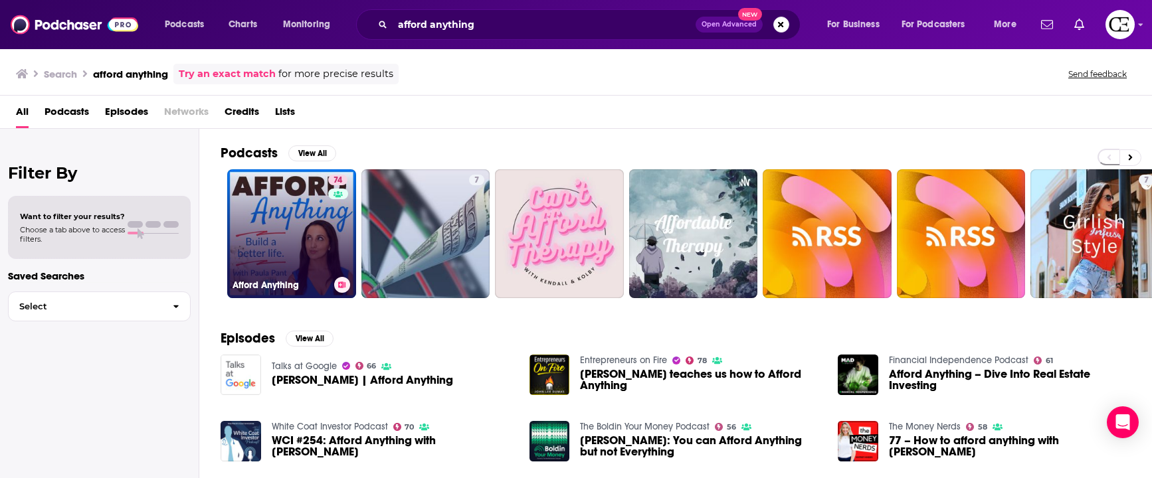
click at [322, 226] on link "74 Afford Anything" at bounding box center [291, 233] width 129 height 129
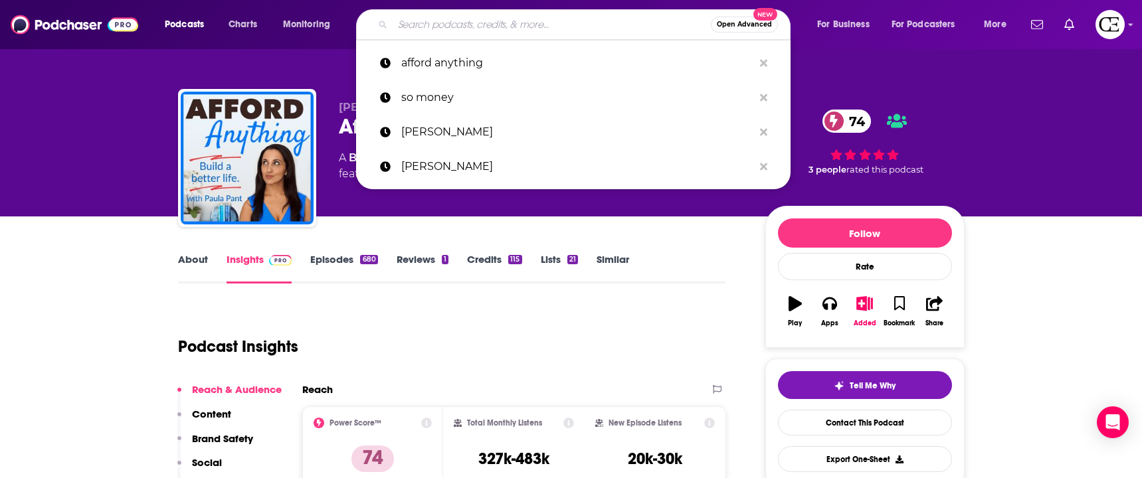
click at [436, 22] on input "Search podcasts, credits, & more..." at bounding box center [551, 24] width 318 height 21
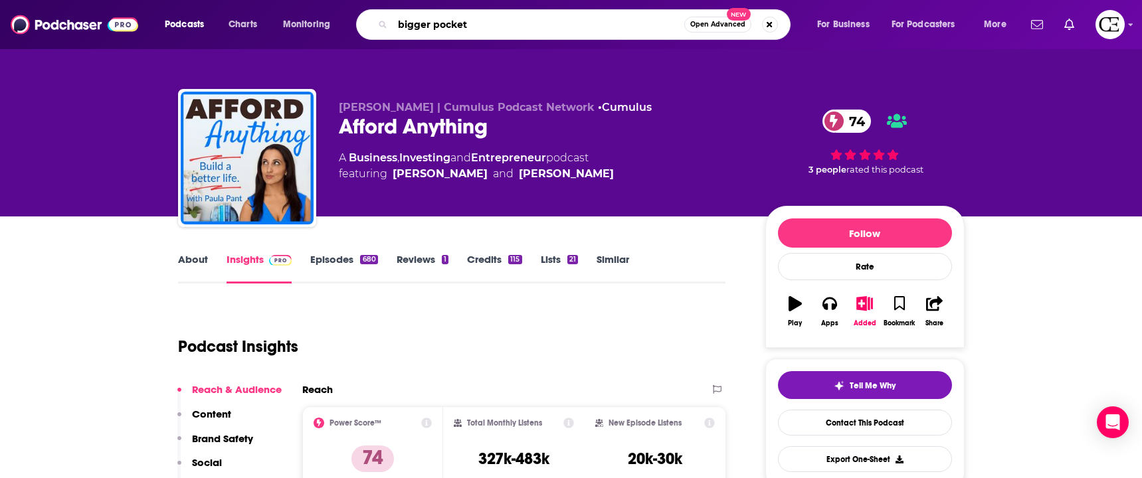
type input "bigger pockets"
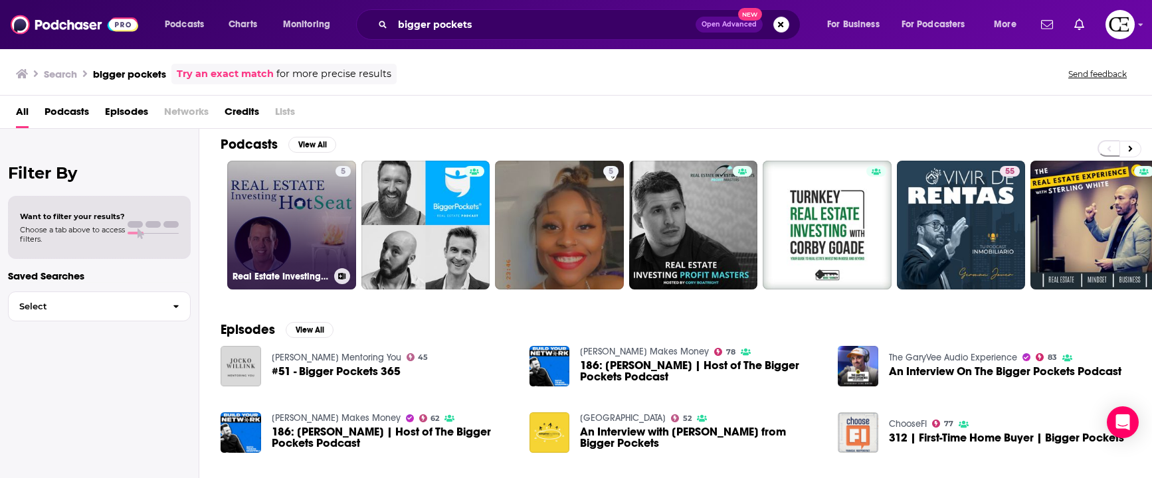
scroll to position [13, 0]
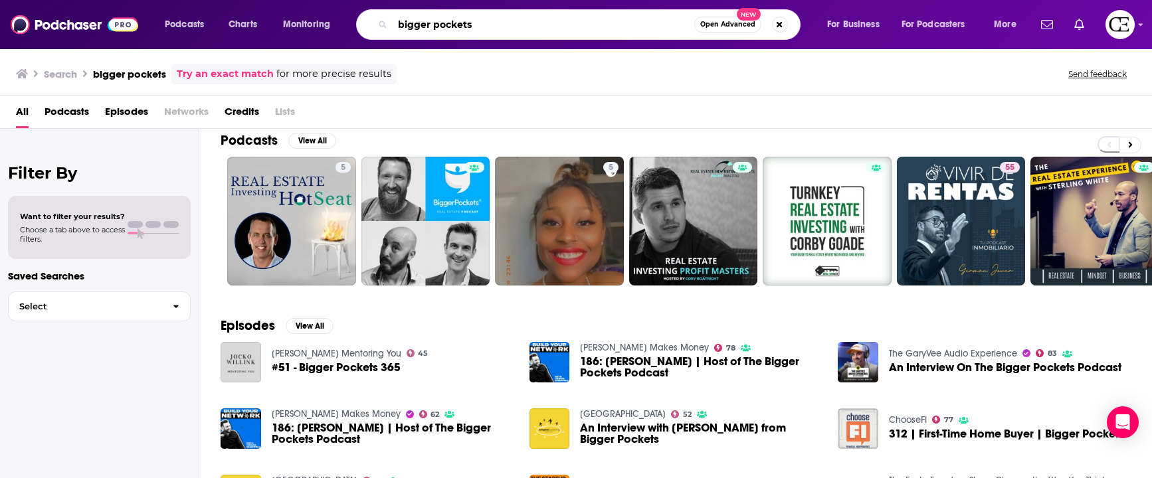
drag, startPoint x: 503, startPoint y: 27, endPoint x: 344, endPoint y: -21, distance: 166.0
click at [344, 0] on html "Podcasts Charts Monitoring bigger pockets Open Advanced New For Business For Po…" at bounding box center [576, 239] width 1152 height 478
type input "choosefi"
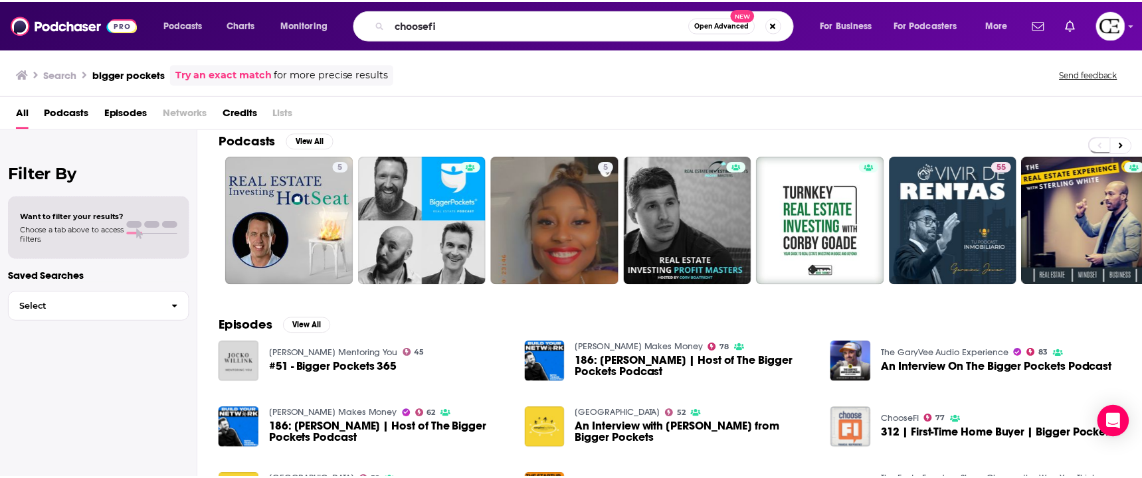
scroll to position [13, 0]
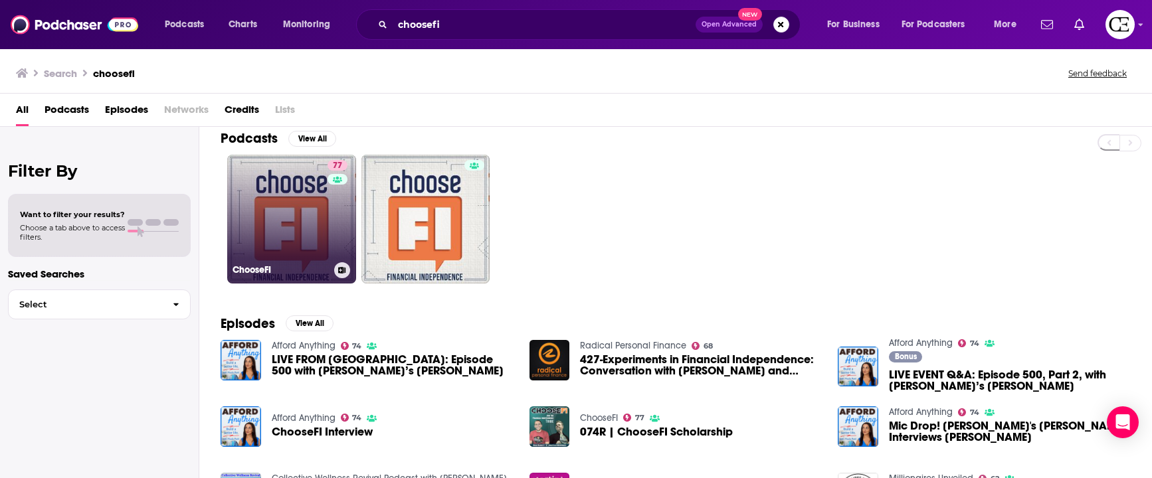
click at [282, 226] on link "77 ChooseFI" at bounding box center [291, 219] width 129 height 129
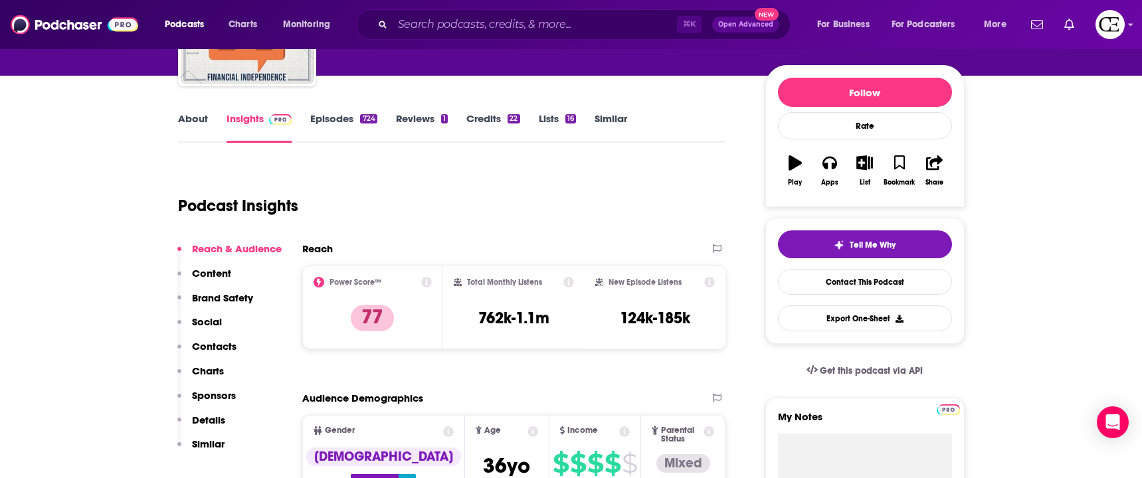
scroll to position [138, 0]
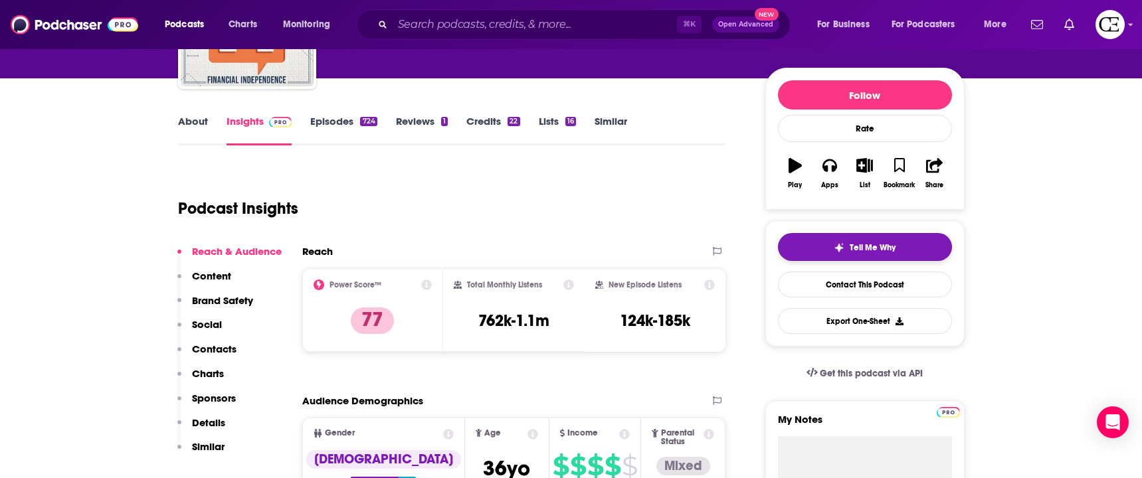
click at [822, 249] on button "Tell Me Why" at bounding box center [865, 247] width 174 height 28
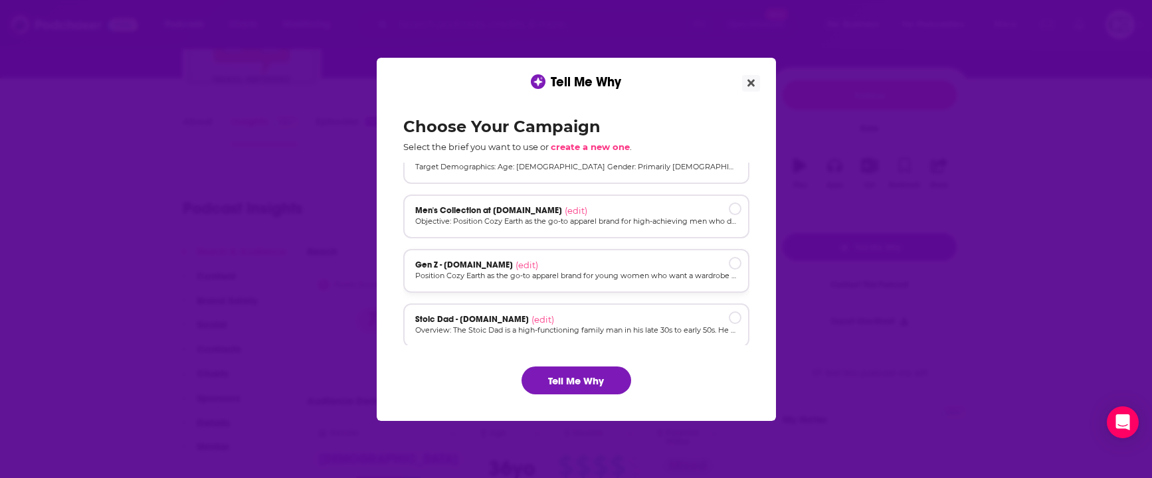
scroll to position [90, 0]
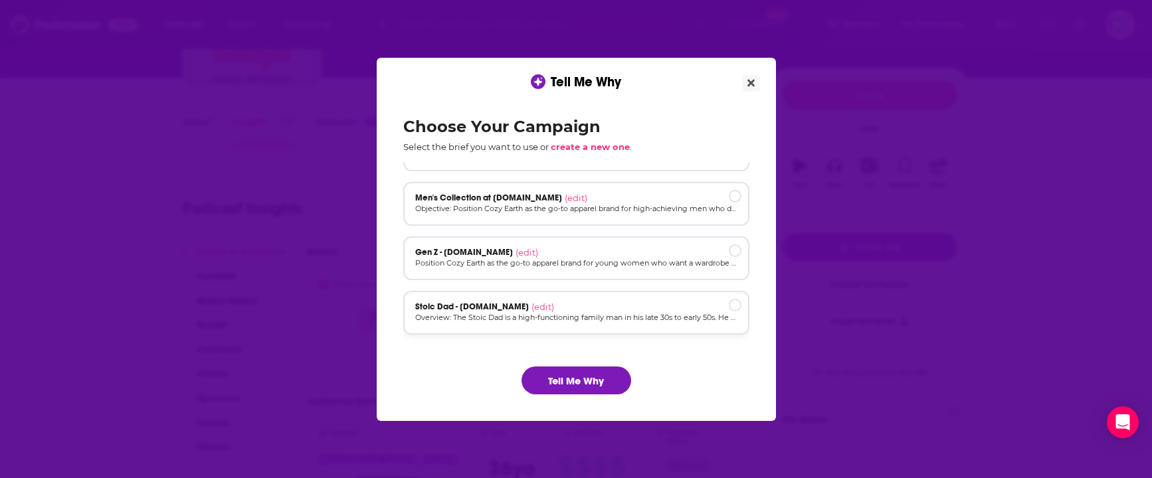
click at [565, 316] on p "Overview: The Stoic Dad is a high-functioning family man in his late 30s to ear…" at bounding box center [576, 317] width 322 height 11
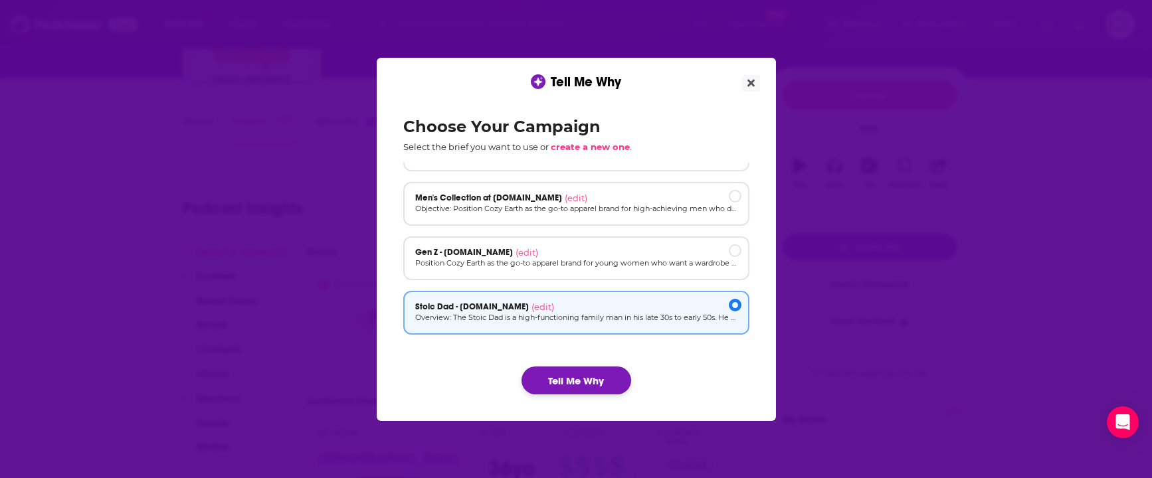
click at [565, 390] on button "Tell Me Why" at bounding box center [576, 381] width 110 height 28
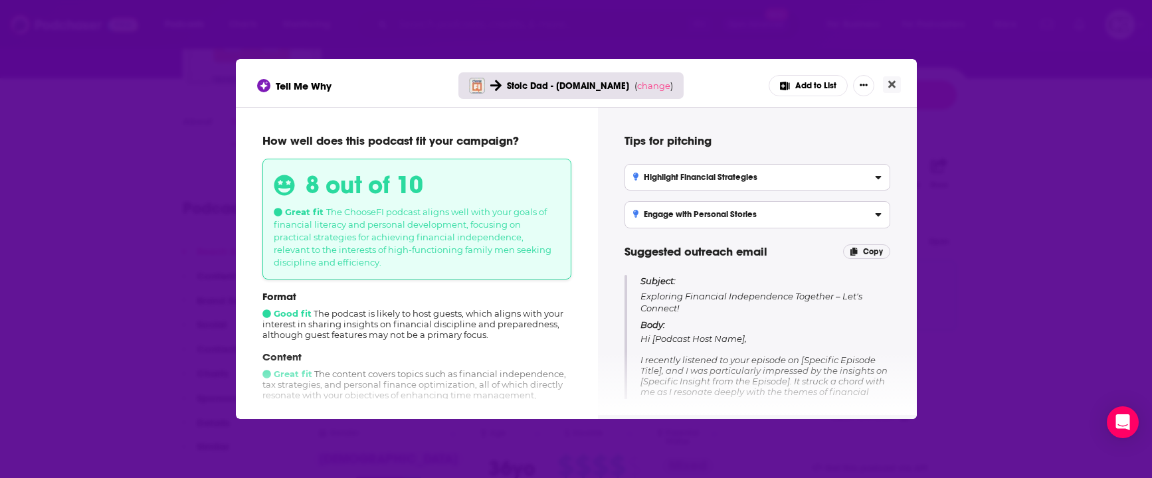
click at [903, 80] on div "Tell Me Why Stoic Dad - [DOMAIN_NAME] ( change ) Add to List" at bounding box center [576, 83] width 681 height 48
click at [896, 82] on button "Close" at bounding box center [892, 84] width 18 height 17
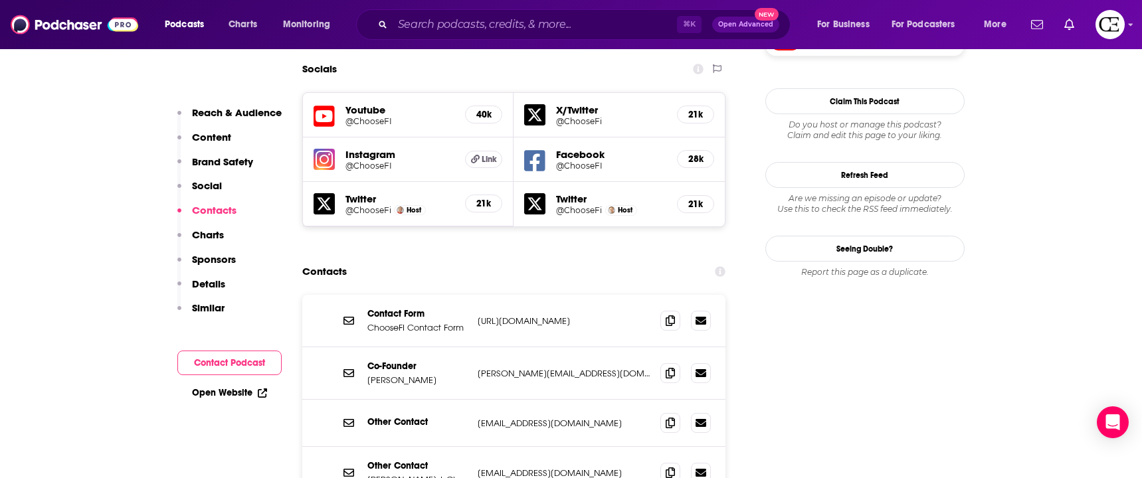
scroll to position [1543, 0]
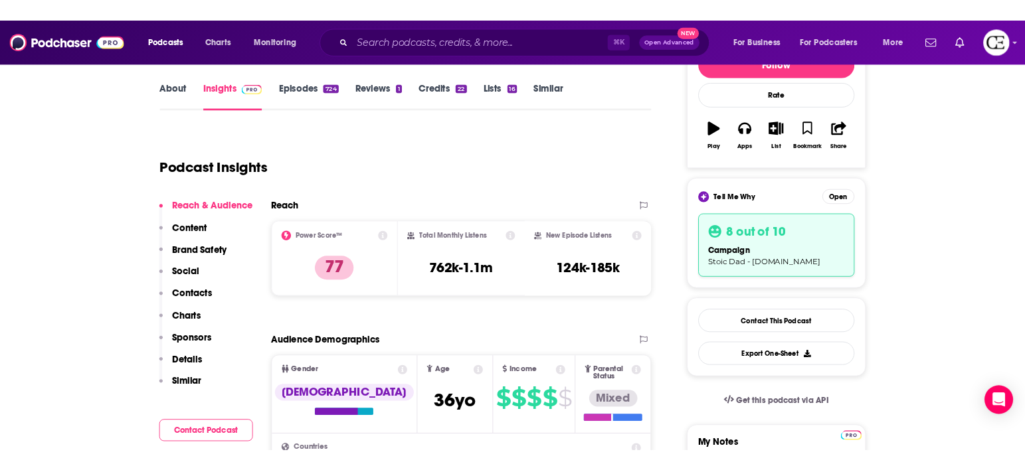
scroll to position [194, 0]
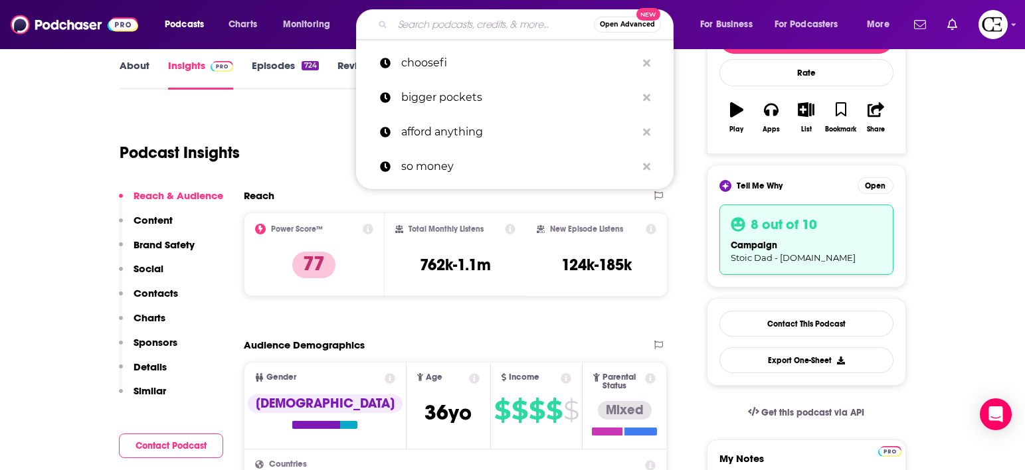
click at [404, 21] on input "Search podcasts, credits, & more..." at bounding box center [492, 24] width 201 height 21
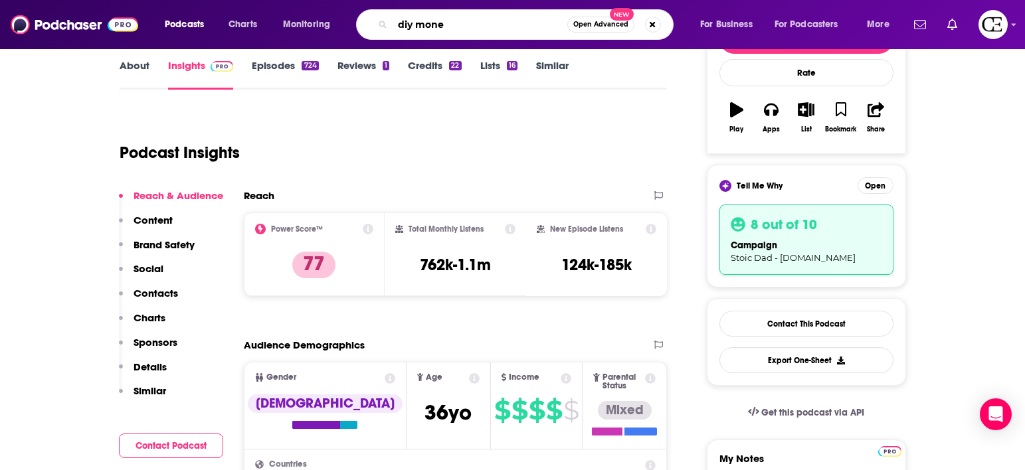
type input "diy money"
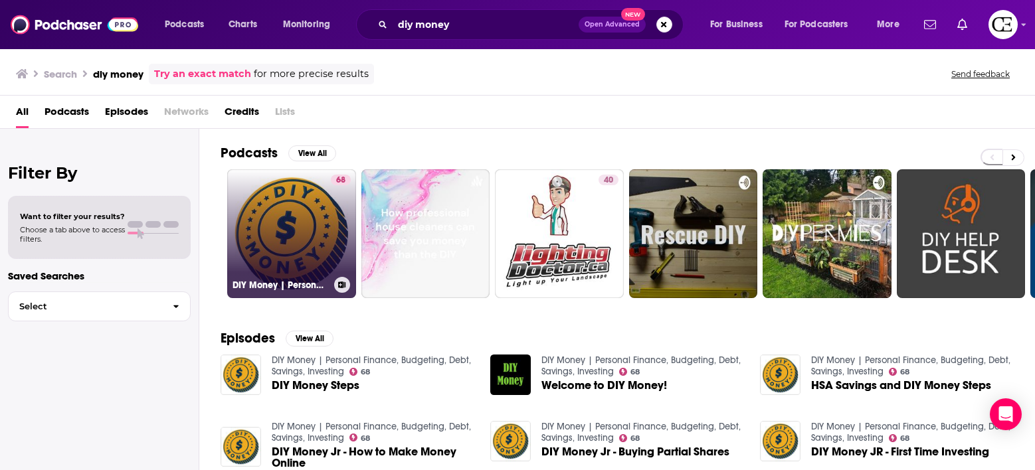
click at [307, 222] on link "68 DIY Money | Personal Finance, Budgeting, Debt, Savings, Investing" at bounding box center [291, 233] width 129 height 129
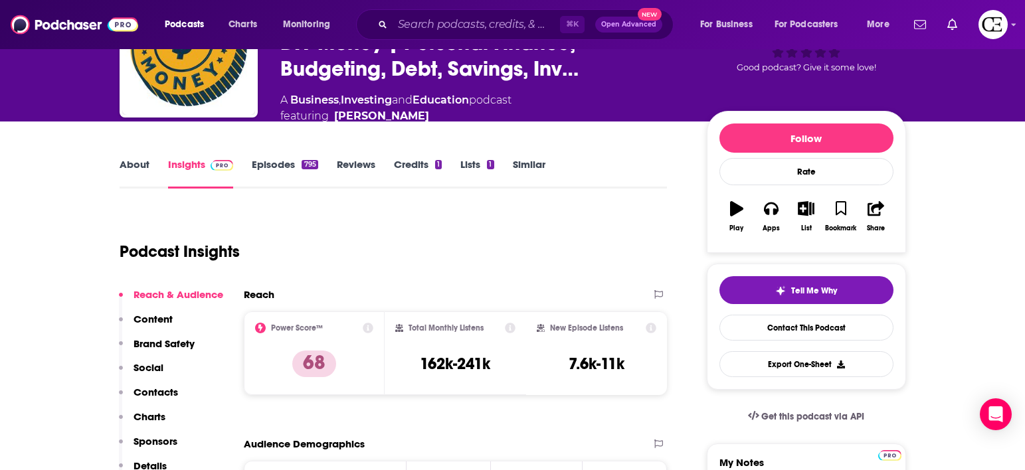
scroll to position [112, 0]
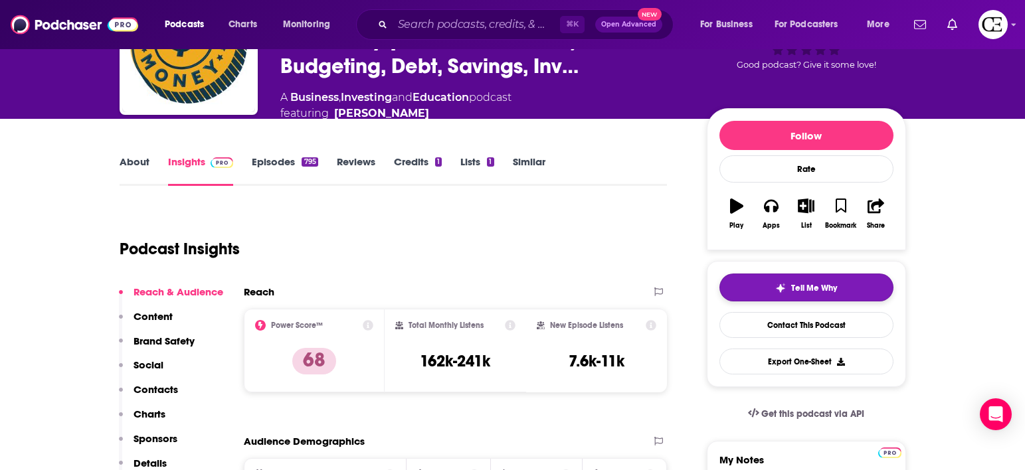
click at [776, 290] on img "button" at bounding box center [780, 288] width 11 height 11
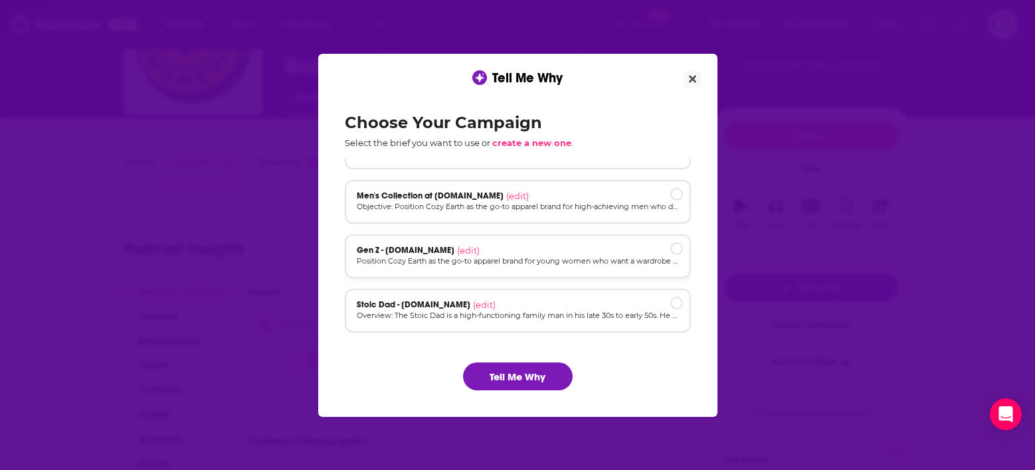
scroll to position [87, 0]
click at [464, 320] on p "Overview: The Stoic Dad is a high-functioning family man in his late 30s to ear…" at bounding box center [518, 316] width 322 height 11
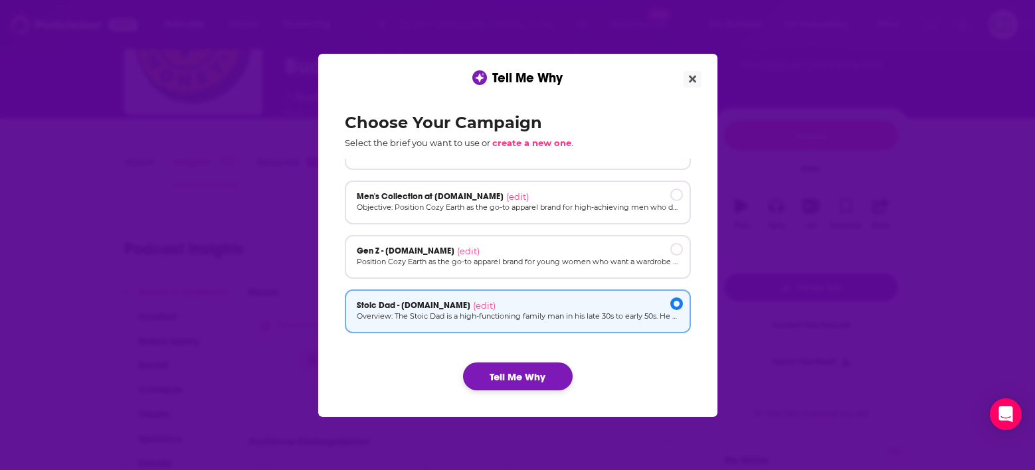
click at [537, 381] on button "Tell Me Why" at bounding box center [518, 377] width 110 height 28
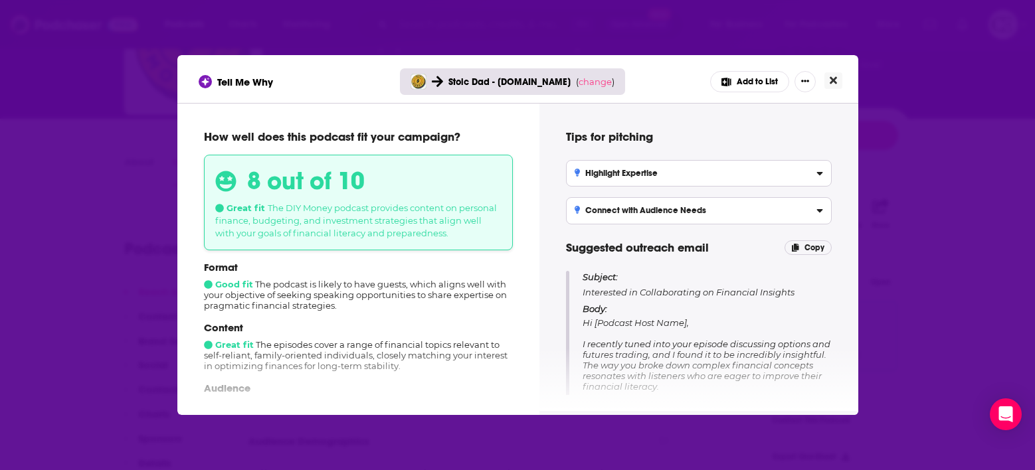
click at [838, 86] on button "Close" at bounding box center [833, 80] width 18 height 17
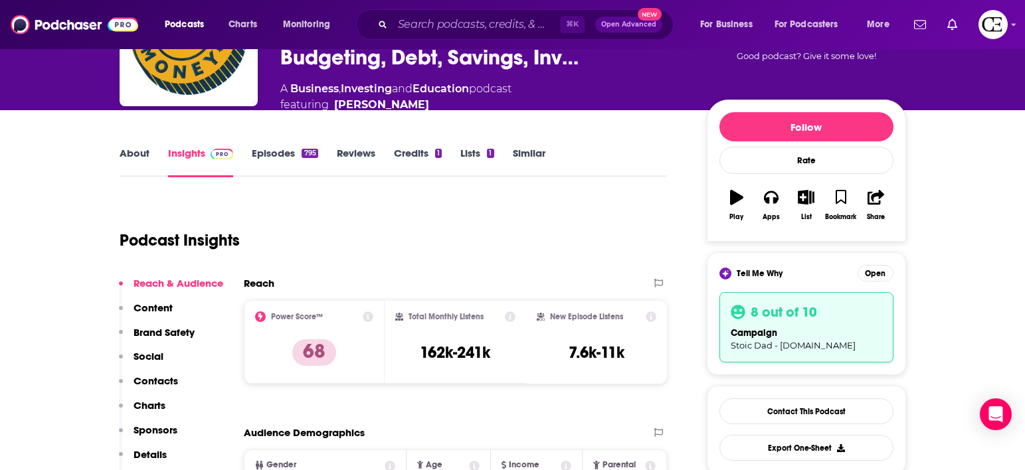
scroll to position [106, 0]
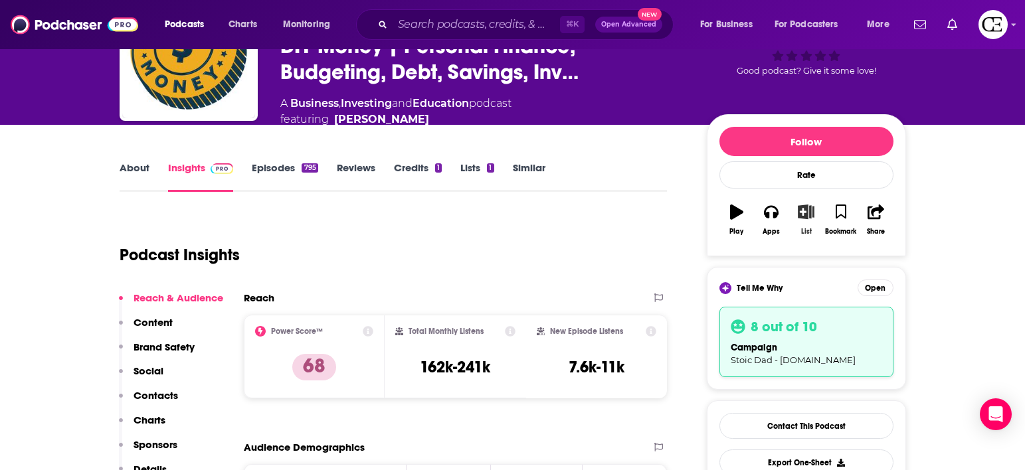
click at [801, 215] on icon "button" at bounding box center [806, 212] width 17 height 15
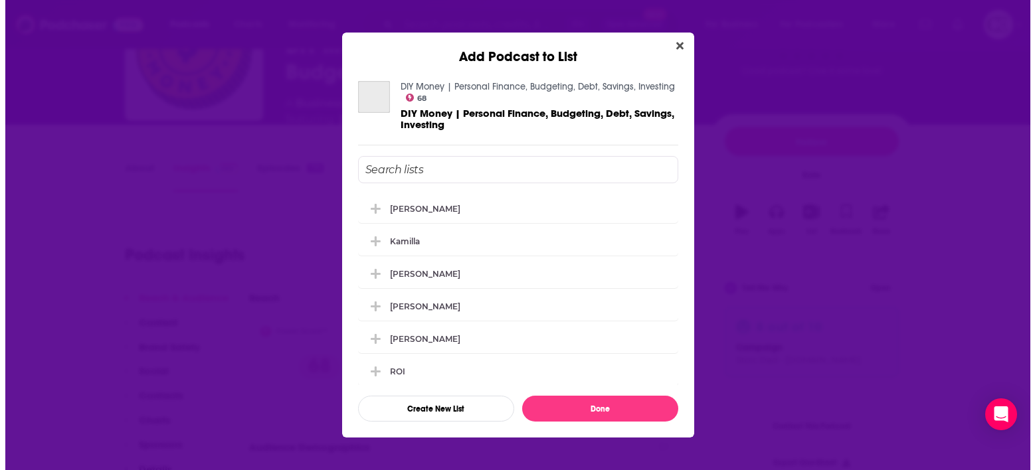
scroll to position [0, 0]
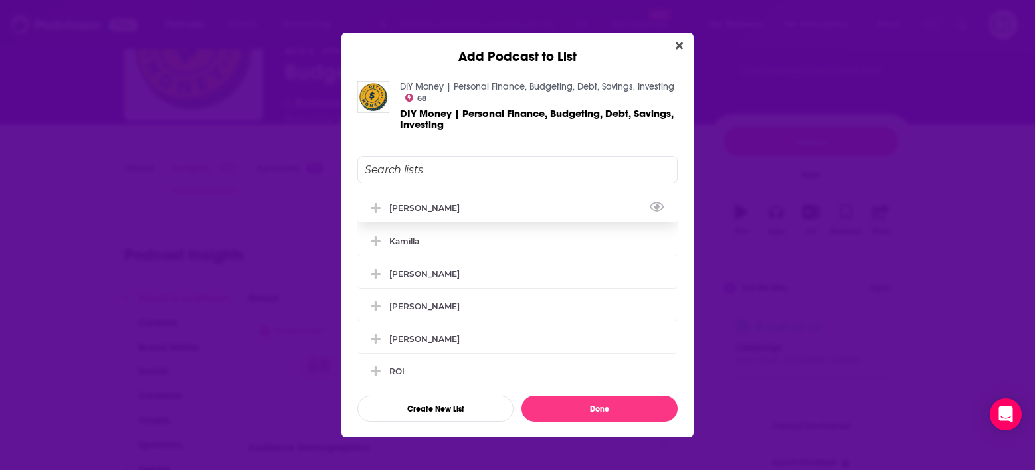
click at [450, 215] on div "[PERSON_NAME]" at bounding box center [517, 207] width 320 height 29
click at [603, 404] on button "Done" at bounding box center [599, 409] width 156 height 26
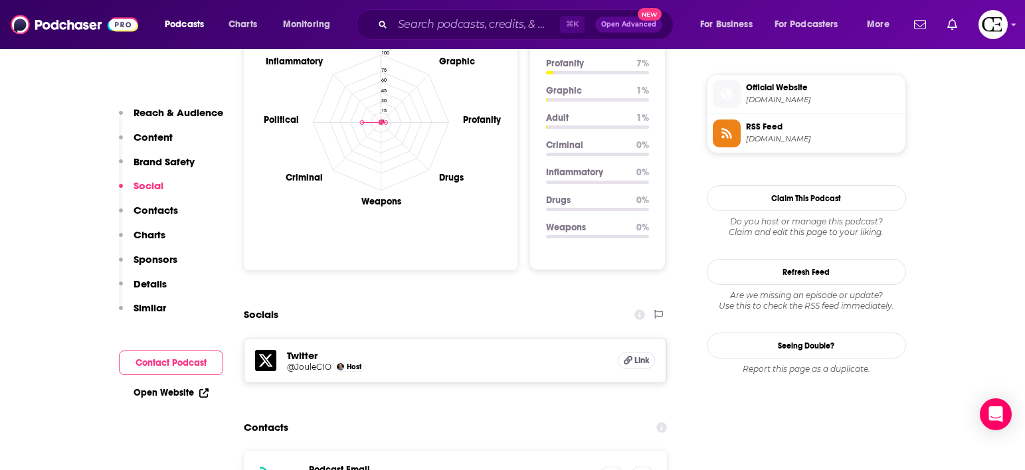
scroll to position [1303, 0]
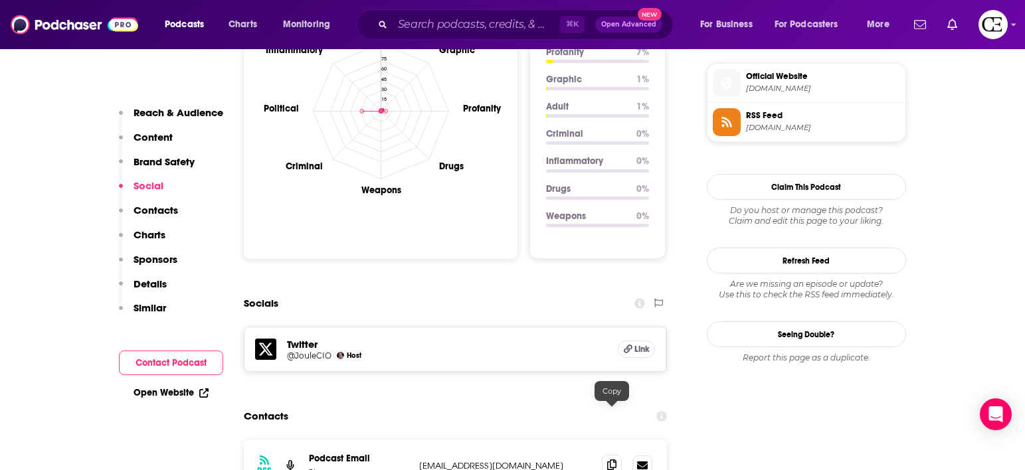
click at [609, 460] on icon at bounding box center [611, 465] width 9 height 11
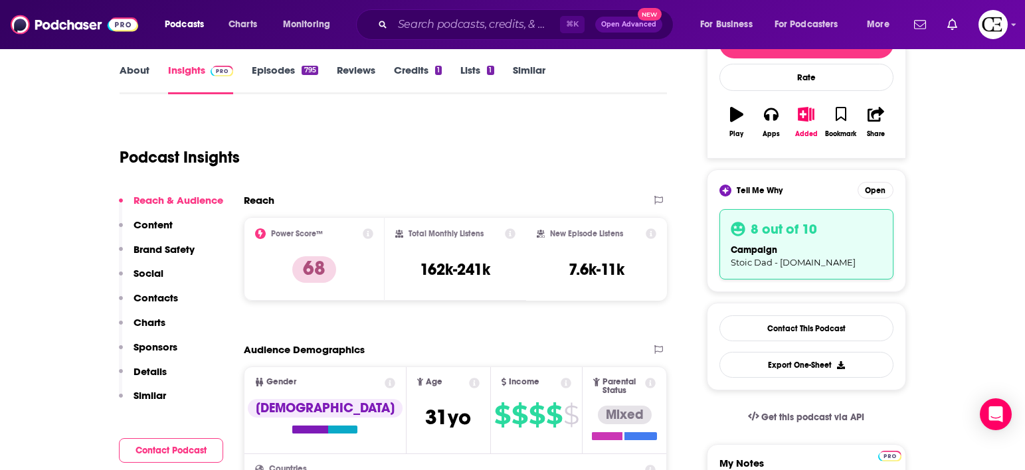
scroll to position [205, 0]
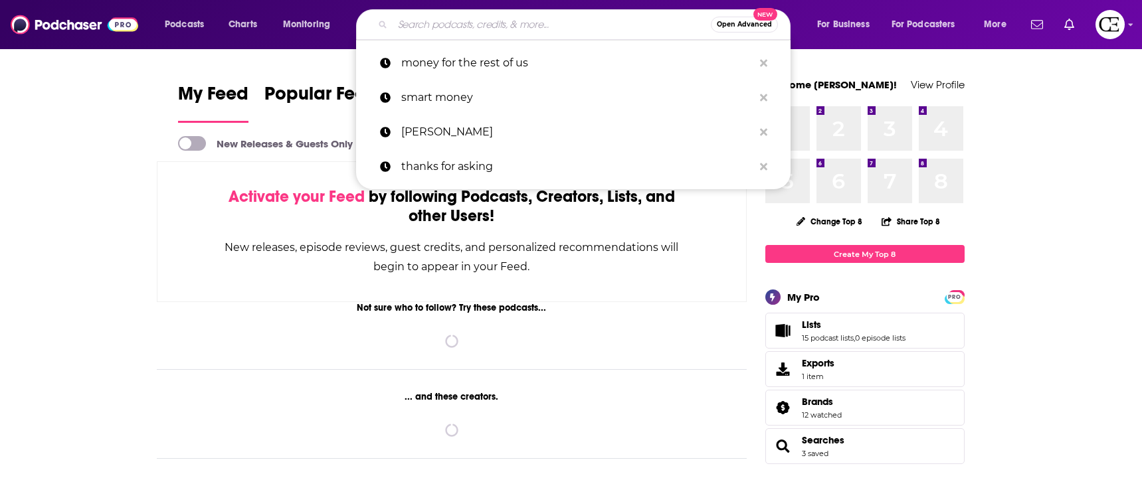
click at [438, 20] on input "Search podcasts, credits, & more..." at bounding box center [551, 24] width 318 height 21
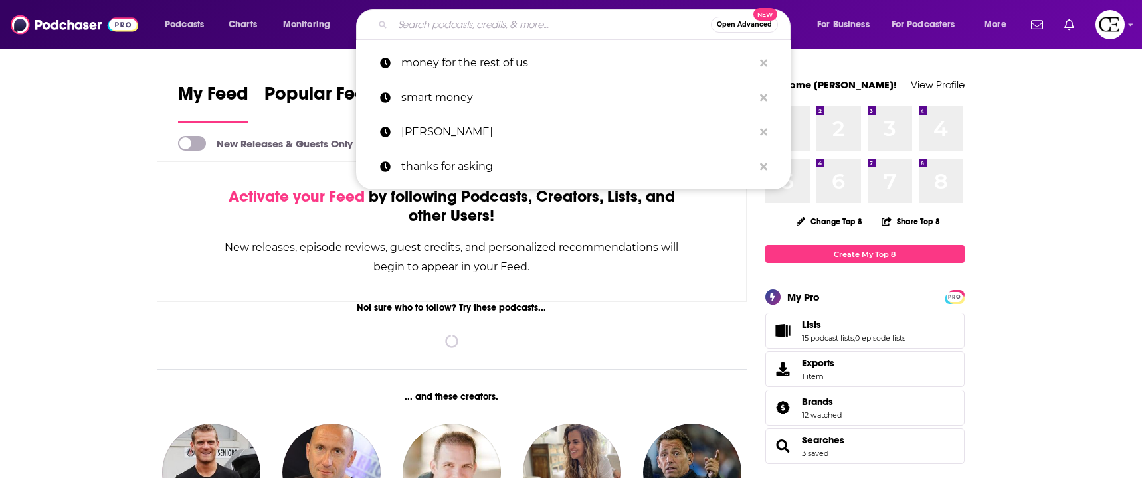
type input "m"
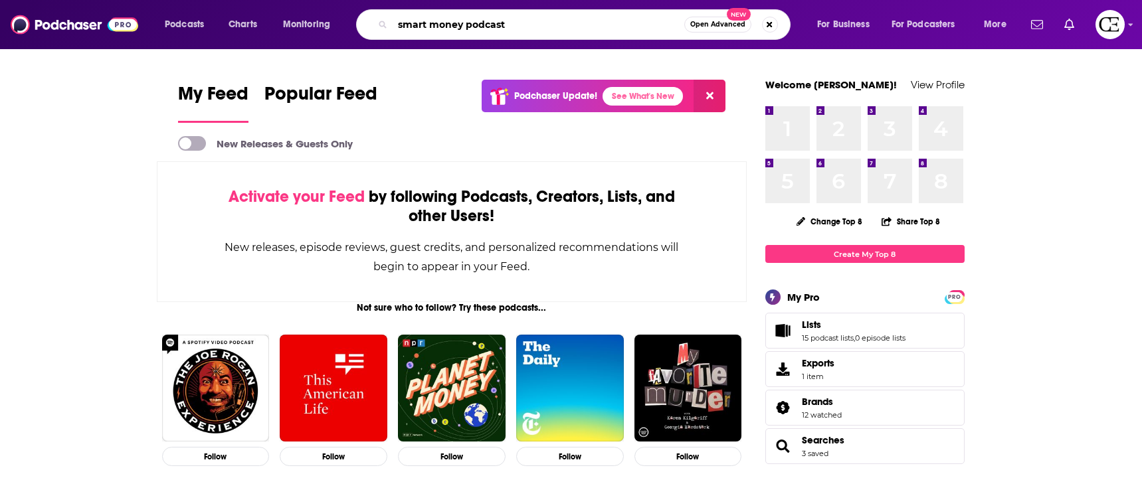
type input "smart money podcast"
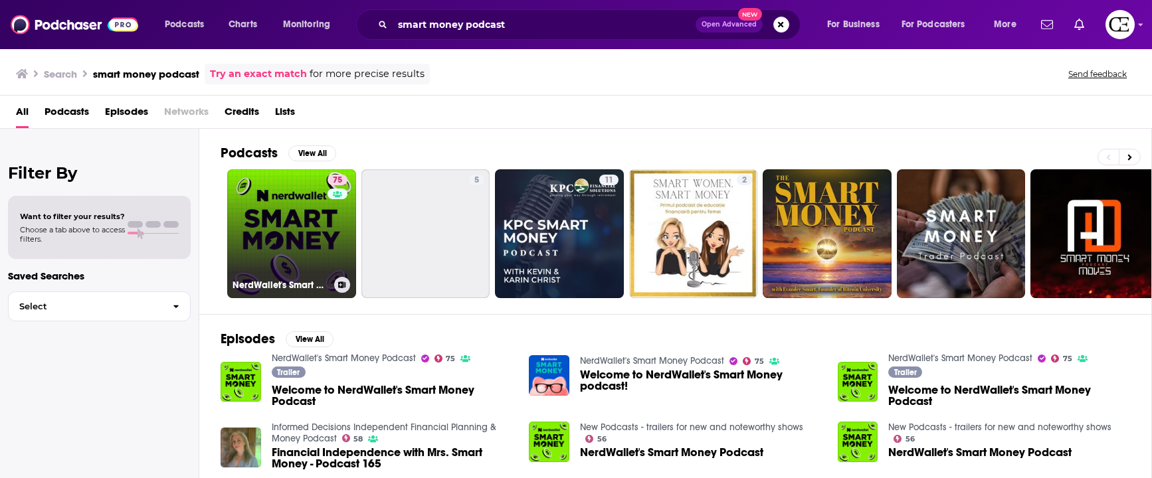
click at [286, 205] on link "75 NerdWallet's Smart Money Podcast" at bounding box center [291, 233] width 129 height 129
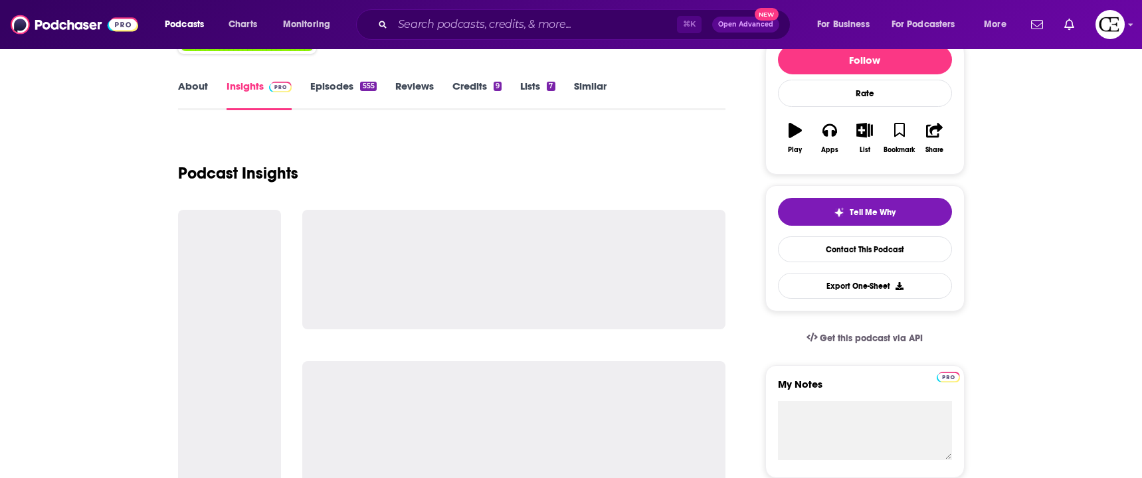
scroll to position [178, 0]
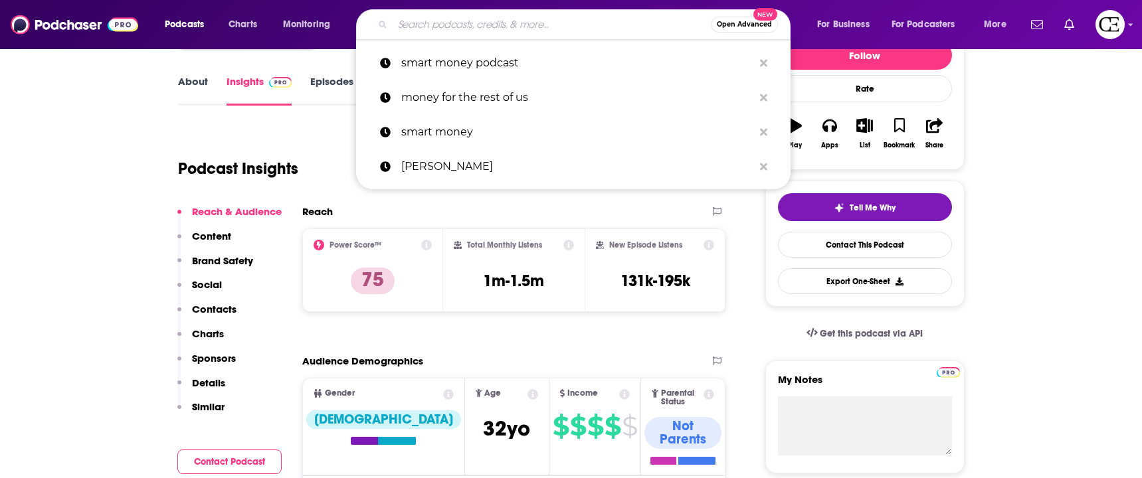
click at [466, 18] on input "Search podcasts, credits, & more..." at bounding box center [551, 24] width 318 height 21
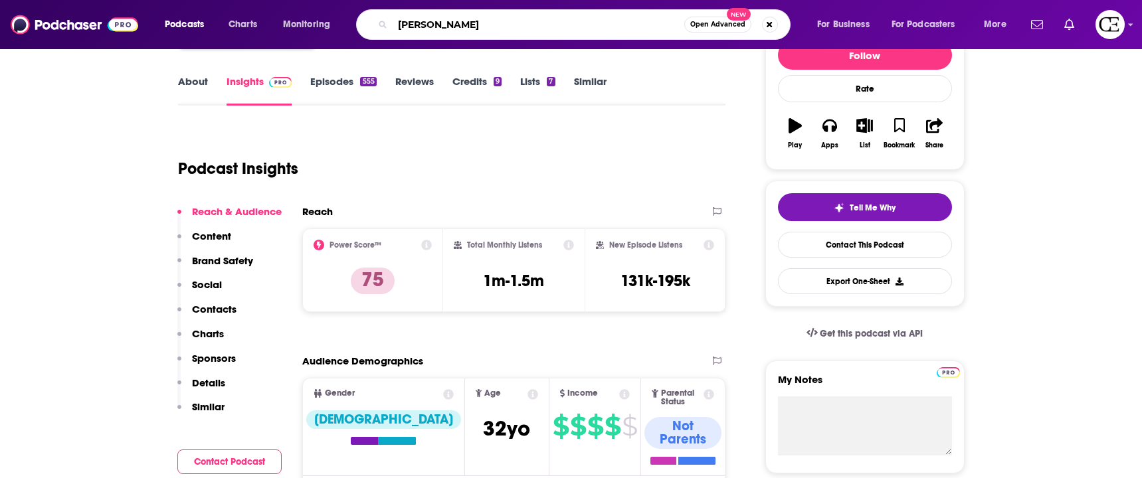
type input "[PERSON_NAME]"
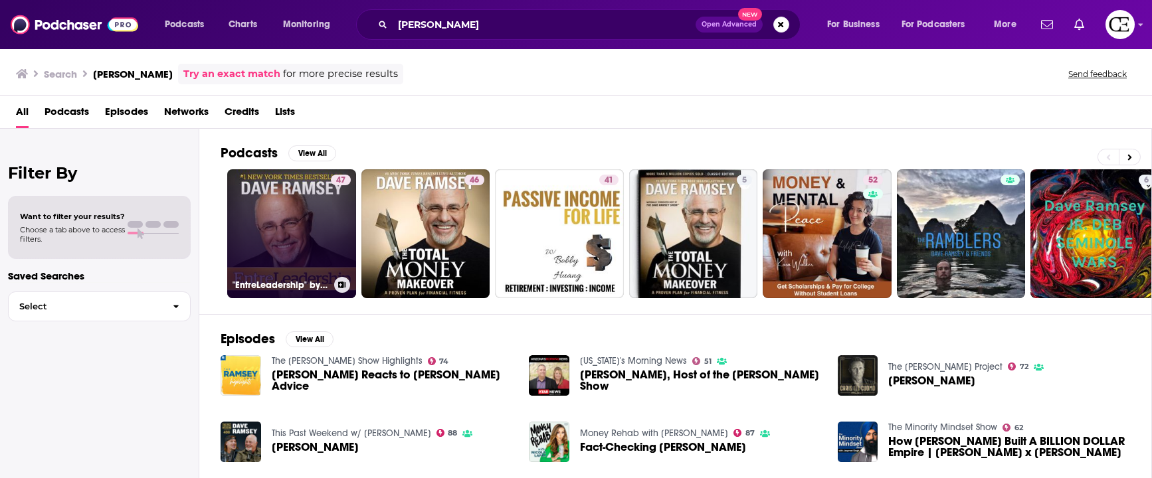
click at [339, 221] on div "47" at bounding box center [341, 226] width 20 height 102
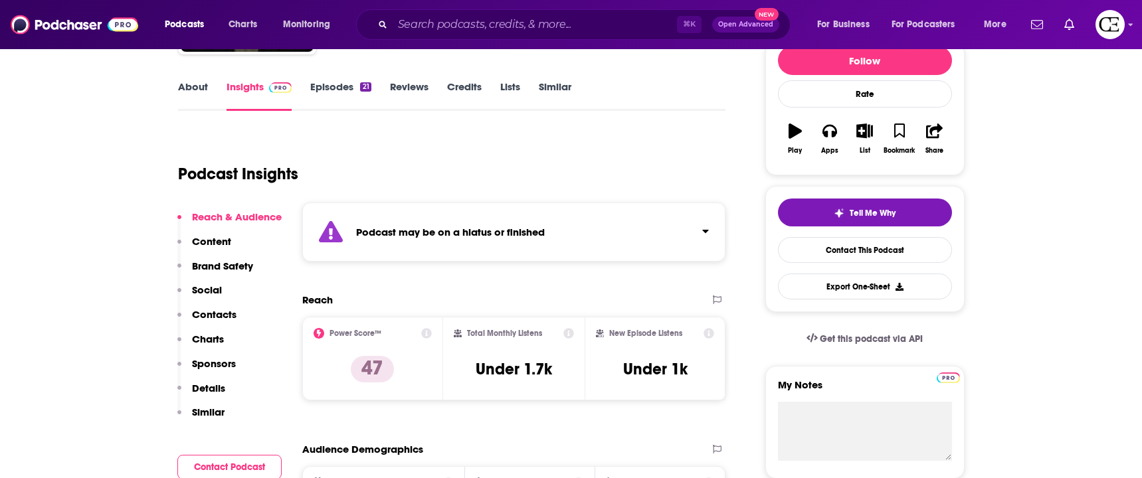
scroll to position [177, 0]
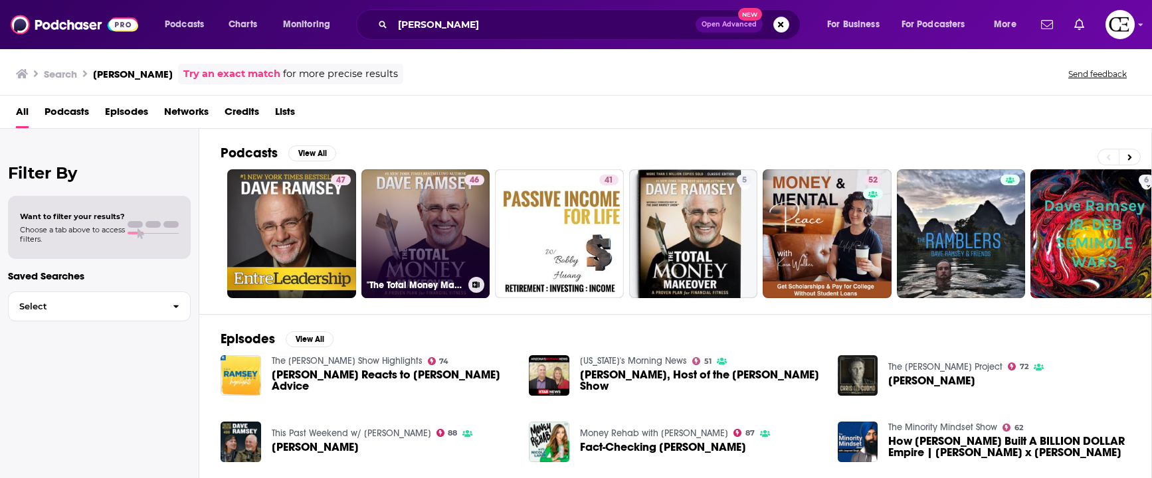
click at [443, 250] on link "46 "The Total Money Makeover" by Dave Ramsey" at bounding box center [425, 233] width 129 height 129
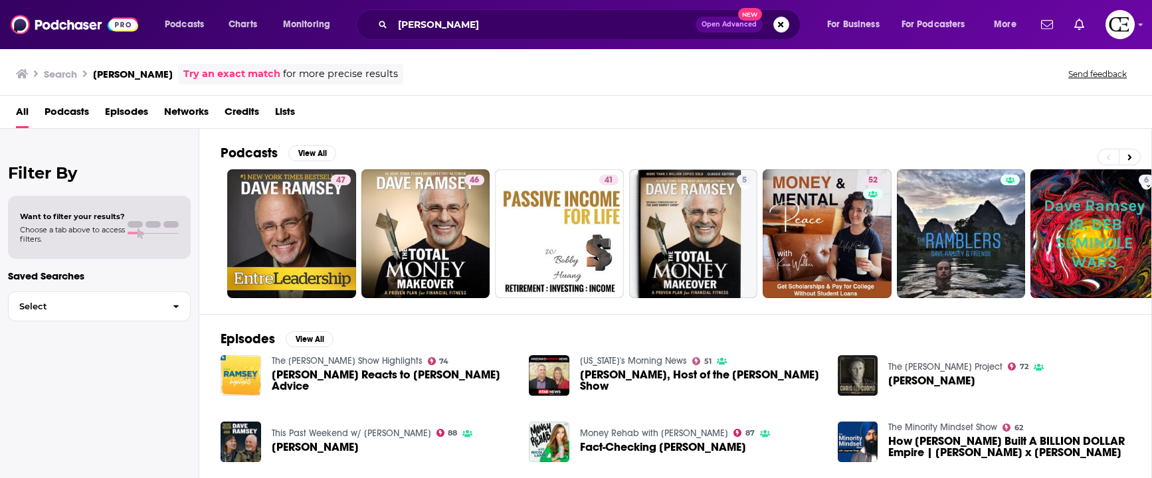
click at [320, 375] on span "Dave Ramsey Reacts to Dave Ramsey’s Advice" at bounding box center [393, 380] width 242 height 23
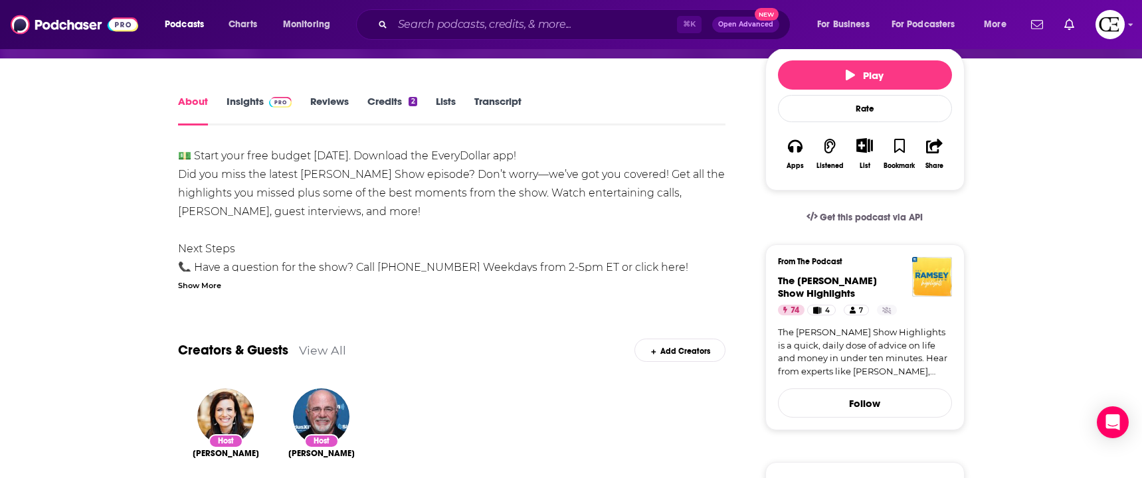
scroll to position [165, 0]
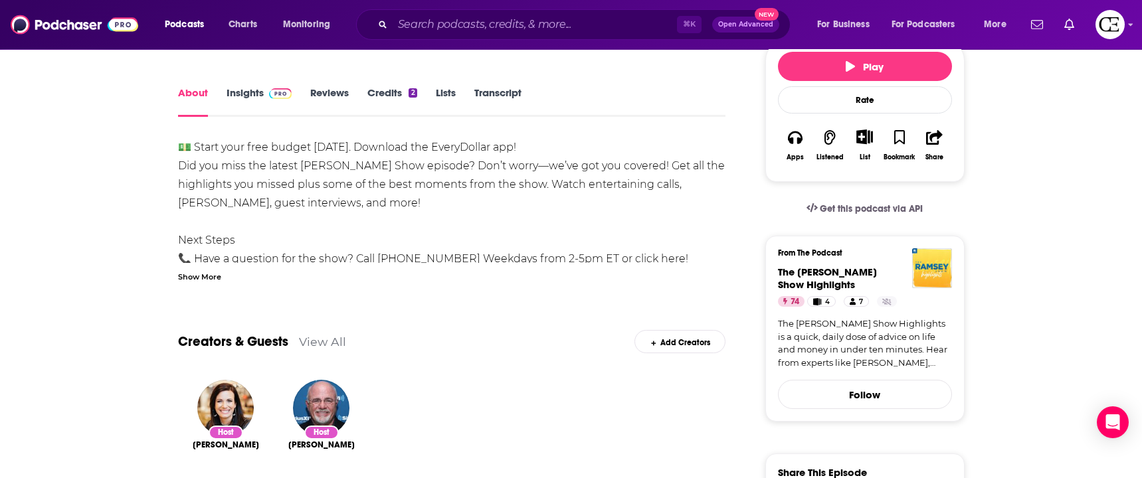
click at [252, 93] on link "Insights" at bounding box center [259, 101] width 66 height 31
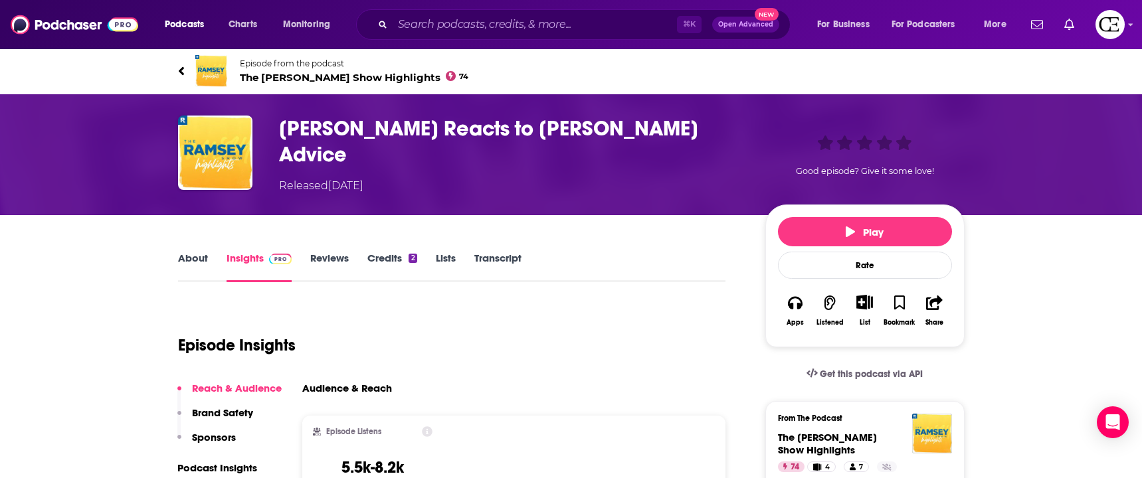
click at [260, 252] on link "Insights" at bounding box center [259, 267] width 66 height 31
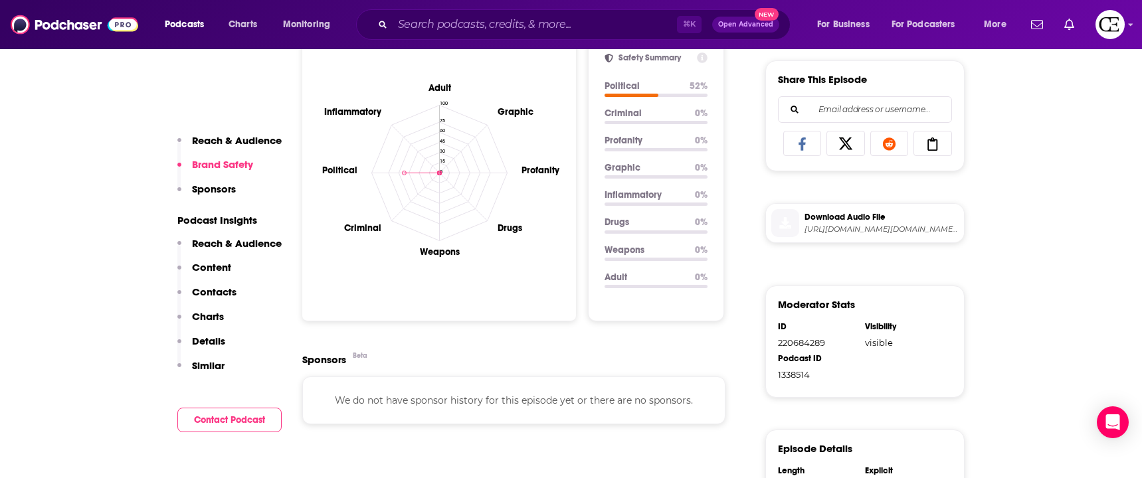
scroll to position [651, 0]
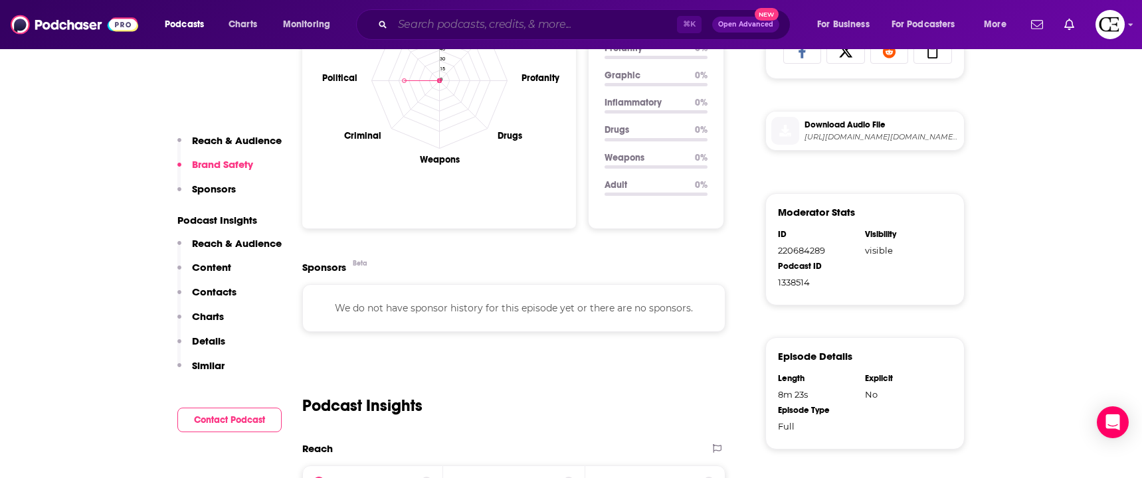
click at [477, 19] on input "Search podcasts, credits, & more..." at bounding box center [534, 24] width 284 height 21
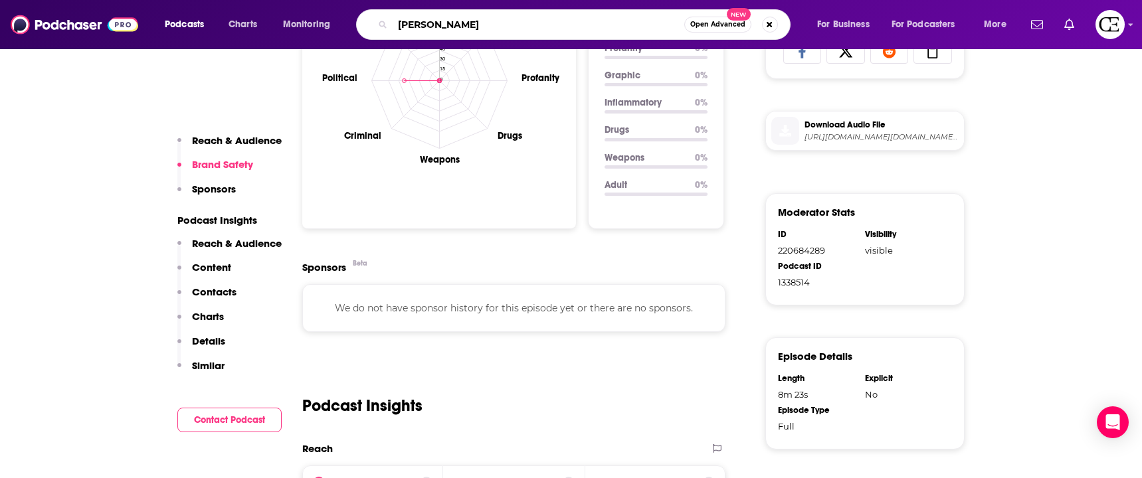
type input "[PERSON_NAME]"
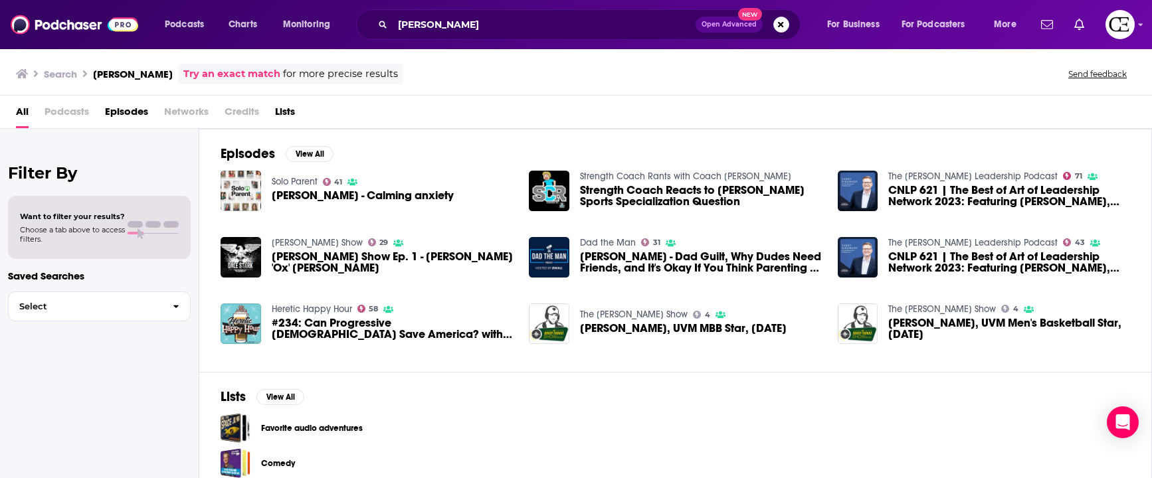
scroll to position [49, 0]
